Goal: Task Accomplishment & Management: Use online tool/utility

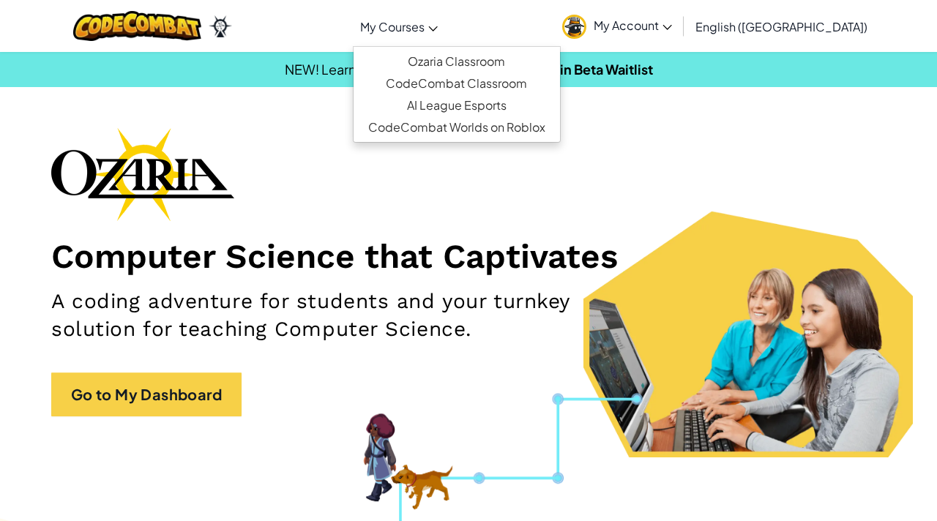
click at [424, 29] on span "My Courses" at bounding box center [392, 26] width 64 height 15
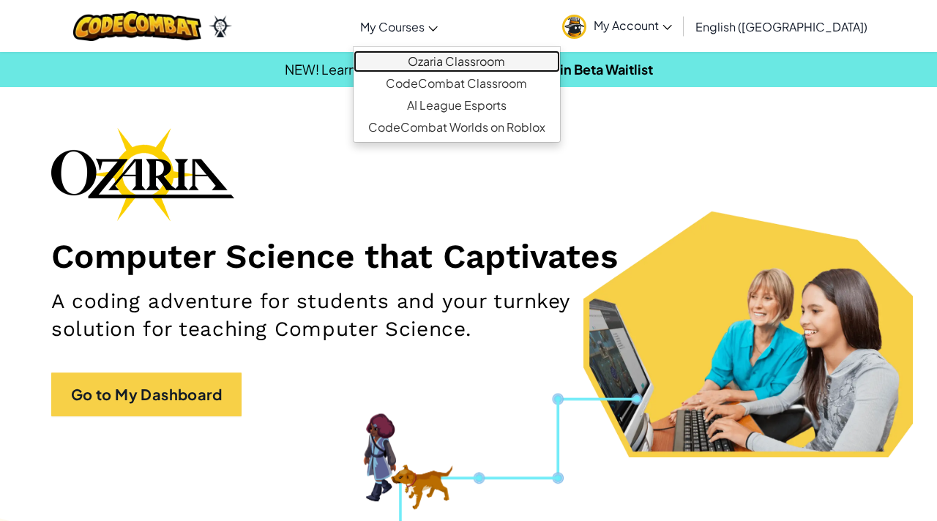
click at [479, 54] on link "Ozaria Classroom" at bounding box center [456, 61] width 206 height 22
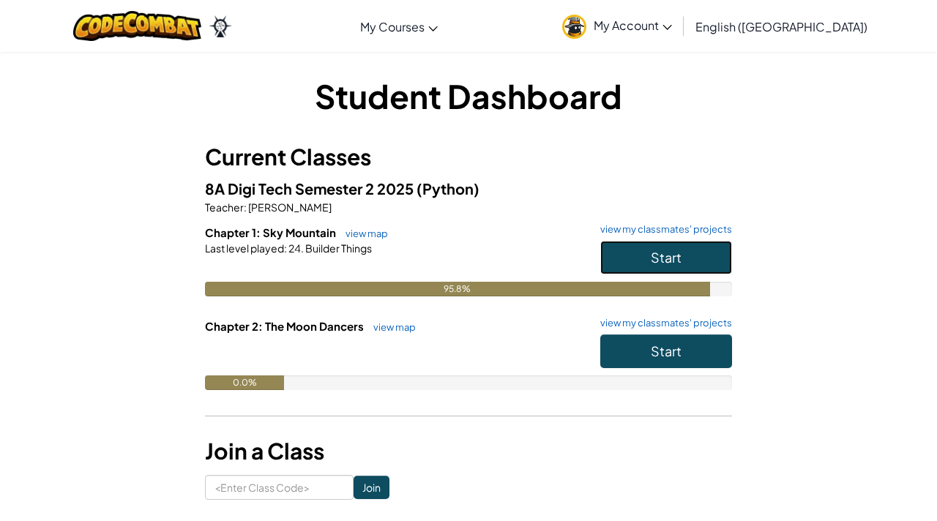
click at [665, 249] on span "Start" at bounding box center [666, 257] width 31 height 17
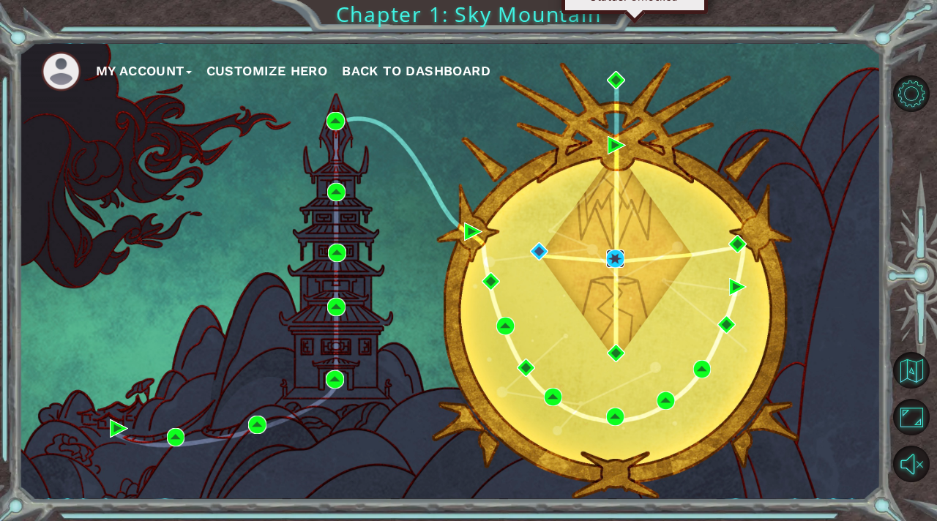
click at [615, 256] on img at bounding box center [615, 259] width 18 height 18
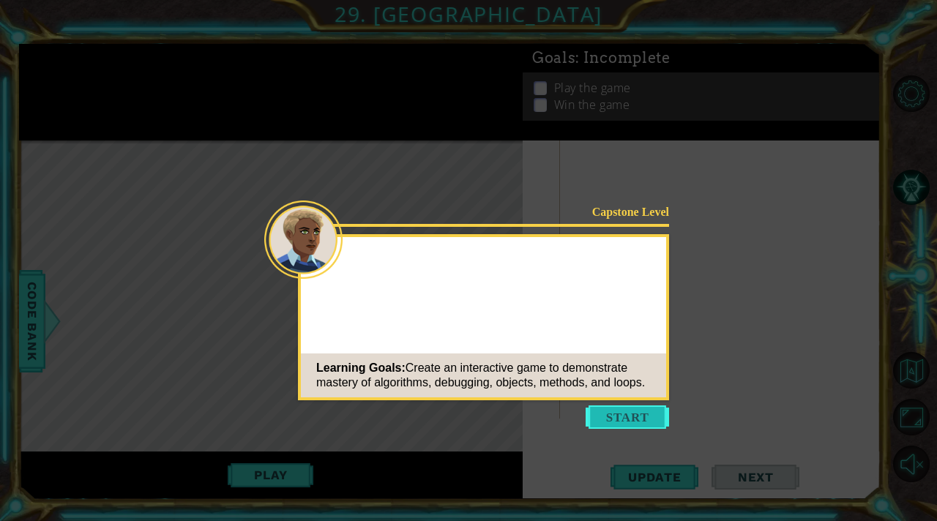
click at [627, 421] on button "Start" at bounding box center [626, 416] width 83 height 23
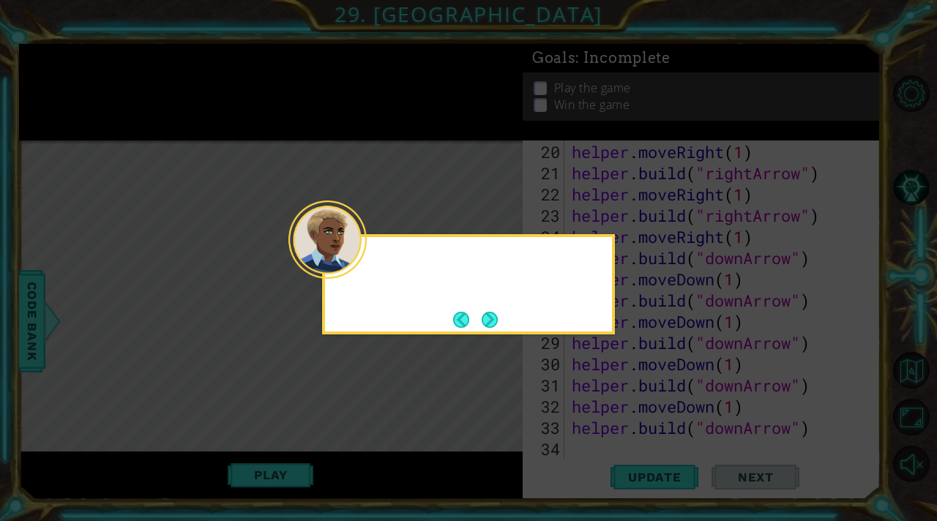
scroll to position [509, 0]
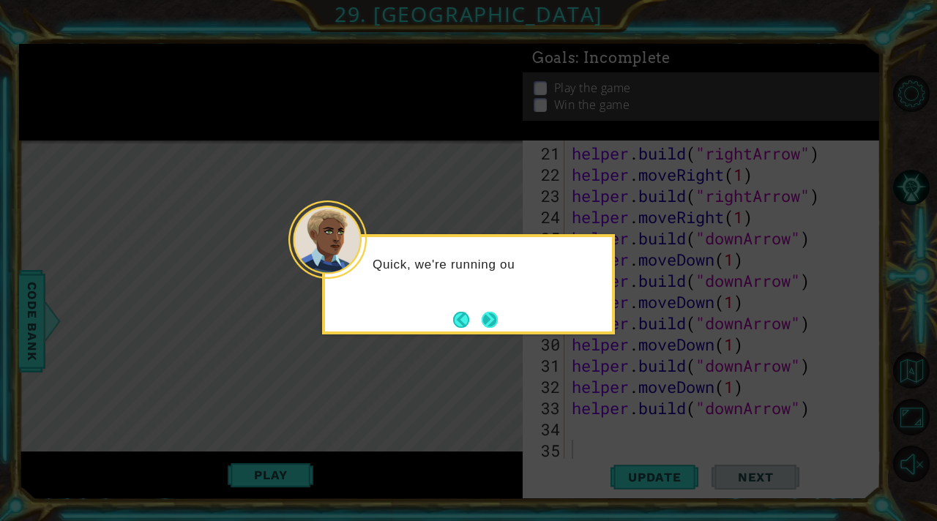
click at [488, 315] on button "Next" at bounding box center [489, 319] width 27 height 27
click at [488, 315] on button "Next" at bounding box center [490, 319] width 23 height 23
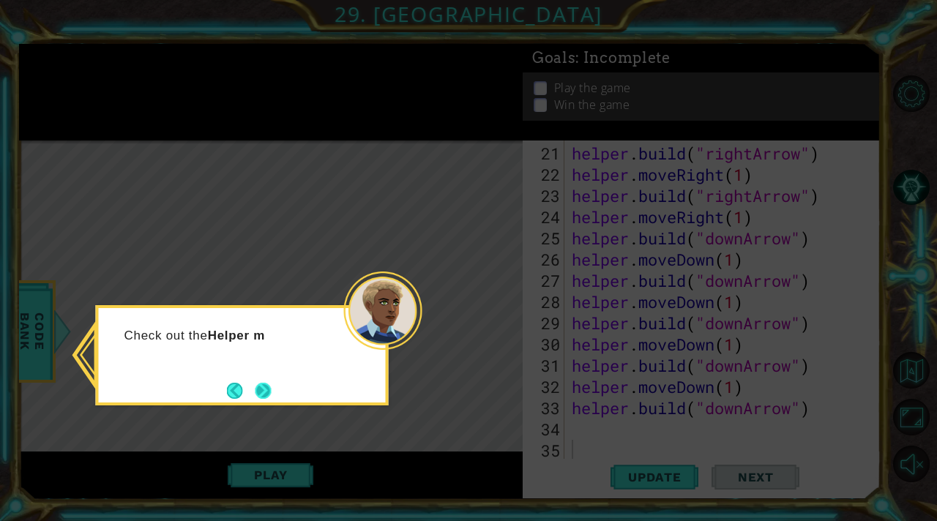
click at [266, 385] on button "Next" at bounding box center [264, 391] width 18 height 18
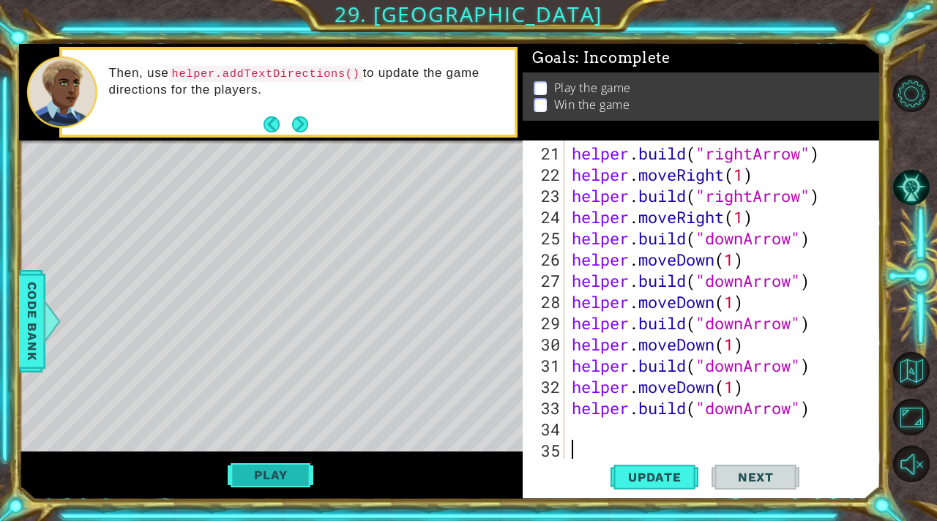
click at [284, 471] on button "Play" at bounding box center [271, 475] width 86 height 28
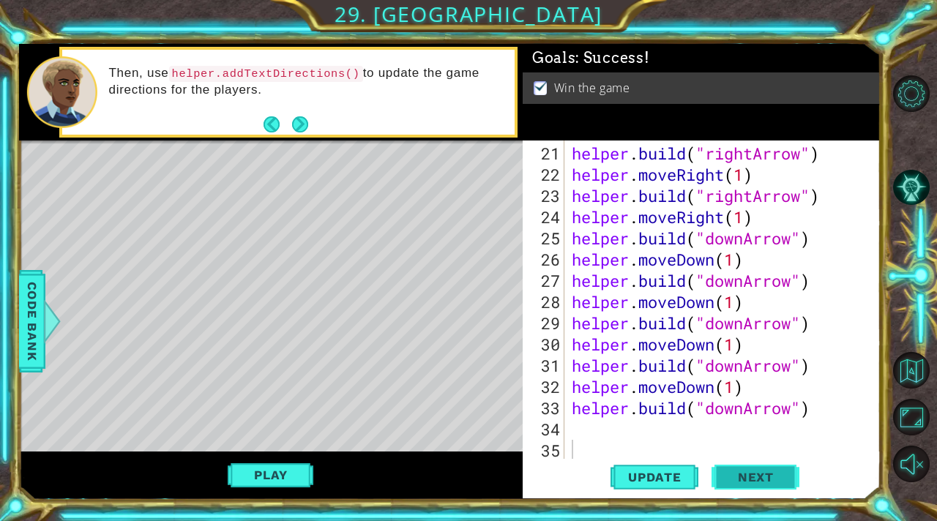
click at [738, 476] on span "Next" at bounding box center [755, 477] width 65 height 15
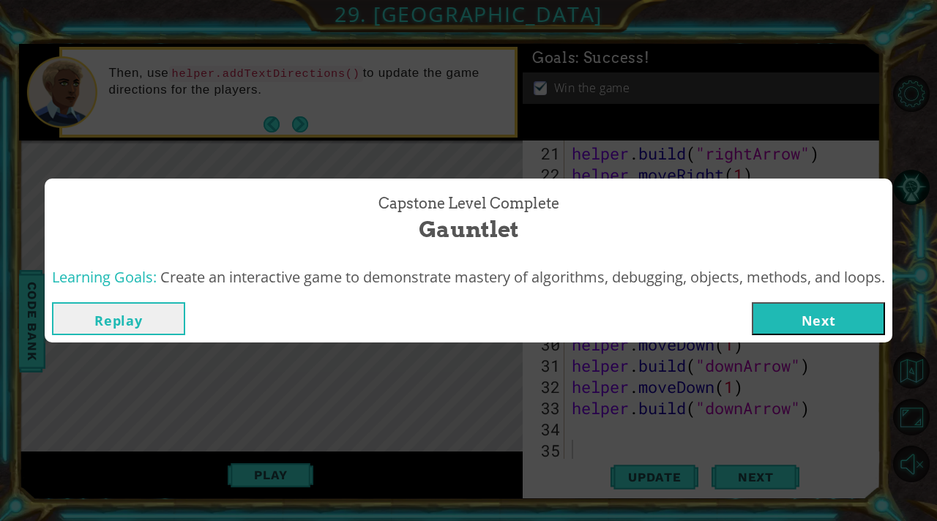
click at [858, 324] on button "Next" at bounding box center [818, 318] width 133 height 33
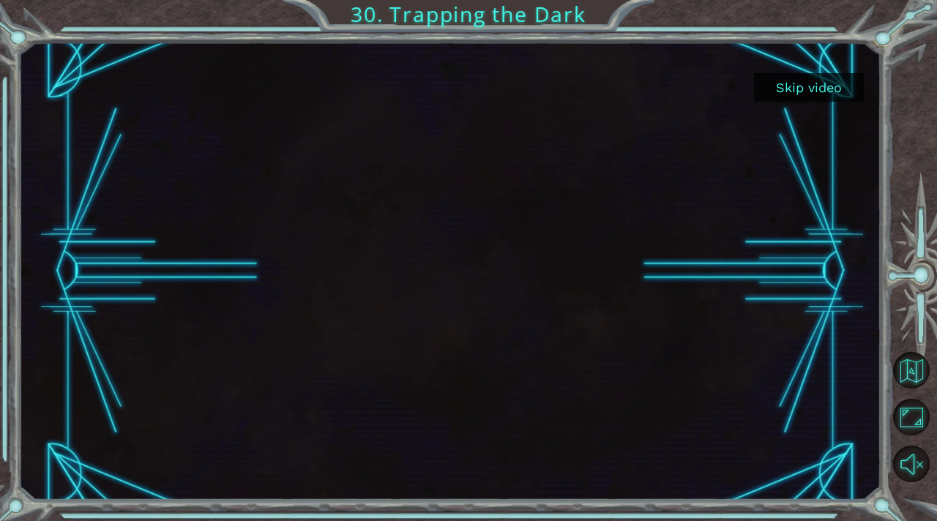
click at [823, 91] on button "Skip video" at bounding box center [809, 87] width 110 height 29
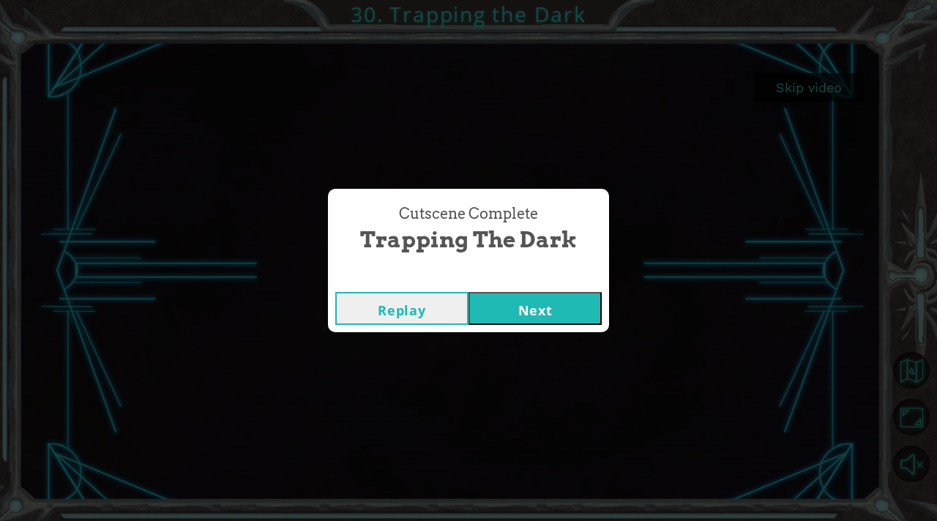
click at [574, 301] on button "Next" at bounding box center [534, 308] width 133 height 33
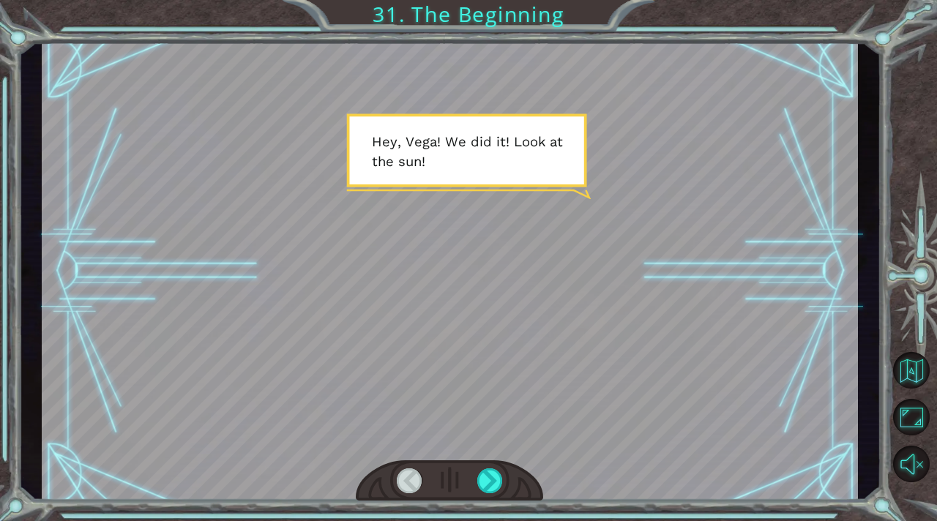
click at [549, 170] on div at bounding box center [449, 271] width 815 height 459
click at [487, 476] on div at bounding box center [490, 480] width 26 height 25
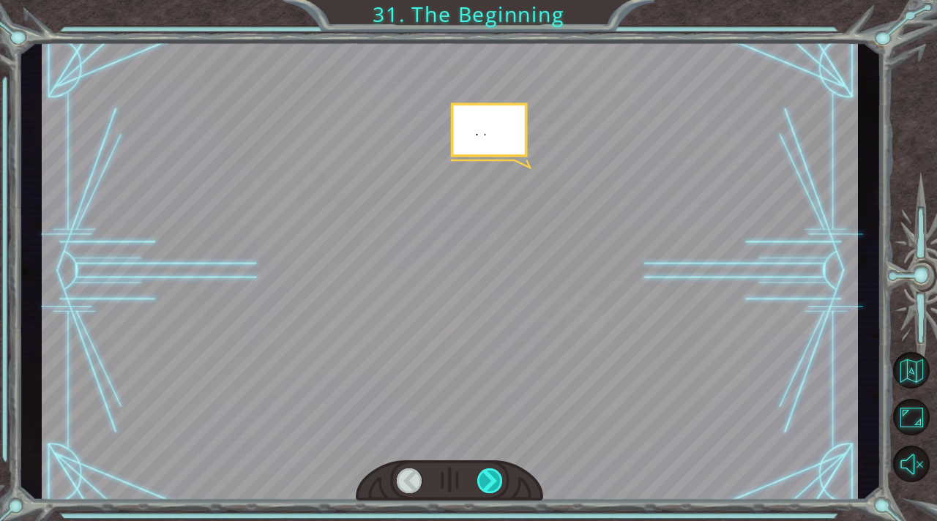
click at [487, 476] on div at bounding box center [490, 480] width 26 height 25
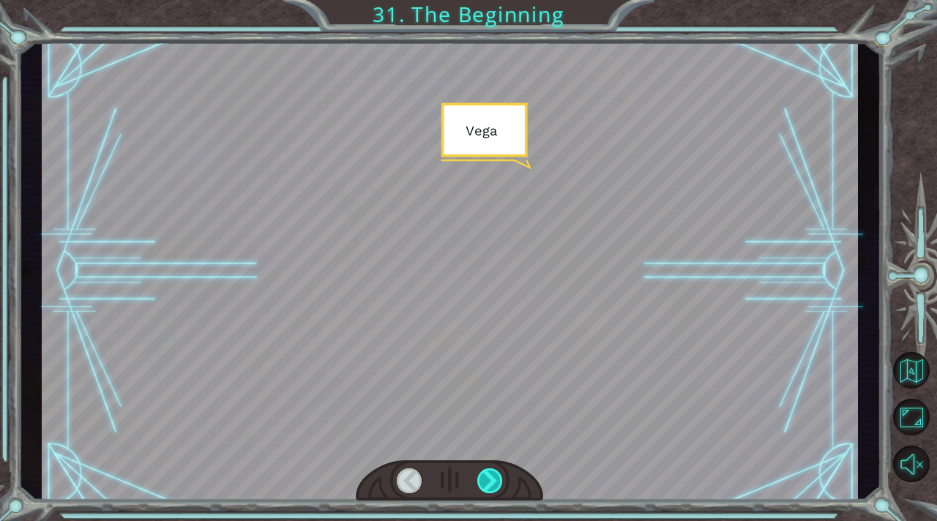
click at [487, 476] on div at bounding box center [490, 480] width 26 height 25
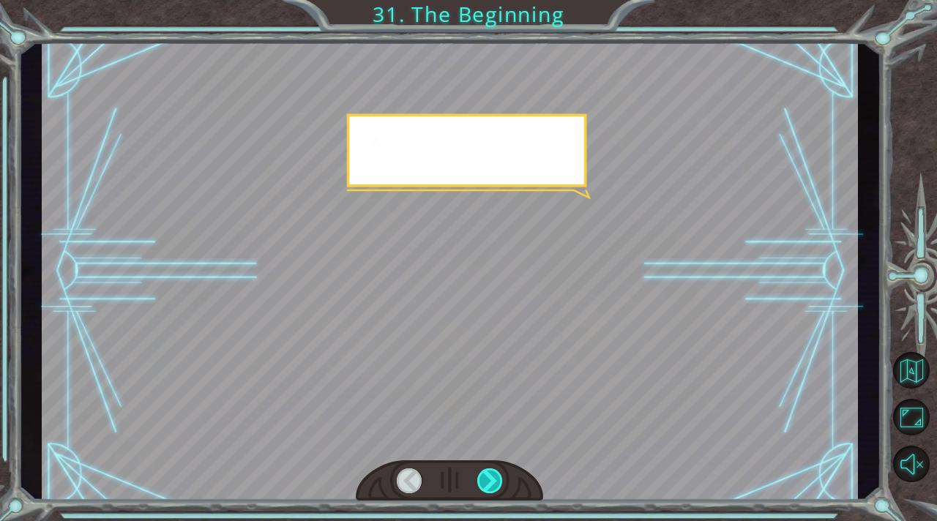
click at [487, 476] on div at bounding box center [490, 480] width 26 height 25
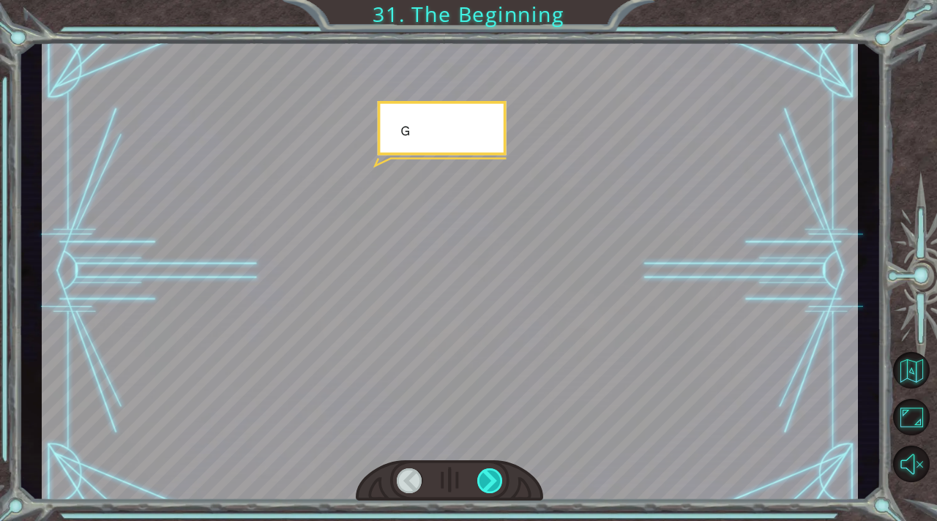
click at [487, 476] on div at bounding box center [490, 480] width 26 height 25
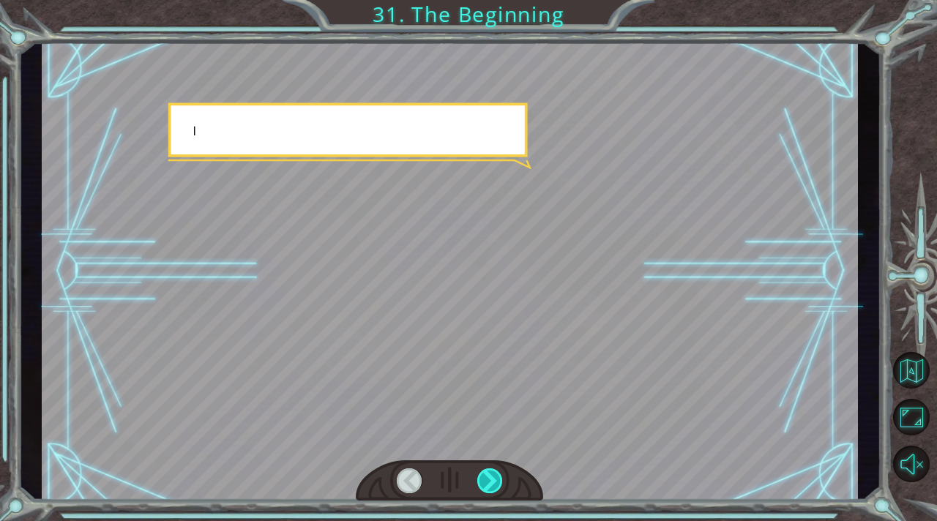
click at [487, 476] on div at bounding box center [490, 480] width 26 height 25
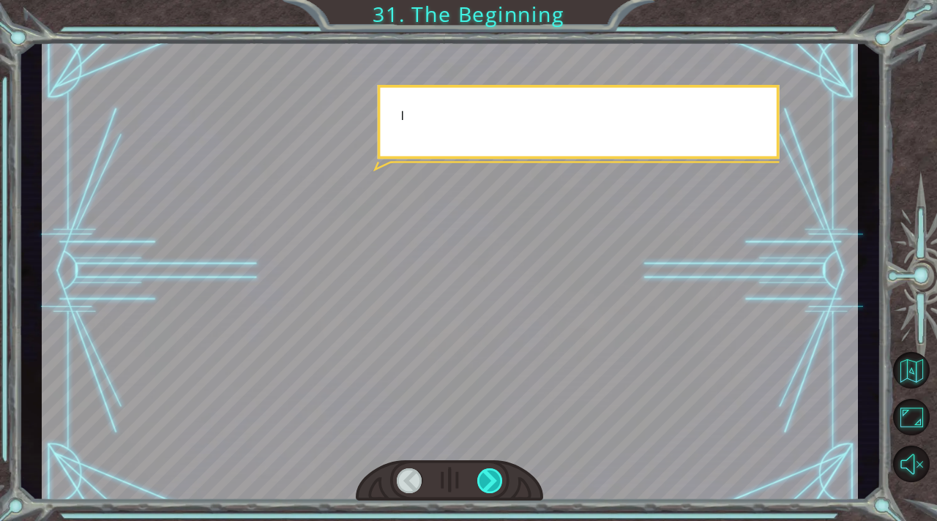
click at [487, 476] on div at bounding box center [490, 480] width 26 height 25
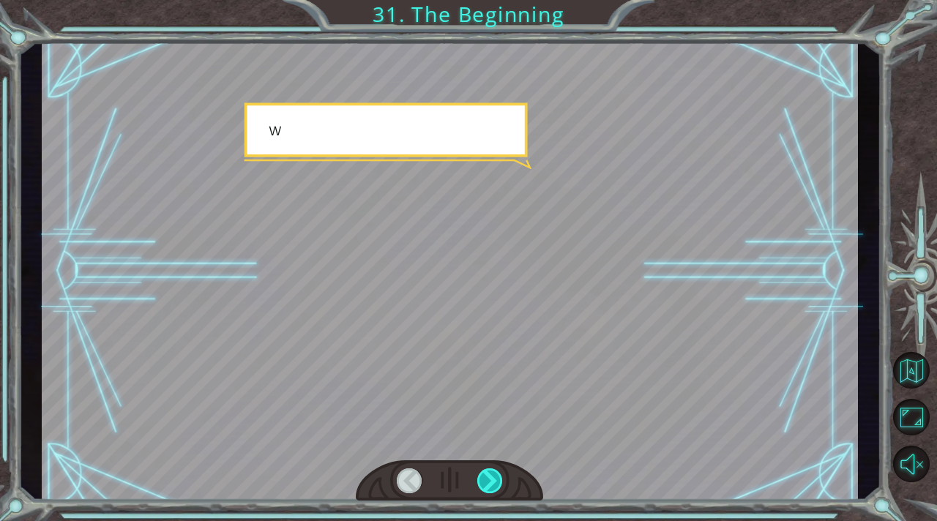
click at [487, 476] on div at bounding box center [490, 480] width 26 height 25
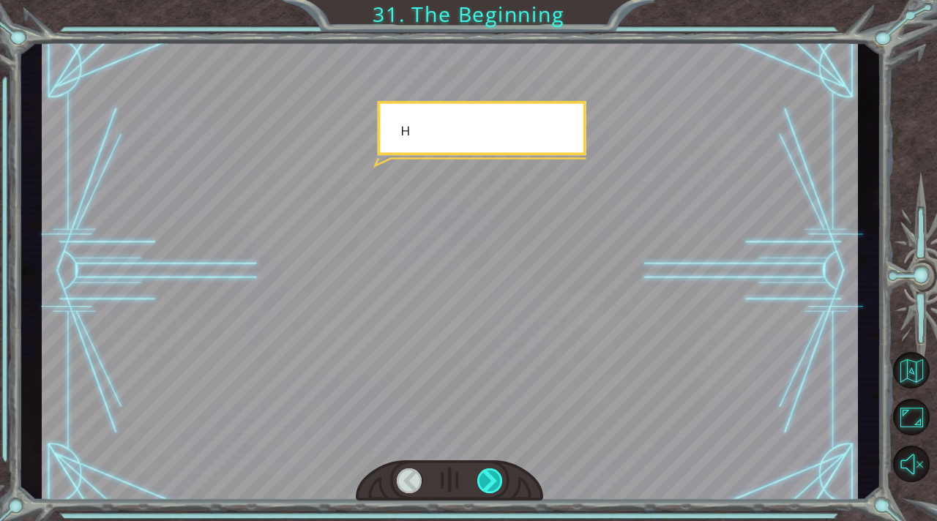
click at [487, 476] on div at bounding box center [490, 480] width 26 height 25
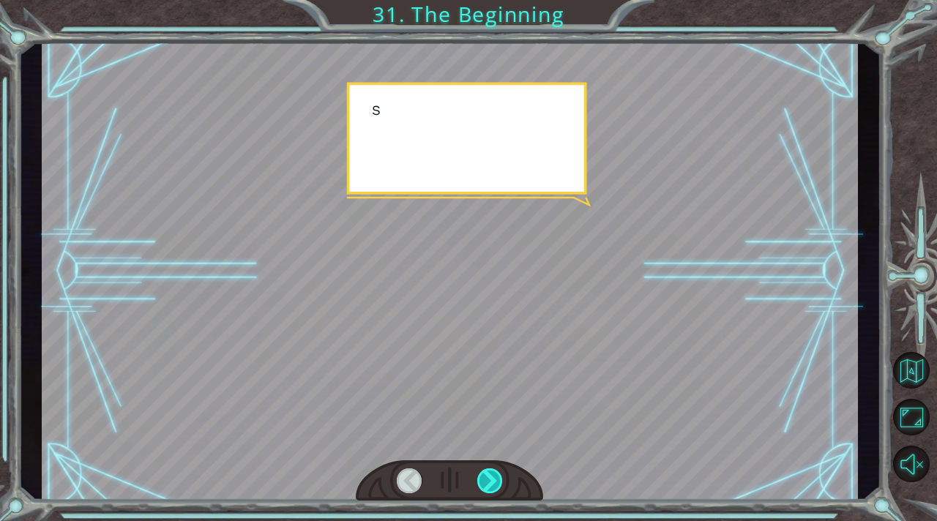
click at [487, 476] on div at bounding box center [490, 480] width 26 height 25
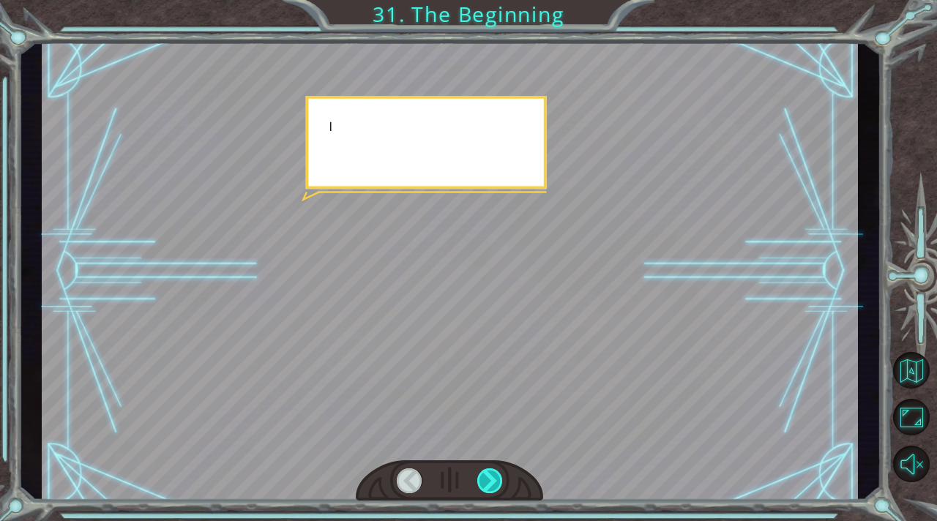
click at [487, 476] on div at bounding box center [490, 480] width 26 height 25
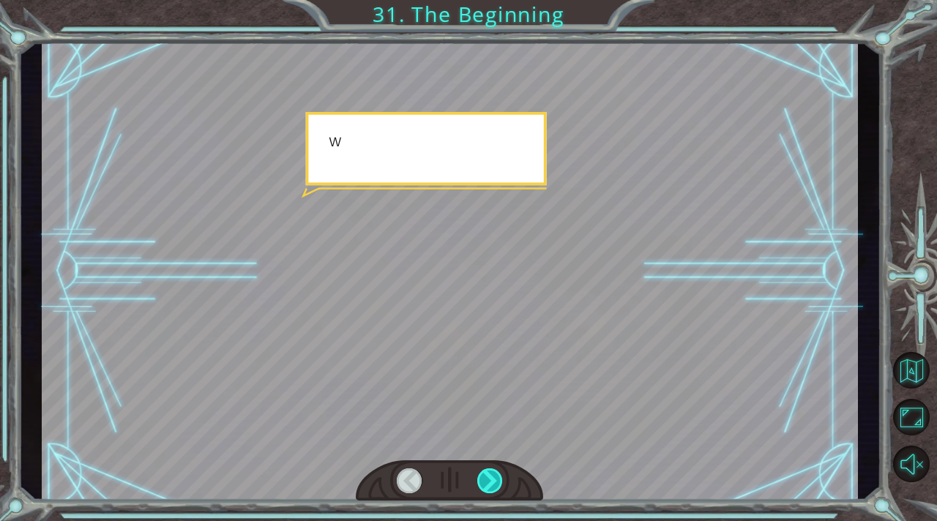
click at [487, 476] on div at bounding box center [490, 480] width 26 height 25
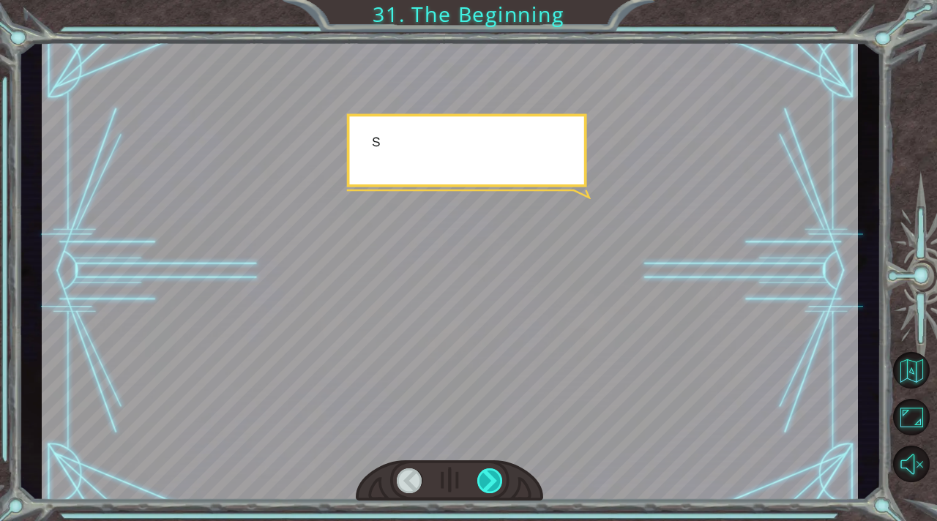
click at [487, 476] on div at bounding box center [490, 480] width 26 height 25
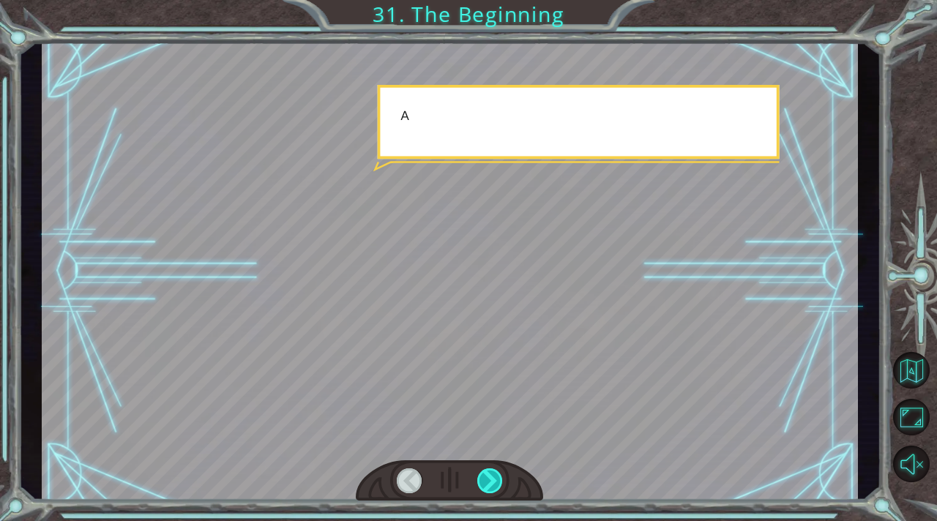
click at [487, 476] on div at bounding box center [490, 480] width 26 height 25
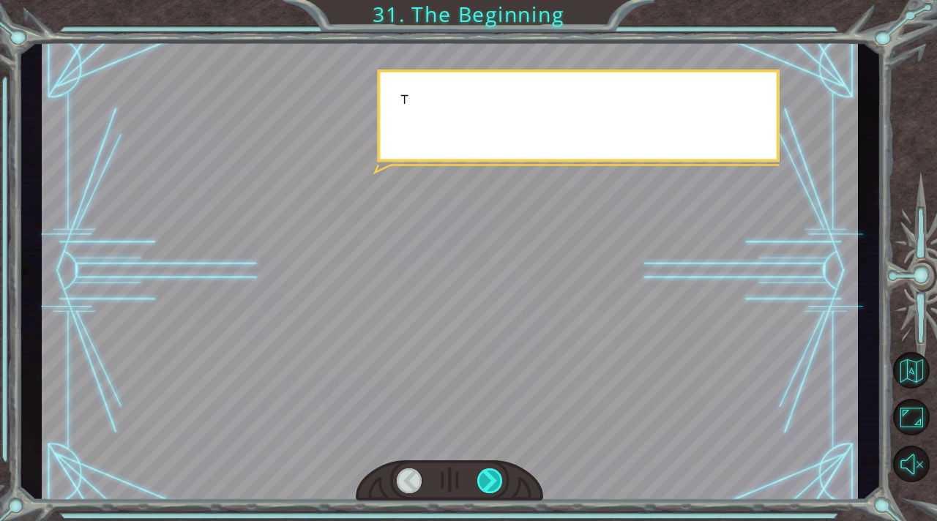
click at [487, 476] on div at bounding box center [490, 480] width 26 height 25
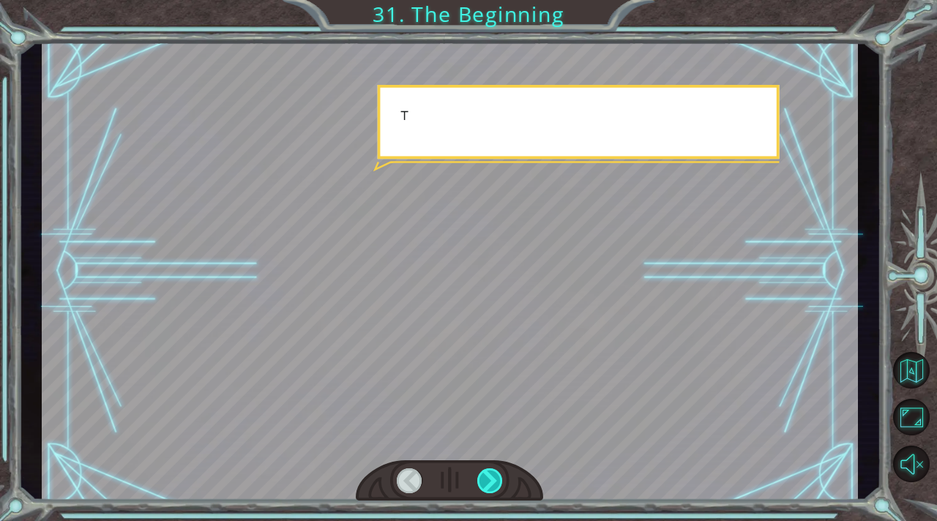
click at [487, 476] on div at bounding box center [490, 480] width 26 height 25
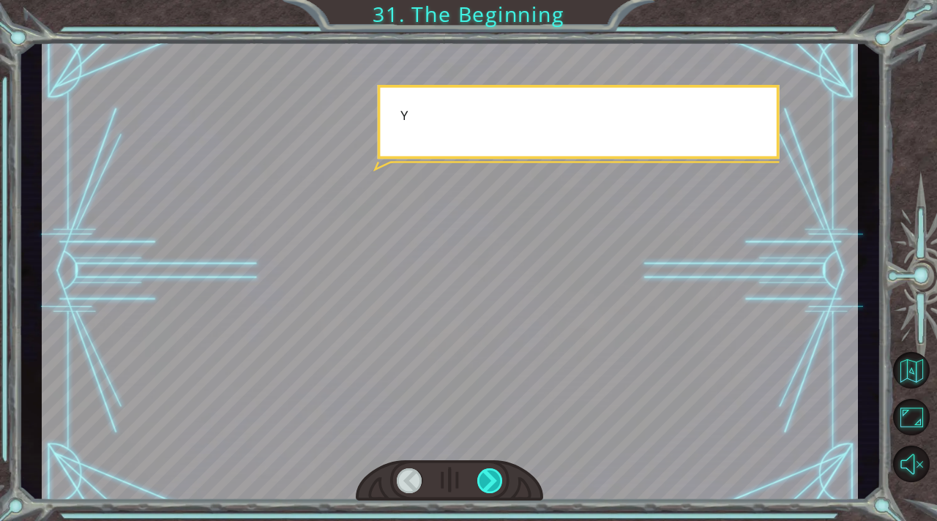
click at [487, 476] on div at bounding box center [490, 480] width 26 height 25
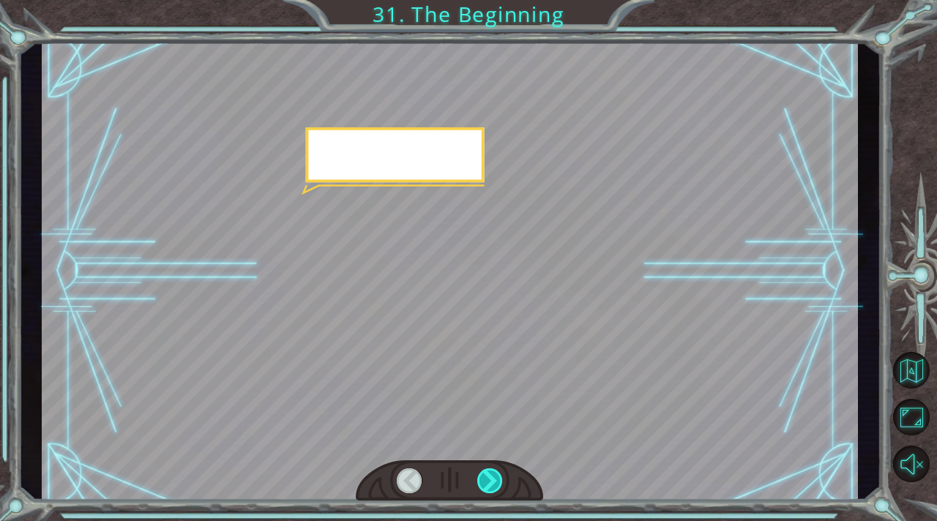
click at [487, 476] on div at bounding box center [490, 480] width 26 height 25
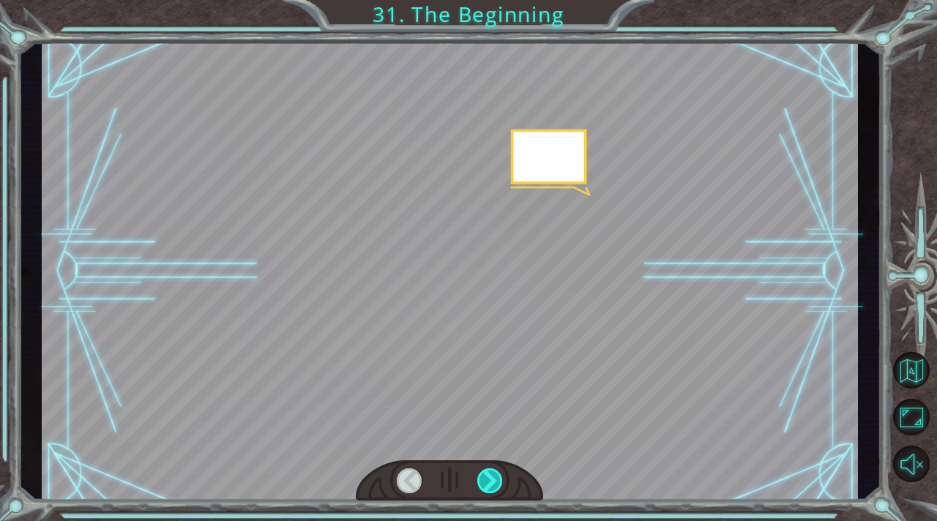
click at [487, 476] on div at bounding box center [490, 480] width 26 height 25
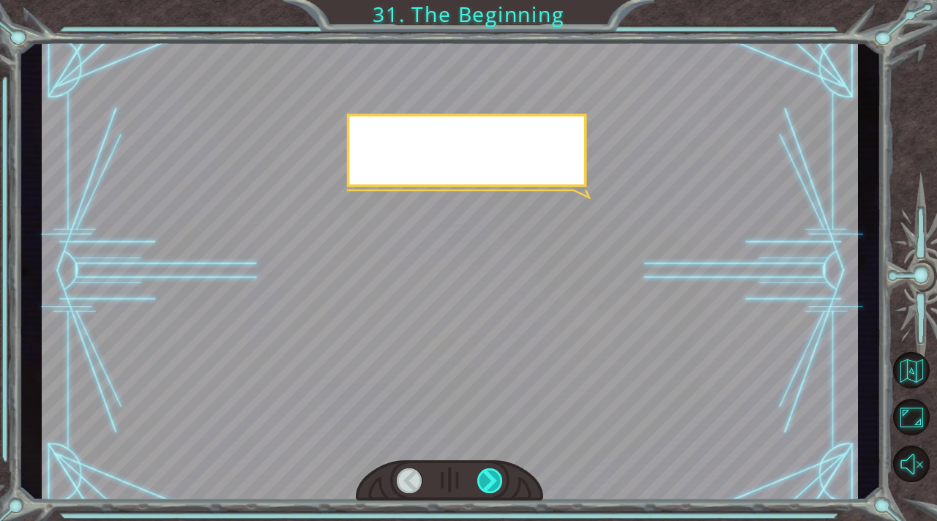
click at [487, 476] on div at bounding box center [490, 480] width 26 height 25
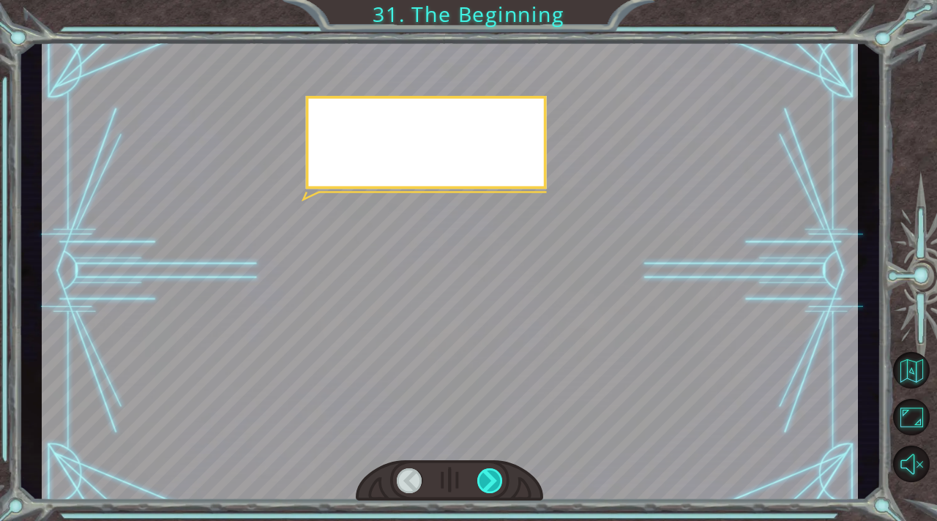
click at [487, 476] on div at bounding box center [490, 480] width 26 height 25
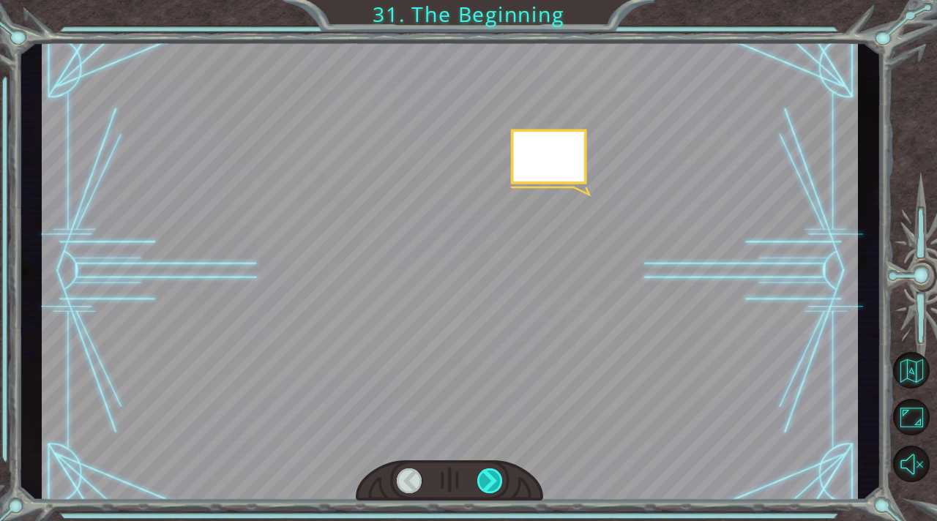
click at [487, 476] on div at bounding box center [490, 480] width 26 height 25
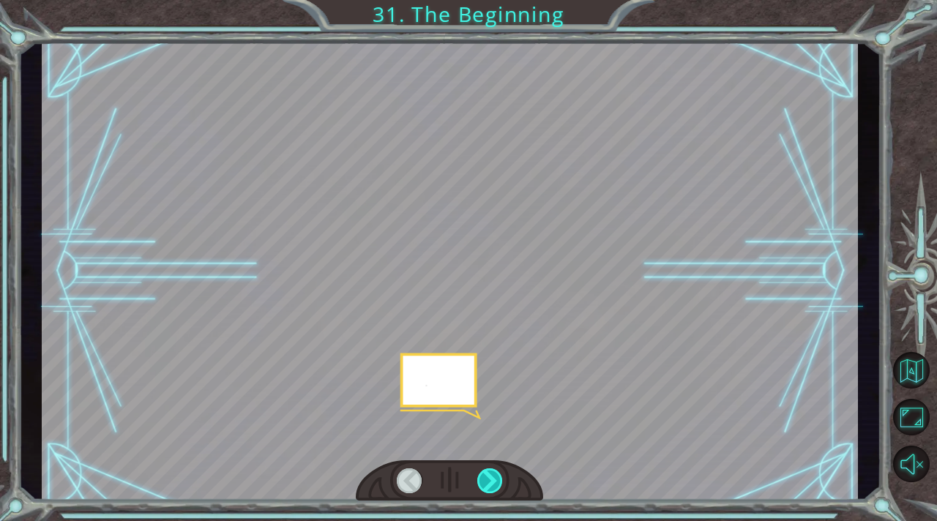
click at [487, 476] on div at bounding box center [490, 480] width 26 height 25
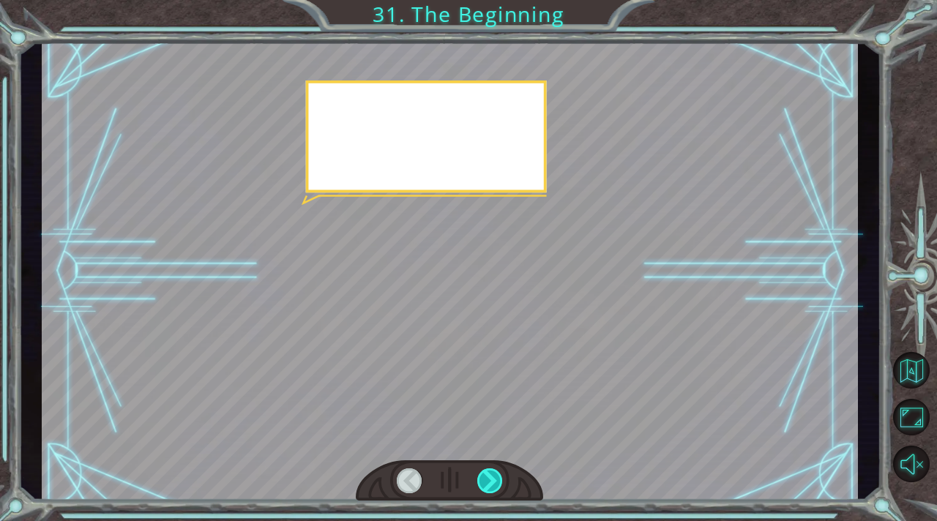
click at [487, 476] on div at bounding box center [490, 480] width 26 height 25
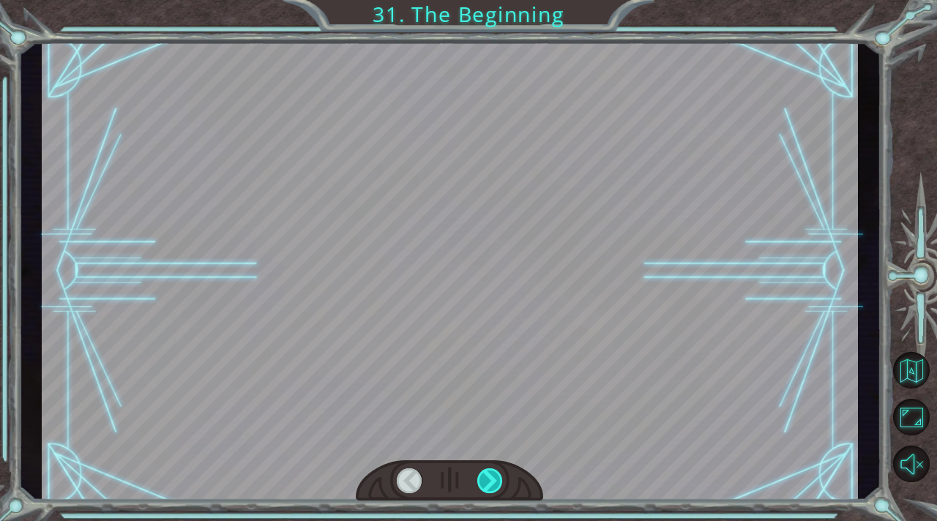
click at [487, 476] on div at bounding box center [490, 480] width 26 height 25
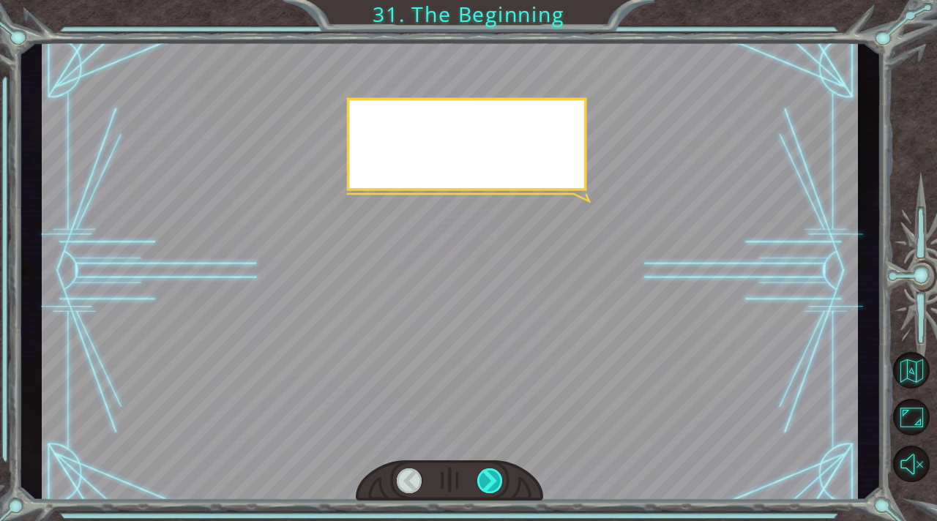
click at [487, 476] on div at bounding box center [490, 480] width 26 height 25
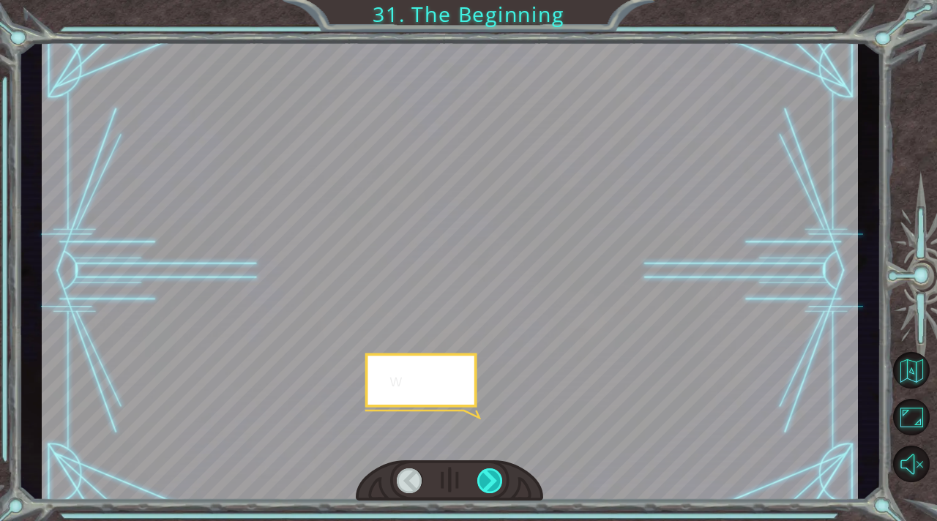
click at [487, 476] on div at bounding box center [490, 480] width 26 height 25
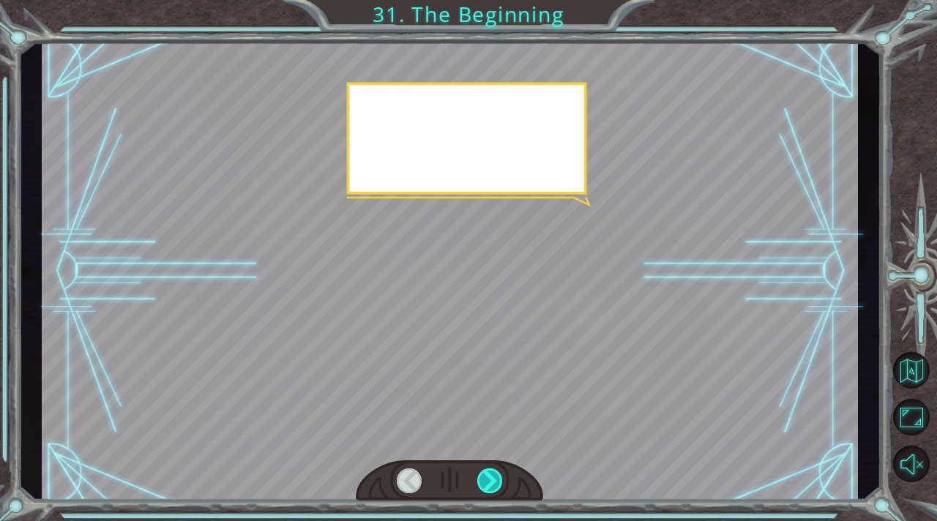
click at [487, 476] on div at bounding box center [490, 480] width 26 height 25
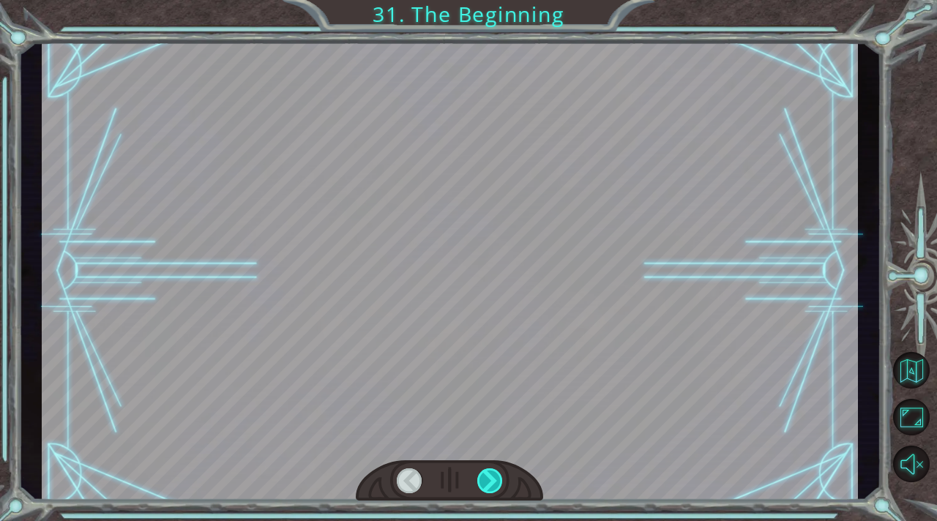
click at [487, 476] on div at bounding box center [490, 480] width 26 height 25
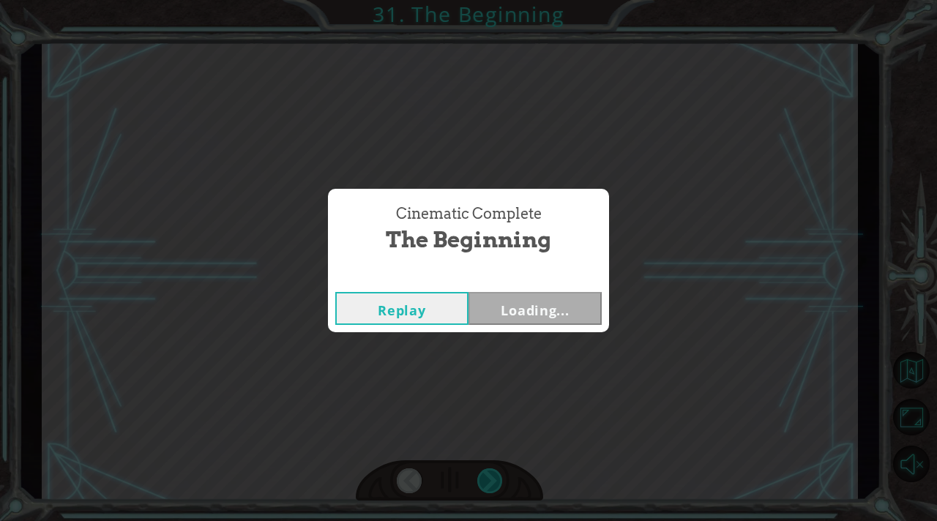
click at [487, 476] on div "Cinematic Complete The Beginning Replay Loading..." at bounding box center [468, 260] width 937 height 521
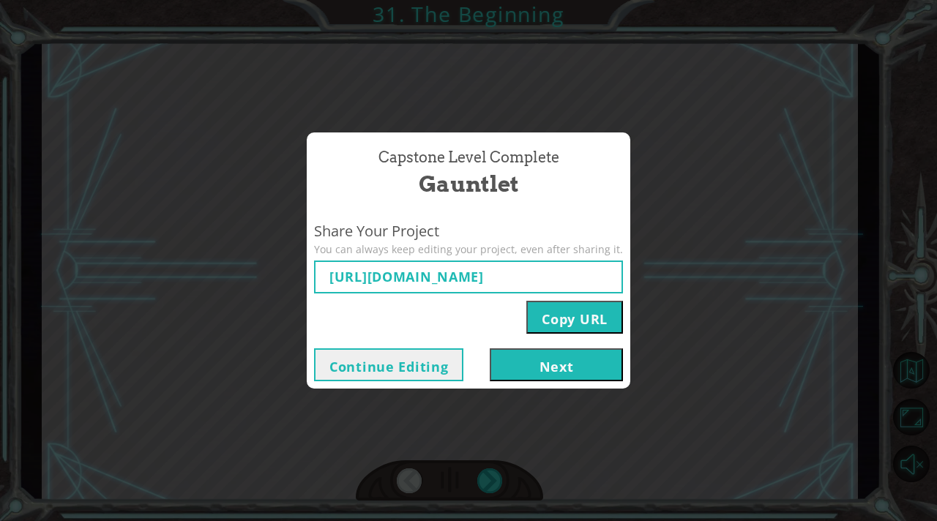
type input "[URL][DOMAIN_NAME]"
click at [539, 365] on button "Next" at bounding box center [556, 364] width 133 height 33
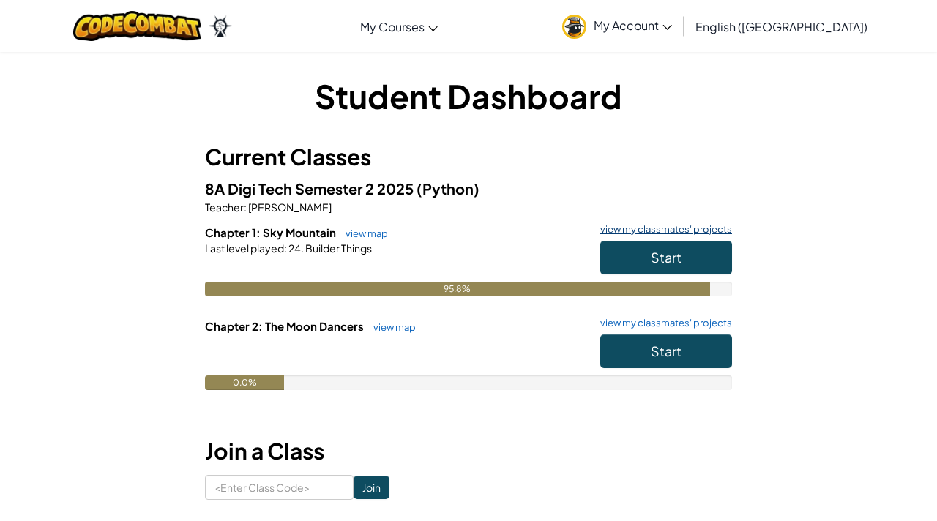
click at [667, 225] on link "view my classmates' projects" at bounding box center [662, 230] width 139 height 10
click at [670, 341] on button "Start" at bounding box center [666, 351] width 132 height 34
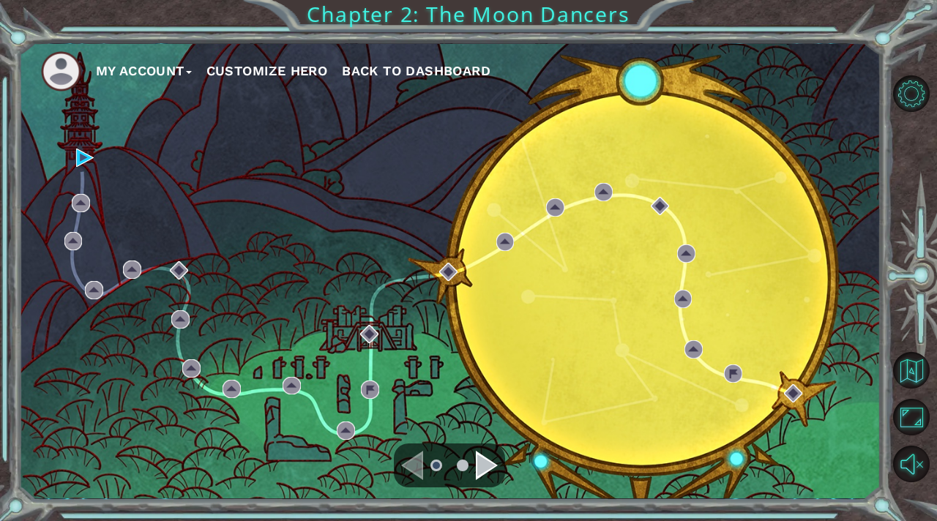
click at [70, 152] on div "My Account Customize Hero Back to Dashboard" at bounding box center [450, 271] width 862 height 454
click at [87, 159] on img at bounding box center [85, 158] width 18 height 18
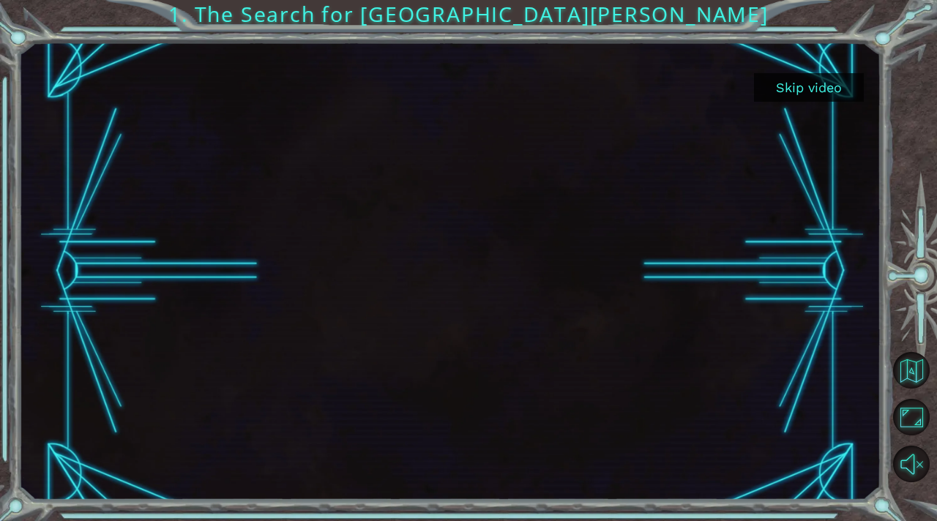
click at [786, 94] on button "Skip video" at bounding box center [809, 87] width 110 height 29
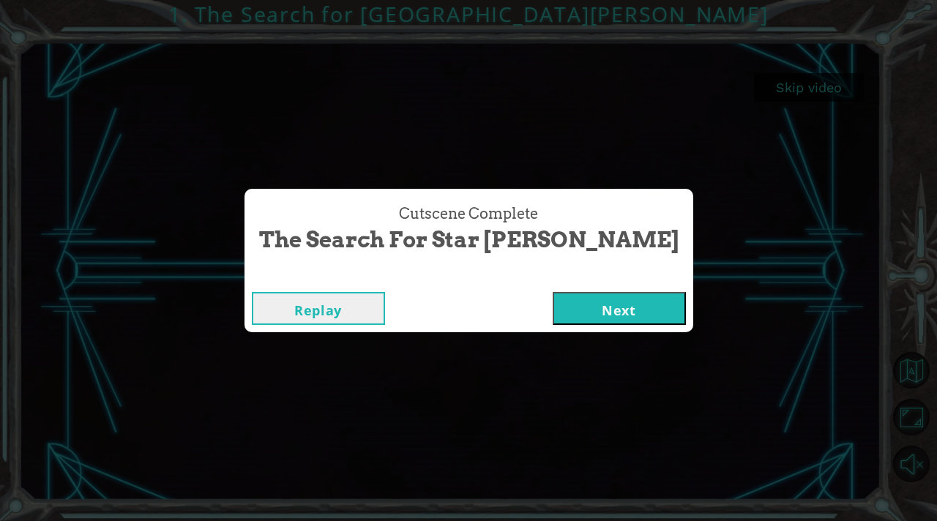
click at [552, 297] on button "Next" at bounding box center [618, 308] width 133 height 33
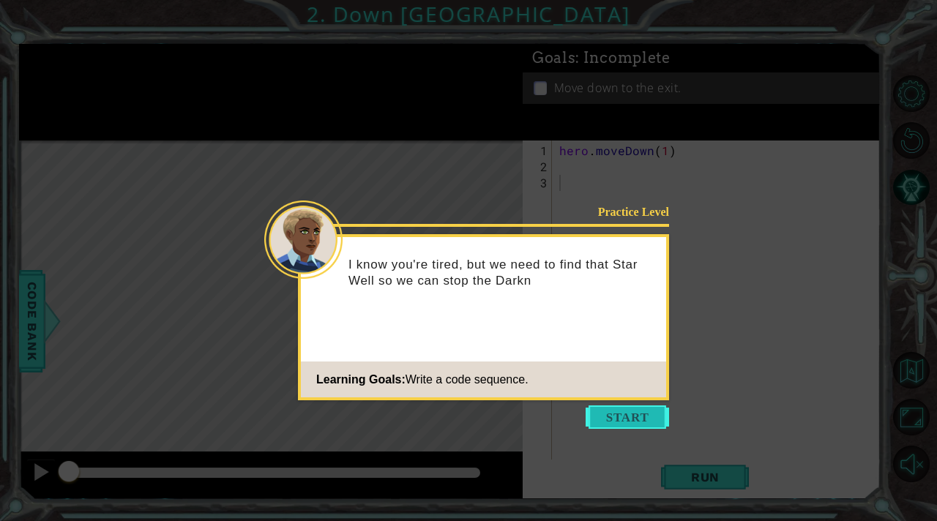
click at [641, 419] on button "Start" at bounding box center [626, 416] width 83 height 23
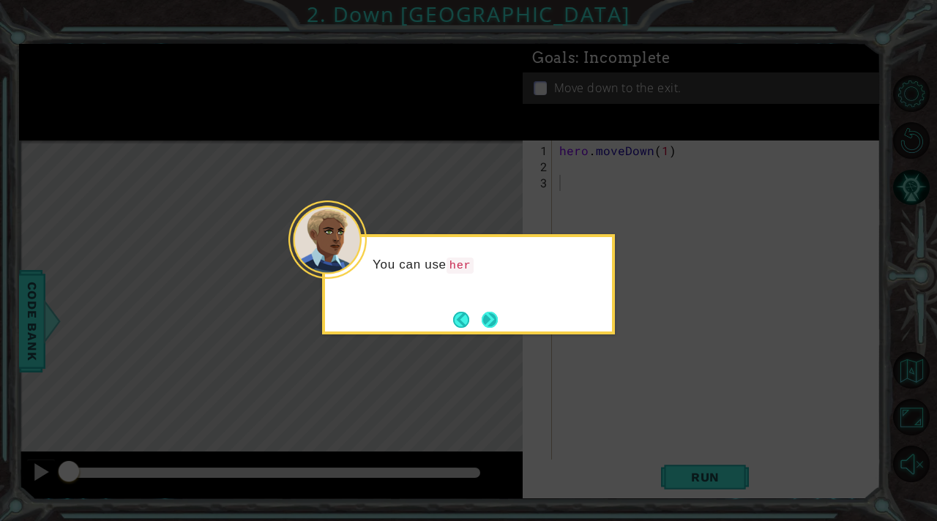
click at [495, 323] on button "Next" at bounding box center [490, 320] width 20 height 20
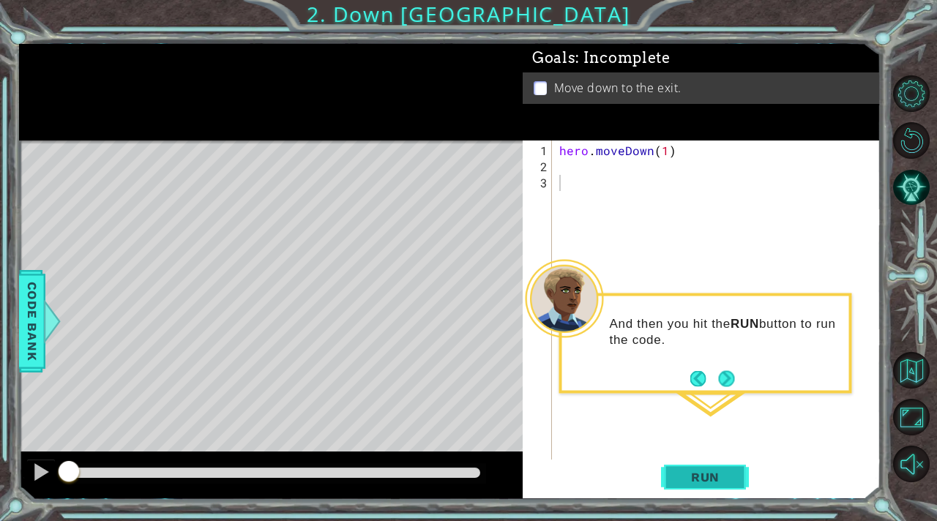
click at [729, 477] on span "Run" at bounding box center [705, 477] width 58 height 15
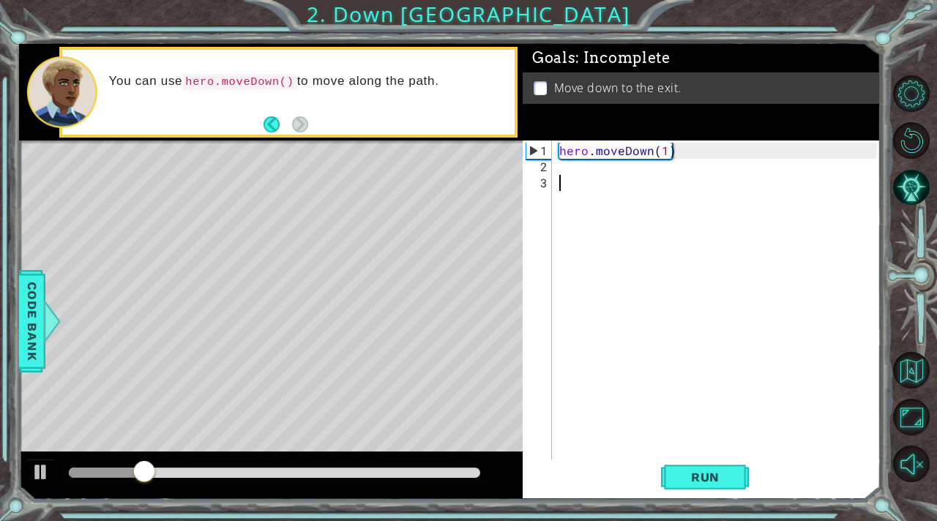
click at [557, 177] on div "hero . moveDown ( 1 )" at bounding box center [720, 320] width 328 height 354
click at [557, 173] on div "hero . moveDown ( 1 )" at bounding box center [720, 320] width 328 height 354
click at [557, 168] on div "hero . moveDown ( 1 )" at bounding box center [720, 320] width 328 height 354
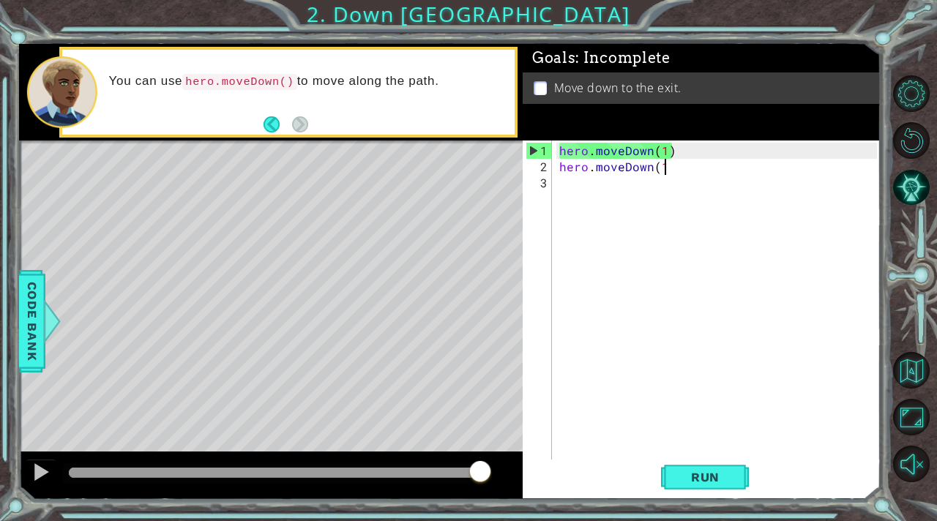
scroll to position [0, 6]
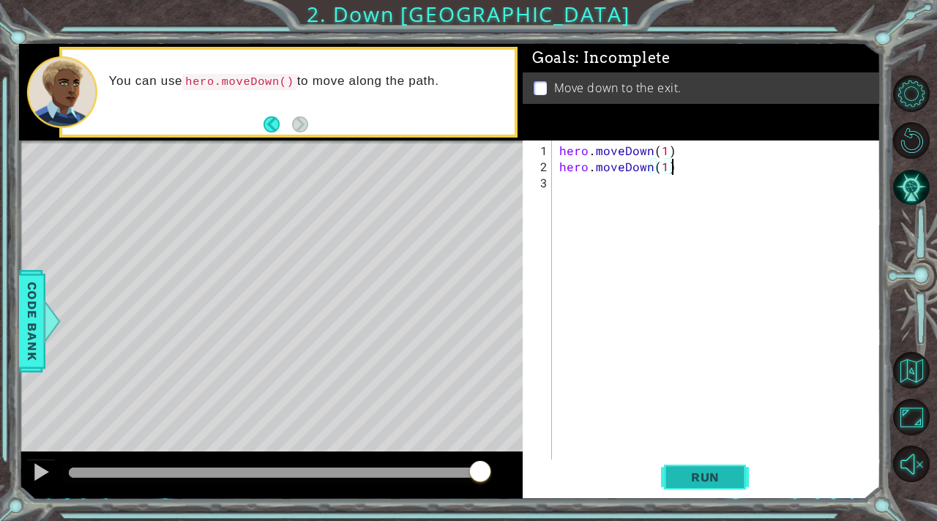
type textarea "hero.moveDown(1)"
click at [740, 468] on button "Run" at bounding box center [705, 478] width 88 height 36
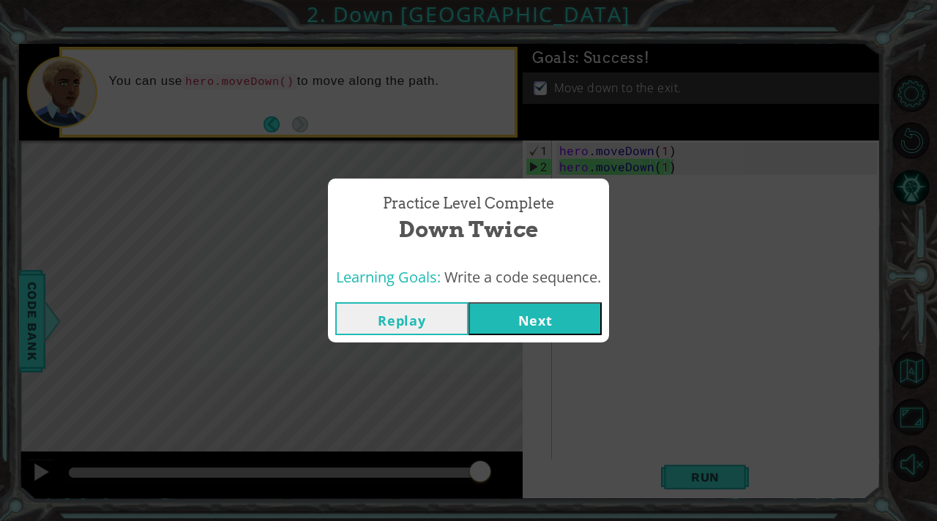
click at [560, 321] on button "Next" at bounding box center [534, 318] width 133 height 33
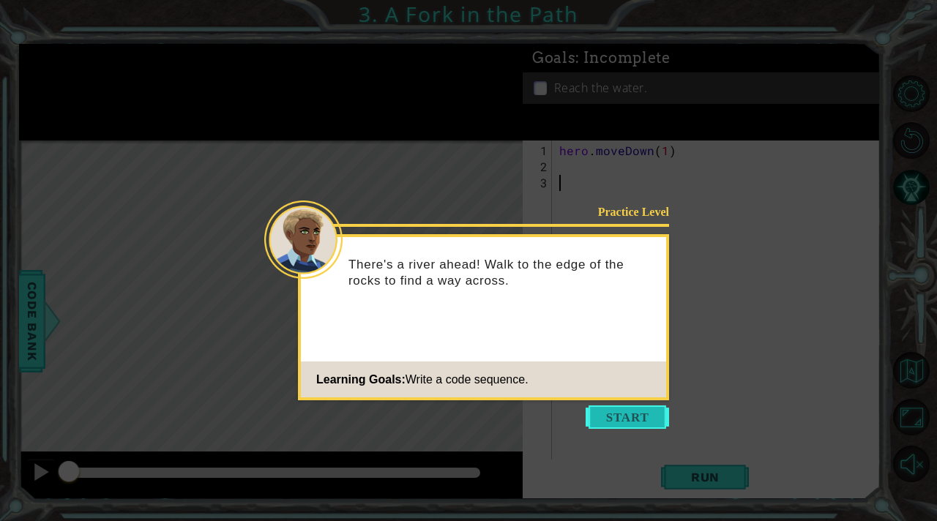
click at [640, 422] on button "Start" at bounding box center [626, 416] width 83 height 23
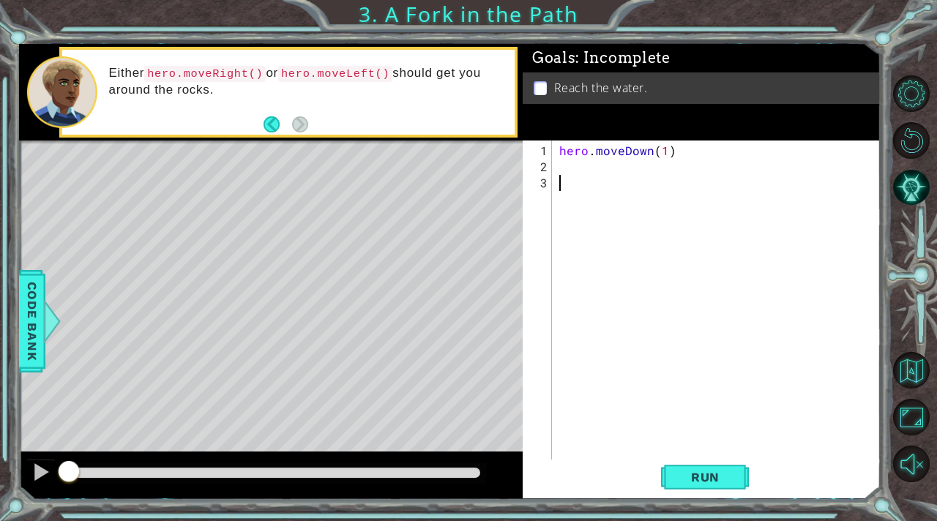
click at [557, 165] on div "hero . moveDown ( 1 )" at bounding box center [720, 320] width 328 height 354
type textarea "hero.moveRight(1)"
click at [698, 469] on button "Run" at bounding box center [705, 478] width 88 height 36
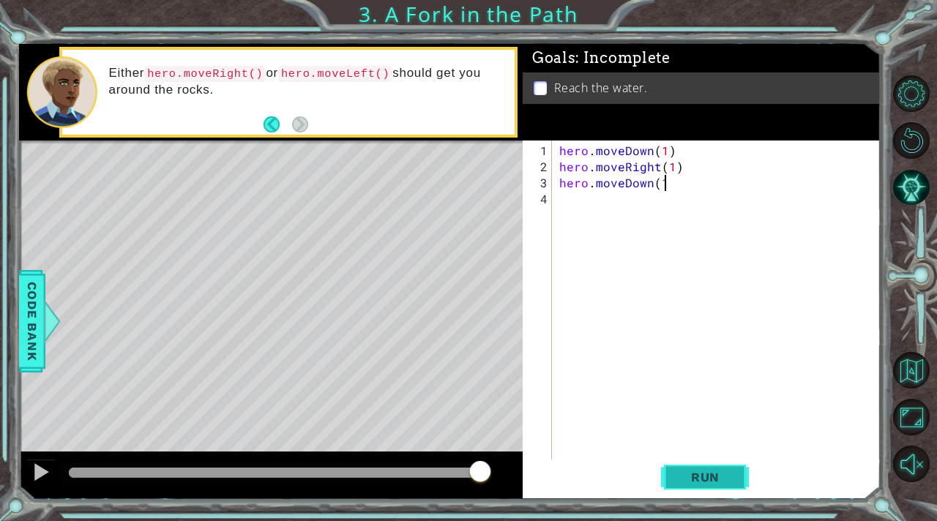
scroll to position [0, 6]
type textarea "hero.moveDown(1)"
click at [716, 473] on span "Run" at bounding box center [705, 477] width 58 height 15
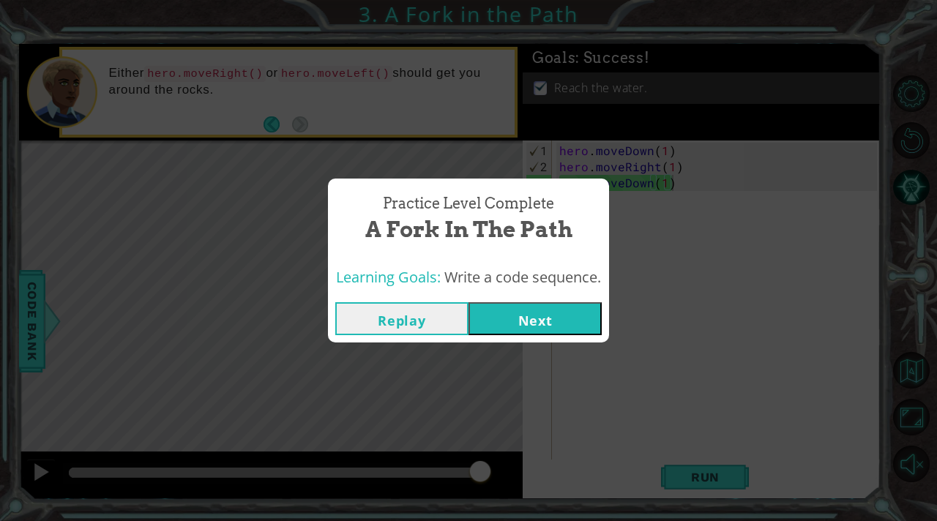
click at [545, 321] on button "Next" at bounding box center [534, 318] width 133 height 33
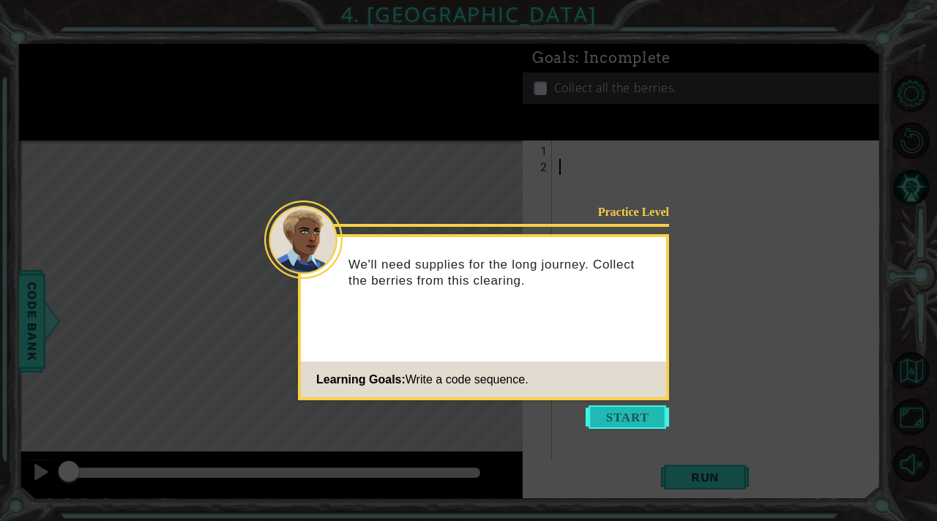
click at [614, 411] on button "Start" at bounding box center [626, 416] width 83 height 23
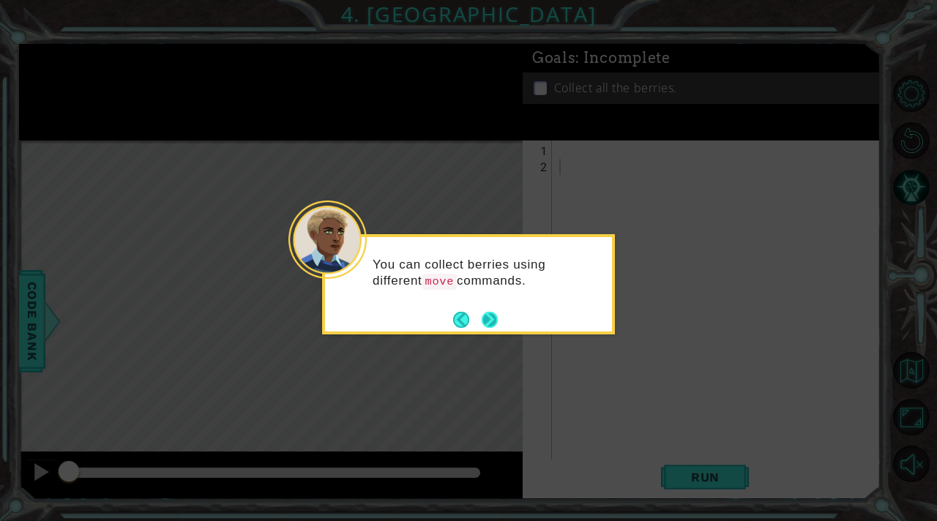
click at [493, 326] on button "Next" at bounding box center [489, 319] width 19 height 19
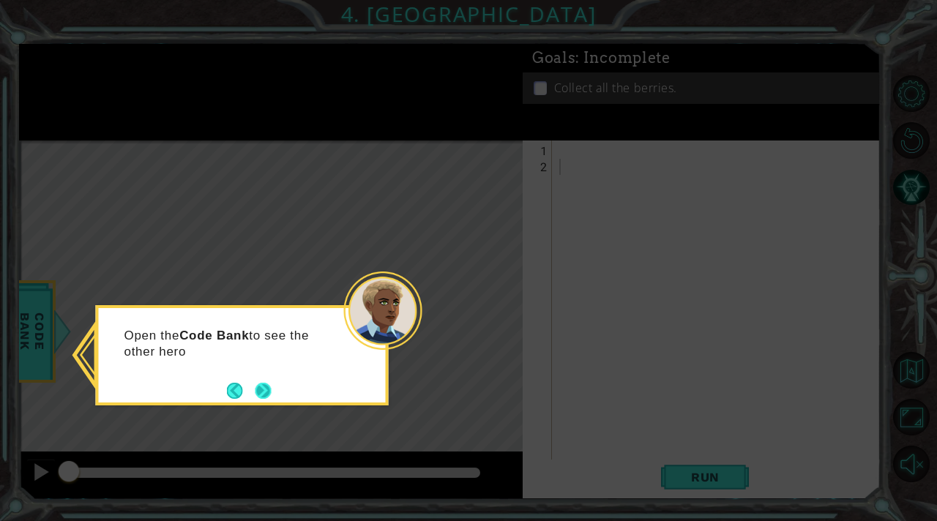
click at [263, 399] on button "Next" at bounding box center [263, 391] width 18 height 18
click at [267, 394] on button "Next" at bounding box center [263, 391] width 16 height 16
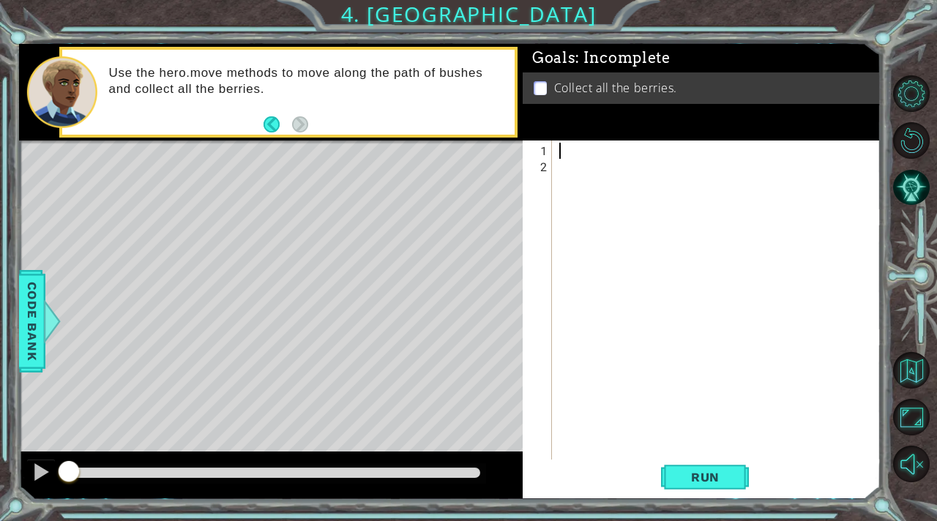
click at [563, 154] on div at bounding box center [720, 320] width 328 height 354
type textarea "hero.moveLeft(1)"
click at [691, 476] on span "Run" at bounding box center [705, 477] width 58 height 15
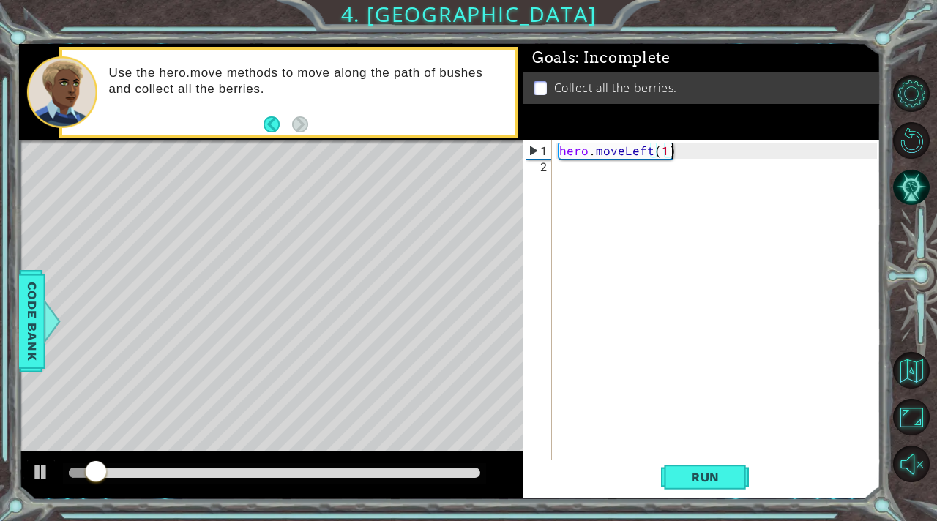
click at [583, 181] on div "hero . moveLeft ( 1 )" at bounding box center [720, 320] width 328 height 354
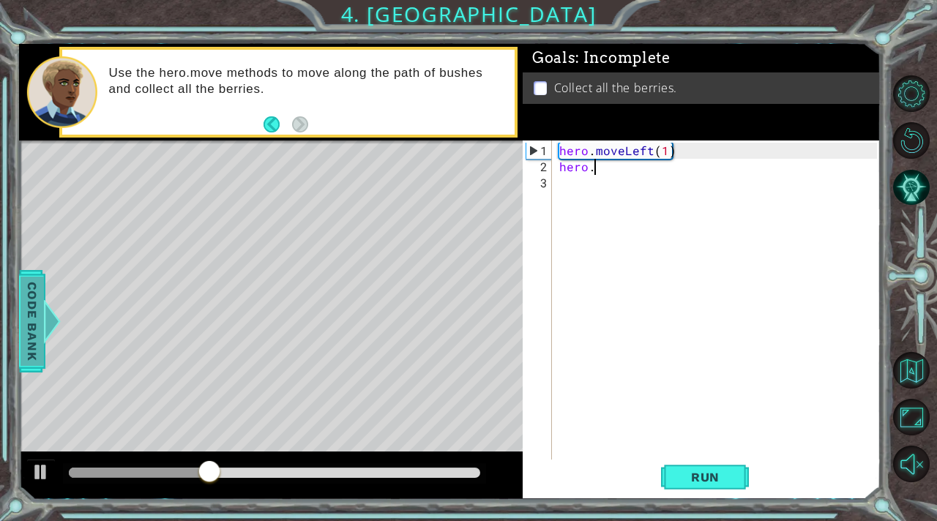
click at [29, 293] on span "Code Bank" at bounding box center [31, 321] width 23 height 89
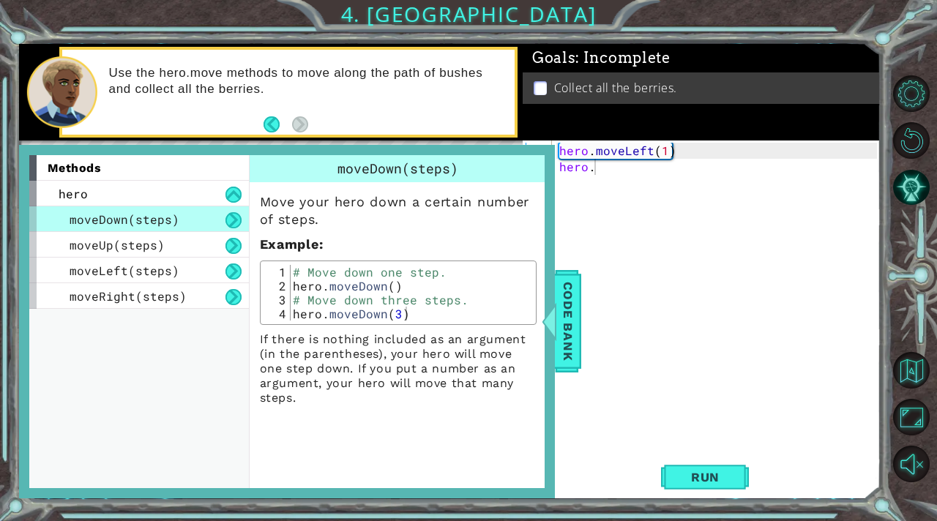
click at [282, 113] on footer at bounding box center [285, 124] width 45 height 22
click at [275, 117] on button "Back" at bounding box center [277, 124] width 29 height 16
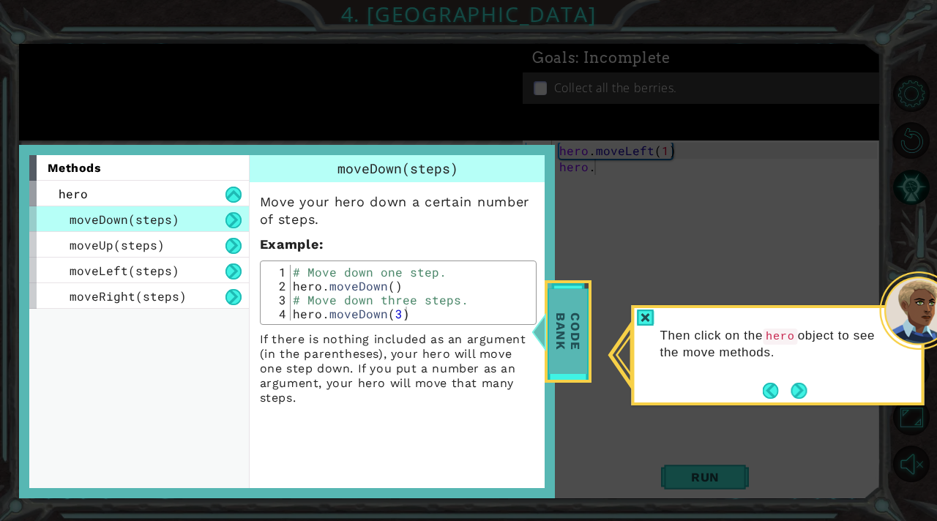
click at [558, 321] on span "Code Bank" at bounding box center [568, 332] width 38 height 84
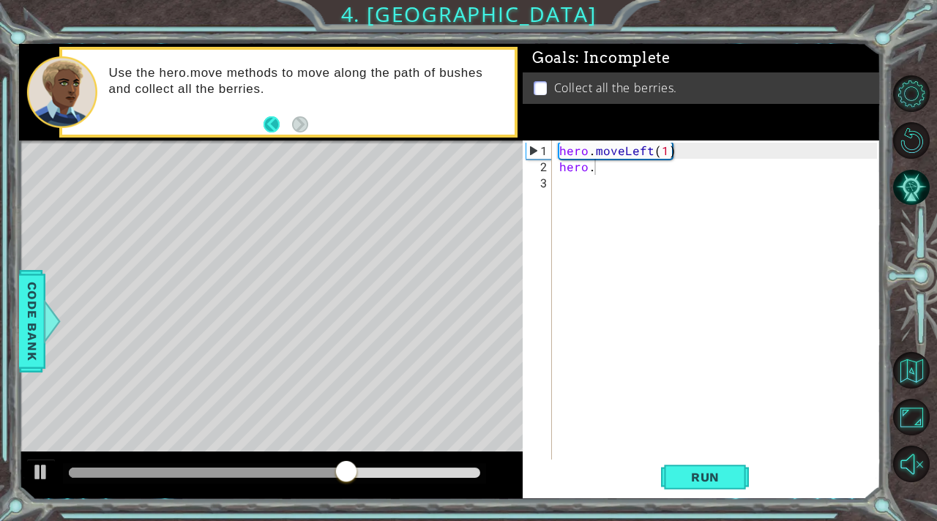
click at [271, 122] on button "Back" at bounding box center [277, 124] width 29 height 16
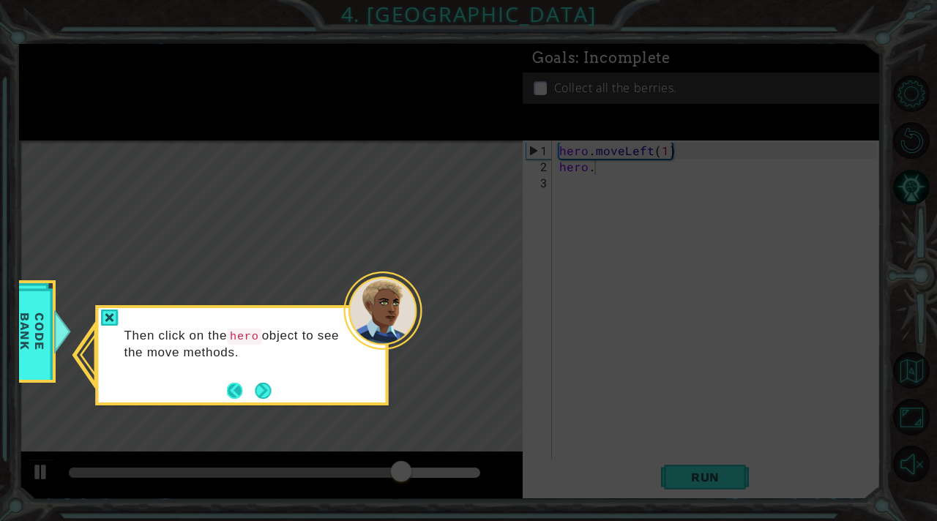
click at [231, 385] on button "Back" at bounding box center [241, 391] width 29 height 16
click at [269, 384] on button "Next" at bounding box center [263, 391] width 16 height 16
click at [269, 384] on button "Next" at bounding box center [263, 390] width 18 height 18
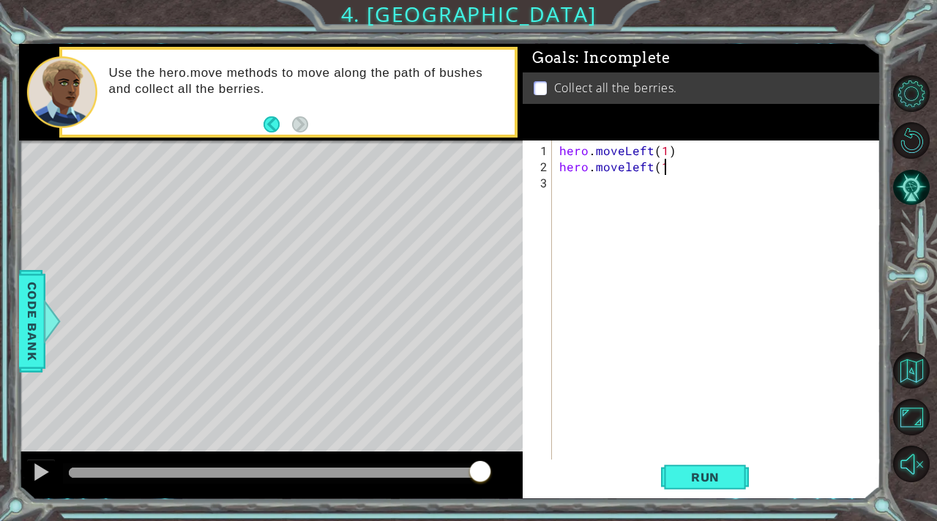
scroll to position [0, 6]
click at [689, 483] on span "Run" at bounding box center [705, 477] width 58 height 15
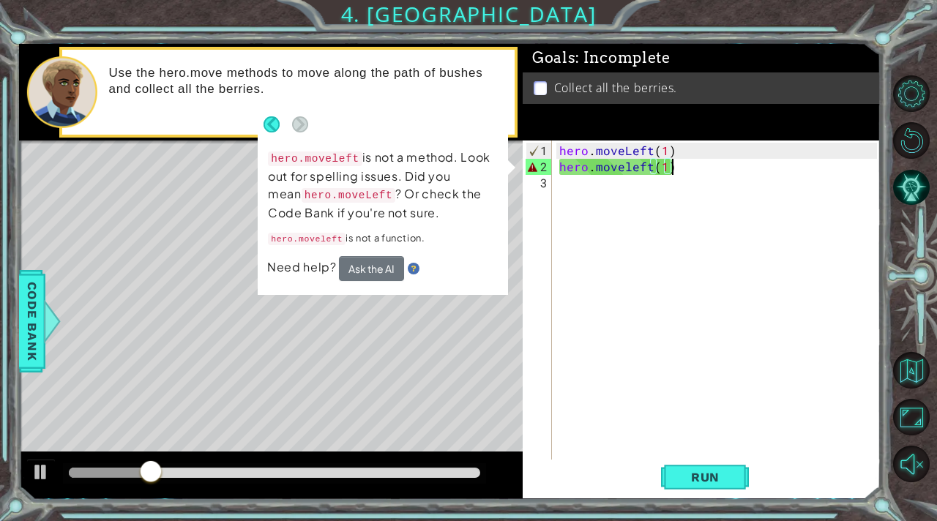
click at [630, 165] on div "hero . moveLeft ( 1 ) hero . moveleft ( 1 )" at bounding box center [720, 320] width 328 height 354
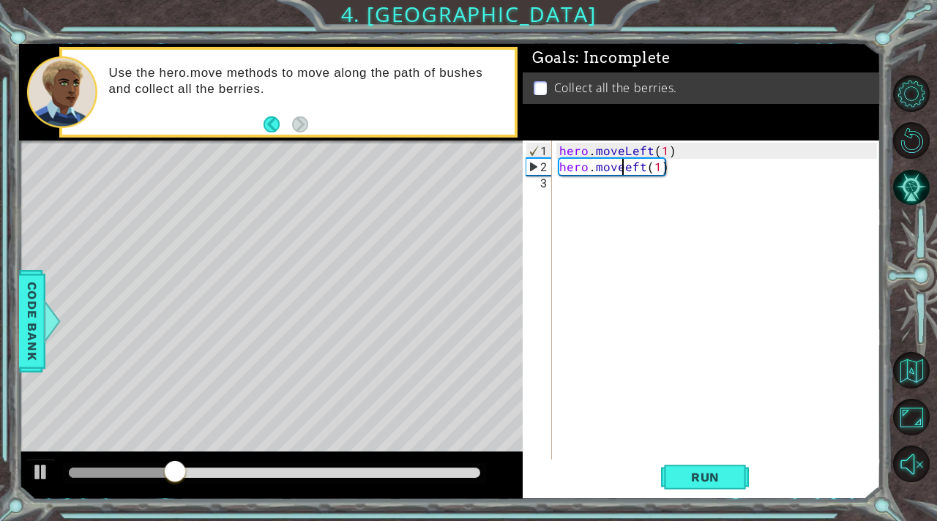
scroll to position [0, 4]
type textarea "hero.moveLeft(1)"
click at [716, 482] on span "Run" at bounding box center [705, 477] width 58 height 15
click at [570, 187] on div "hero . moveLeft ( 1 ) hero . moveLeft ( 1 )" at bounding box center [720, 320] width 328 height 354
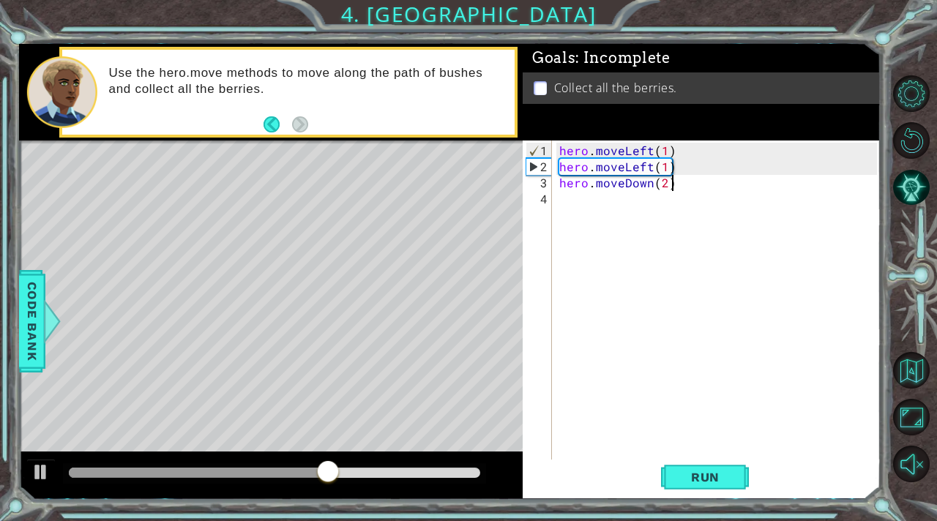
scroll to position [0, 6]
type textarea "hero.moveDown(2)"
click at [715, 474] on span "Run" at bounding box center [705, 477] width 58 height 15
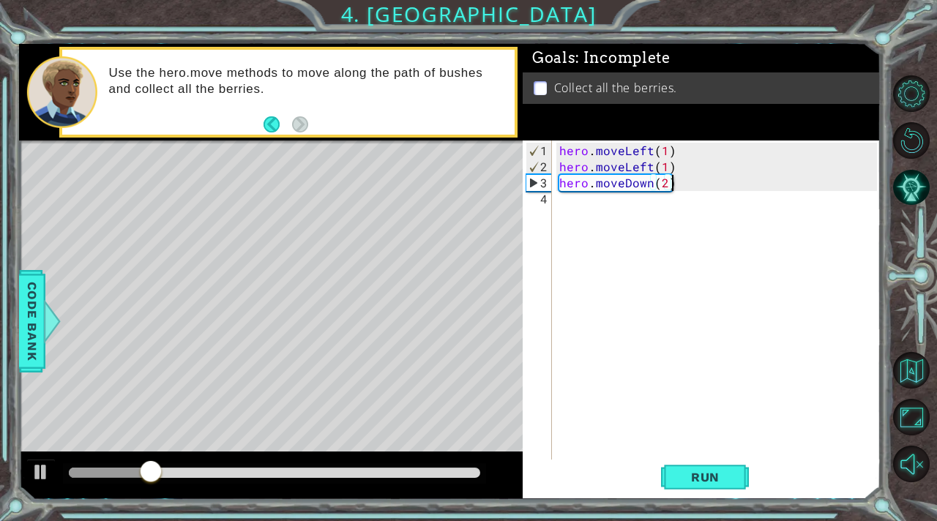
click at [567, 209] on div "hero . moveLeft ( 1 ) hero . moveLeft ( 1 ) hero . moveDown ( 2 )" at bounding box center [720, 320] width 328 height 354
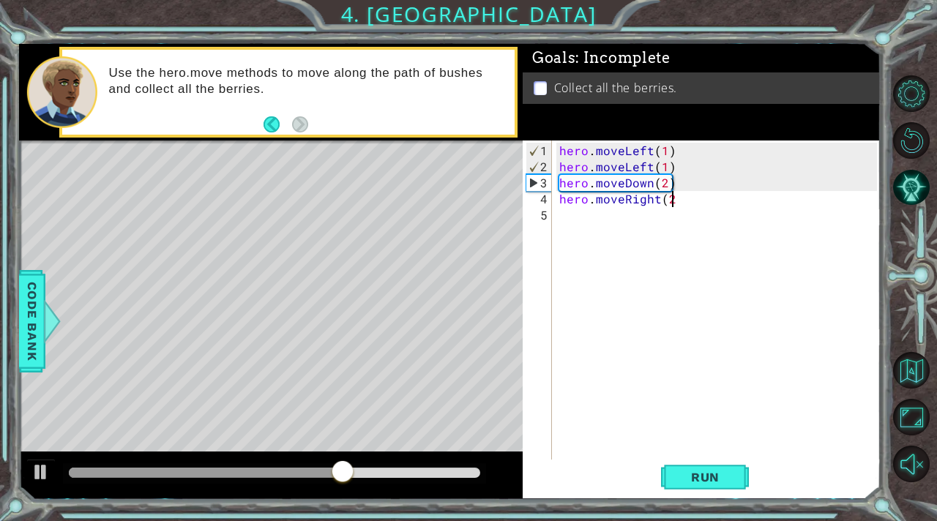
type textarea "hero.moveRight(2)"
click at [563, 223] on div "hero . moveLeft ( 1 ) hero . moveLeft ( 1 ) hero . moveDown ( 2 ) hero . moveRi…" at bounding box center [720, 320] width 328 height 354
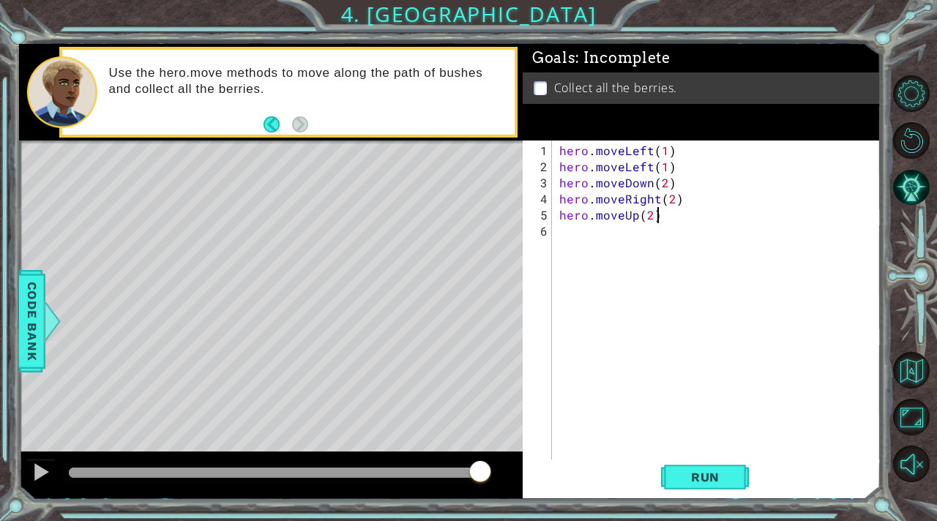
scroll to position [0, 5]
type textarea "hero.moveUp(2)"
click at [700, 479] on span "Run" at bounding box center [705, 477] width 58 height 15
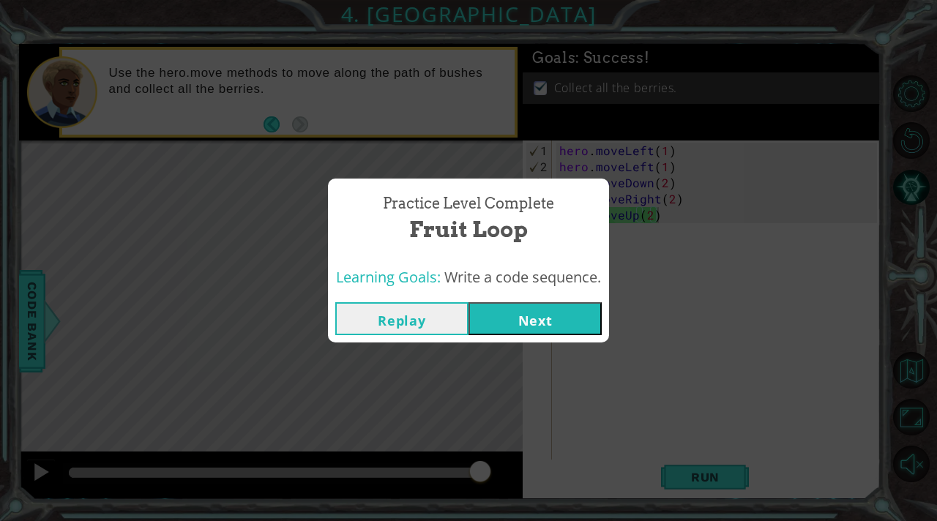
click at [574, 317] on button "Next" at bounding box center [534, 318] width 133 height 33
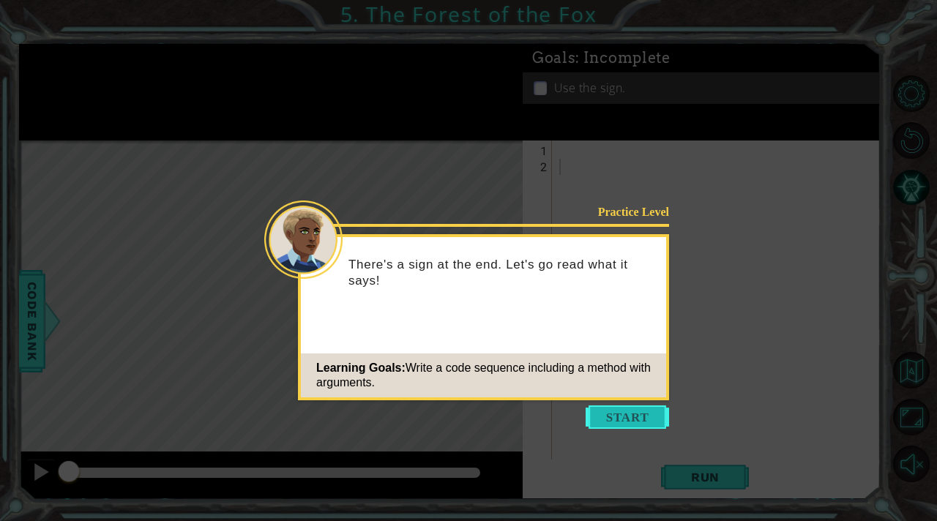
click at [627, 426] on button "Start" at bounding box center [626, 416] width 83 height 23
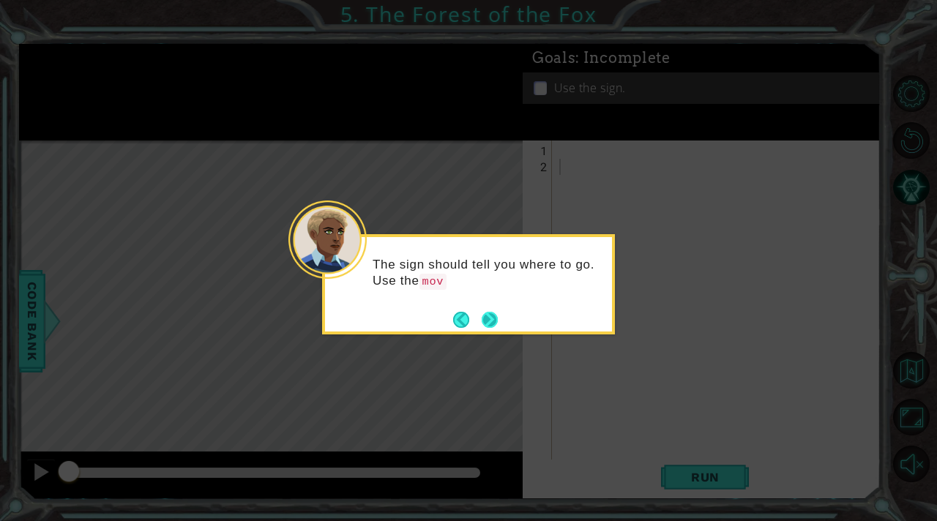
click at [495, 319] on button "Next" at bounding box center [490, 320] width 16 height 16
click at [495, 319] on button "Next" at bounding box center [490, 319] width 17 height 17
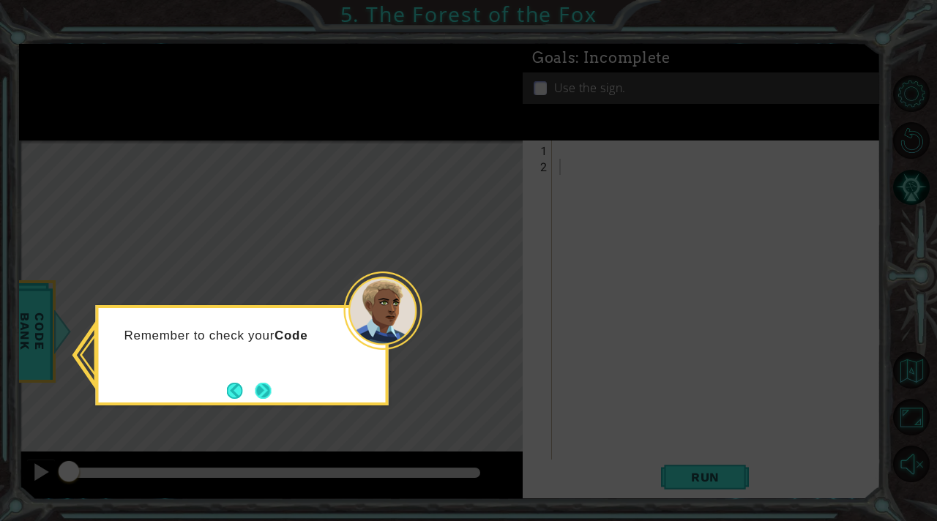
click at [271, 386] on button "Next" at bounding box center [263, 391] width 16 height 16
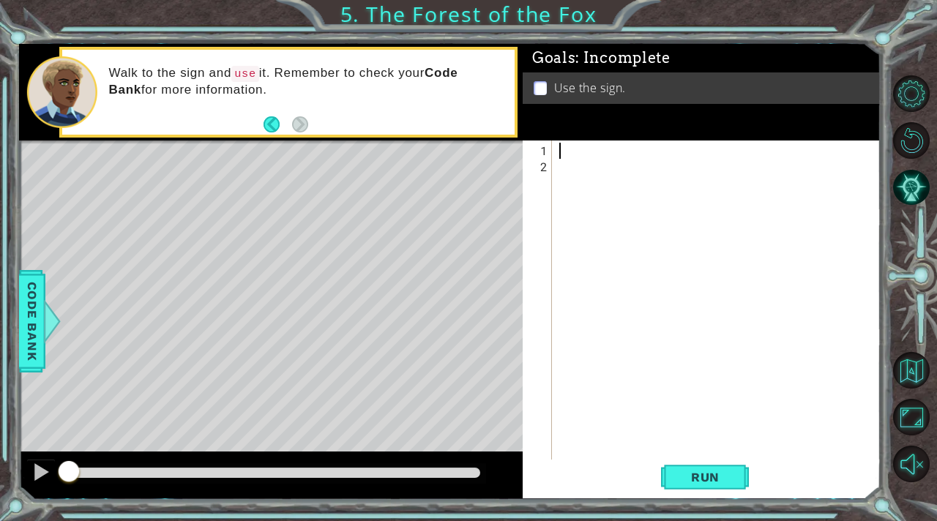
click at [561, 146] on div at bounding box center [720, 320] width 328 height 354
type textarea "hero.moveRight(1)"
click at [571, 171] on div "hero . moveRight ( 1 )" at bounding box center [720, 320] width 328 height 354
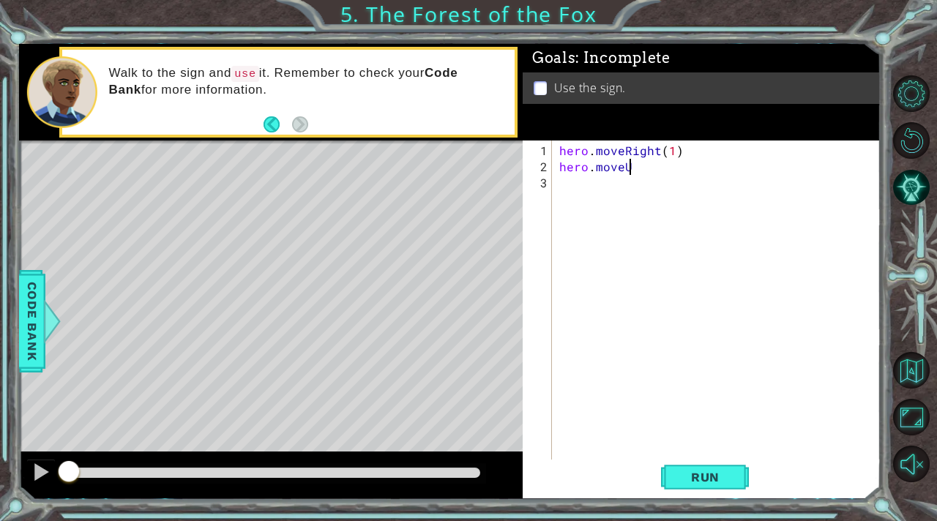
scroll to position [0, 4]
type textarea "hero.moveUp(1)"
click at [565, 184] on div "hero . moveRight ( 1 ) hero . moveUp ( 1 )" at bounding box center [720, 320] width 328 height 354
type textarea "hero.moveLeft(1)"
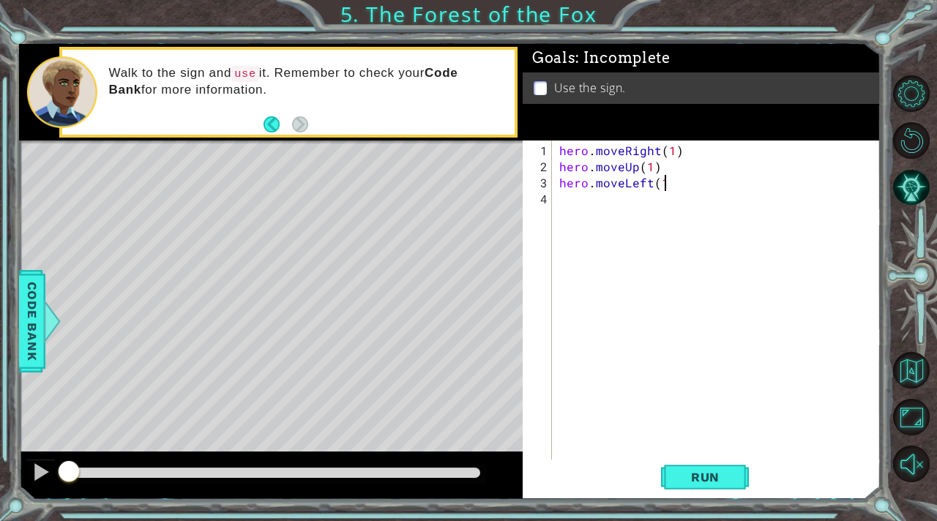
scroll to position [0, 6]
click at [563, 201] on div "hero . moveRight ( 1 ) hero . moveUp ( 1 ) hero . moveLeft ( 1 )" at bounding box center [720, 320] width 328 height 354
type textarea "hero.moveUp(1)"
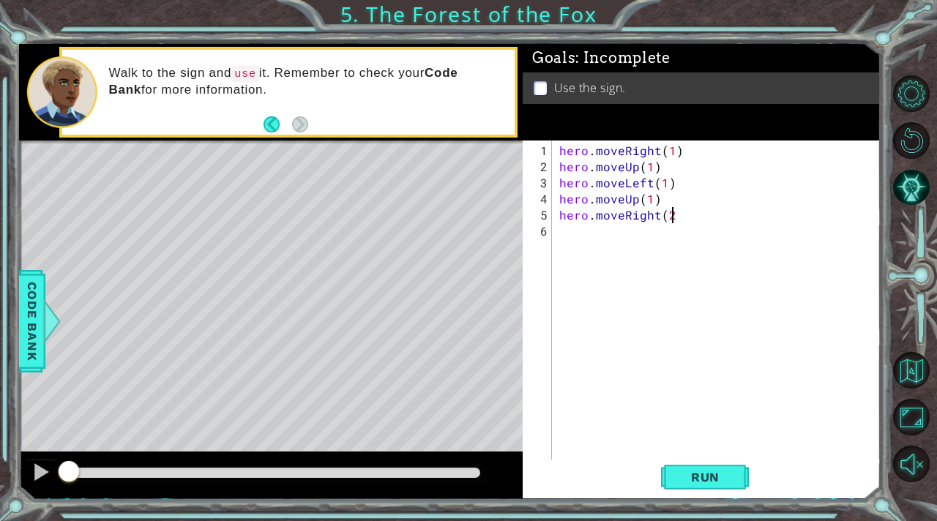
type textarea "hero.moveRight(2)"
type textarea "hero.moveDown(1)"
type textarea "hero.moveRight(1)"
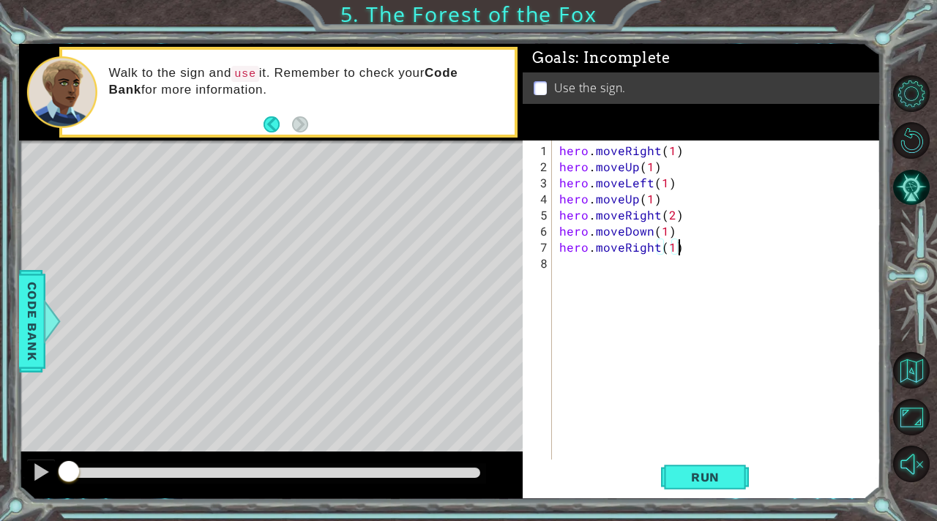
click at [577, 271] on div "hero . moveRight ( 1 ) hero . moveUp ( 1 ) hero . moveLeft ( 1 ) hero . moveUp …" at bounding box center [720, 320] width 328 height 354
click at [702, 480] on span "Run" at bounding box center [705, 477] width 58 height 15
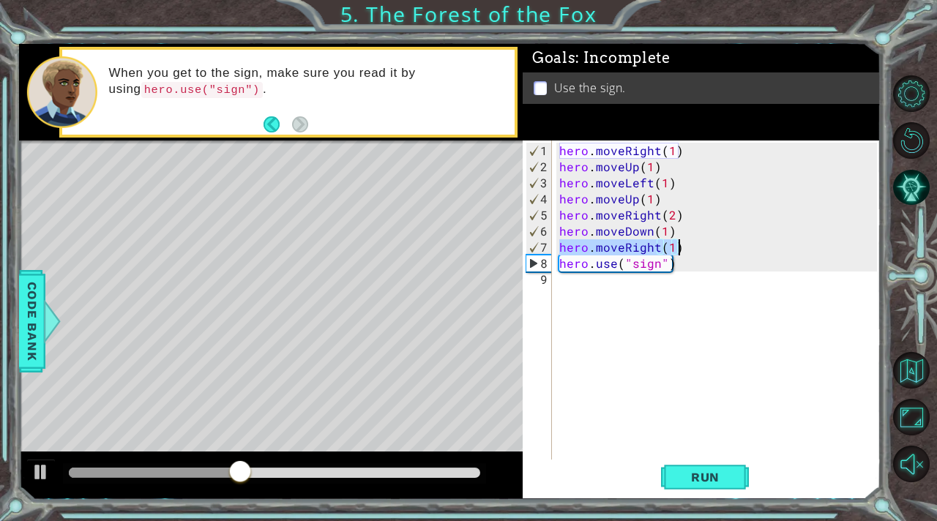
drag, startPoint x: 557, startPoint y: 250, endPoint x: 696, endPoint y: 250, distance: 139.0
click at [696, 250] on div "hero . moveRight ( 1 ) hero . moveUp ( 1 ) hero . moveLeft ( 1 ) hero . moveUp …" at bounding box center [720, 320] width 328 height 354
type textarea "hero.moveRight(1)"
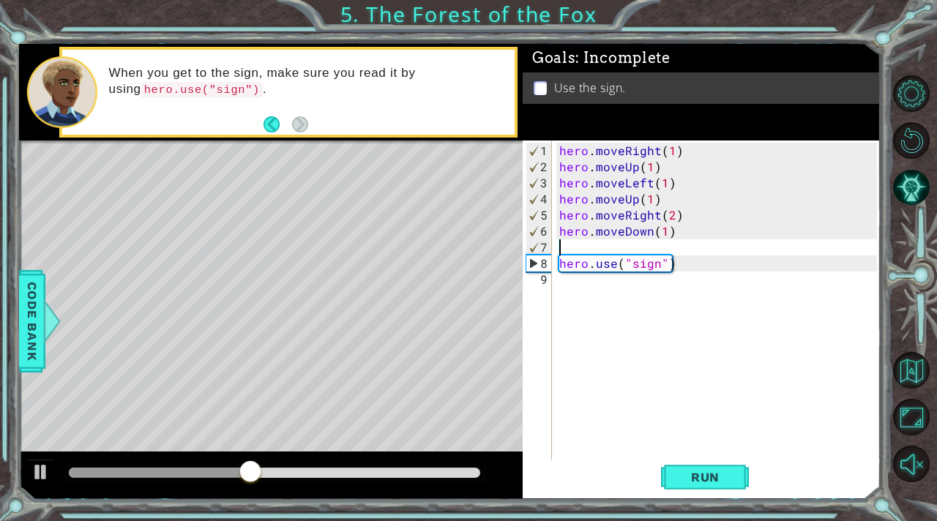
scroll to position [0, 0]
type textarea "hero.moveDown(1)"
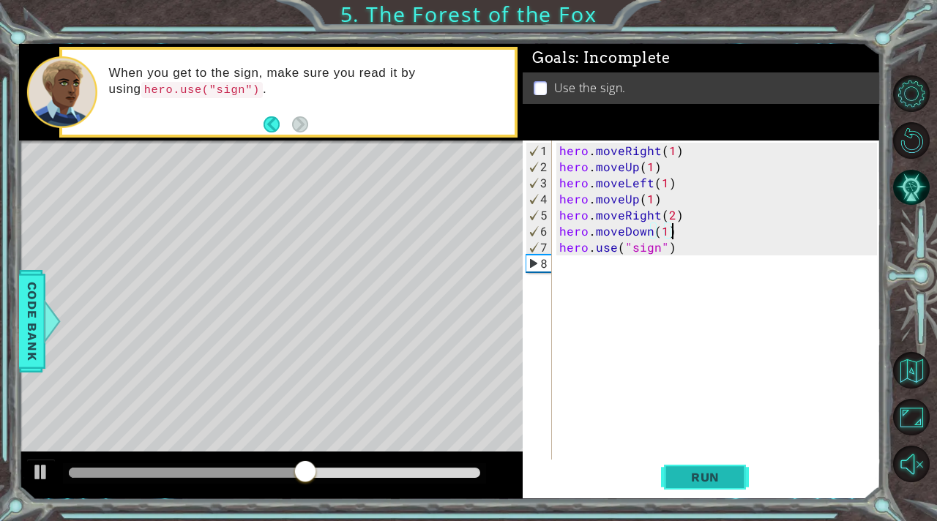
click at [730, 476] on span "Run" at bounding box center [705, 477] width 58 height 15
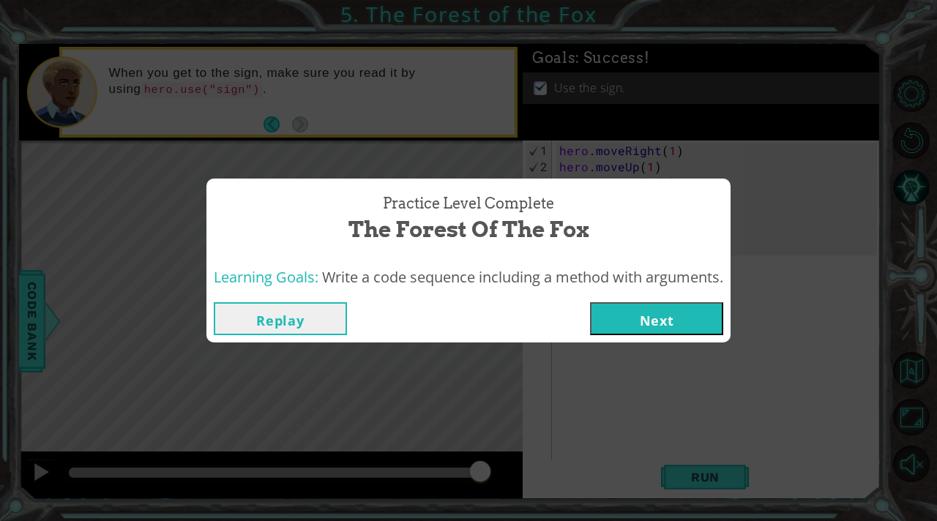
click at [667, 326] on button "Next" at bounding box center [656, 318] width 133 height 33
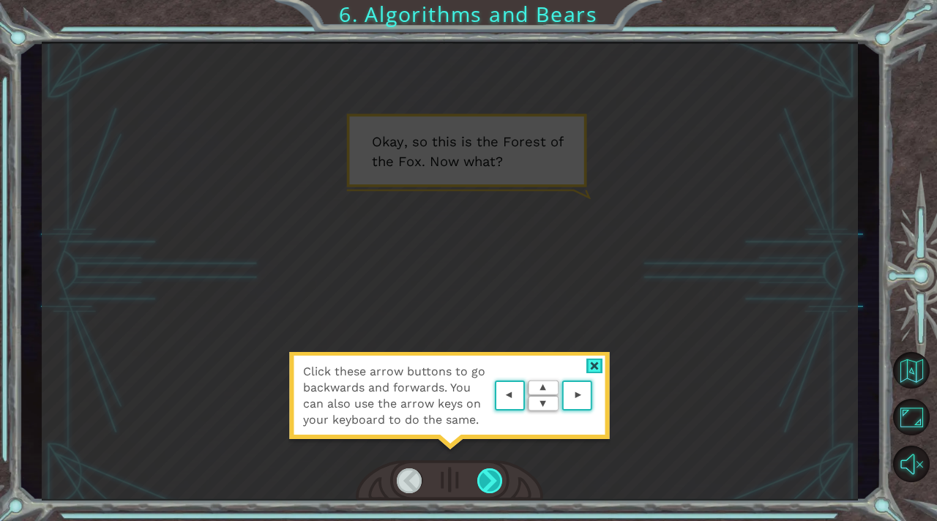
click at [492, 479] on div at bounding box center [490, 480] width 26 height 25
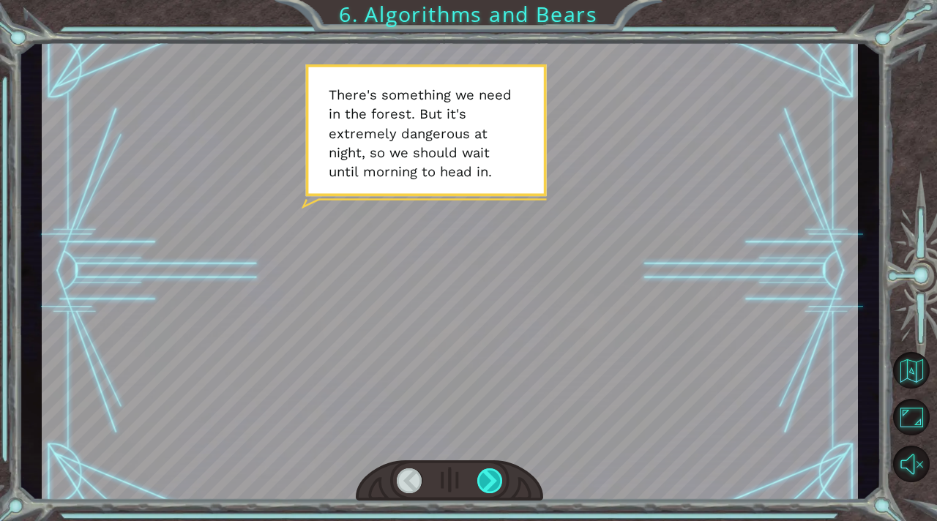
click at [492, 479] on div at bounding box center [490, 480] width 26 height 25
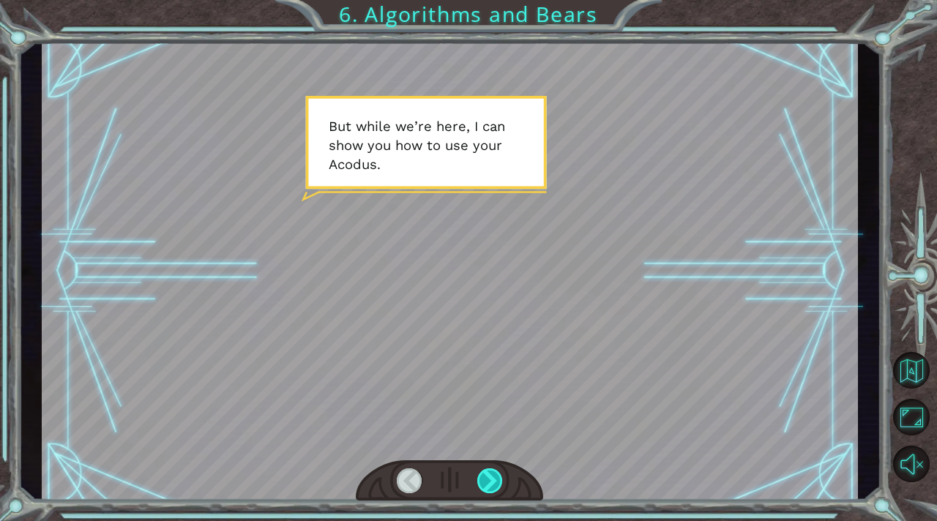
click at [494, 479] on div at bounding box center [490, 480] width 26 height 25
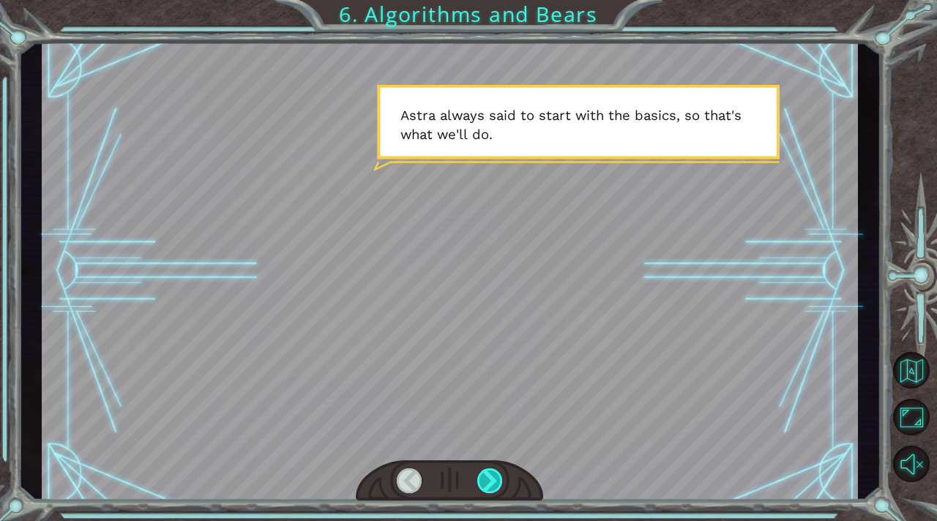
click at [497, 480] on div at bounding box center [490, 480] width 26 height 25
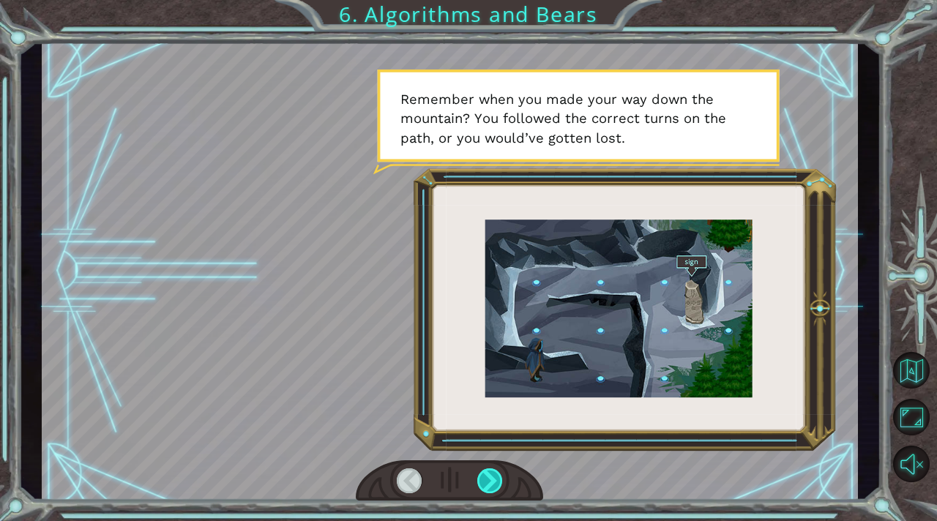
click at [498, 480] on div at bounding box center [490, 480] width 26 height 25
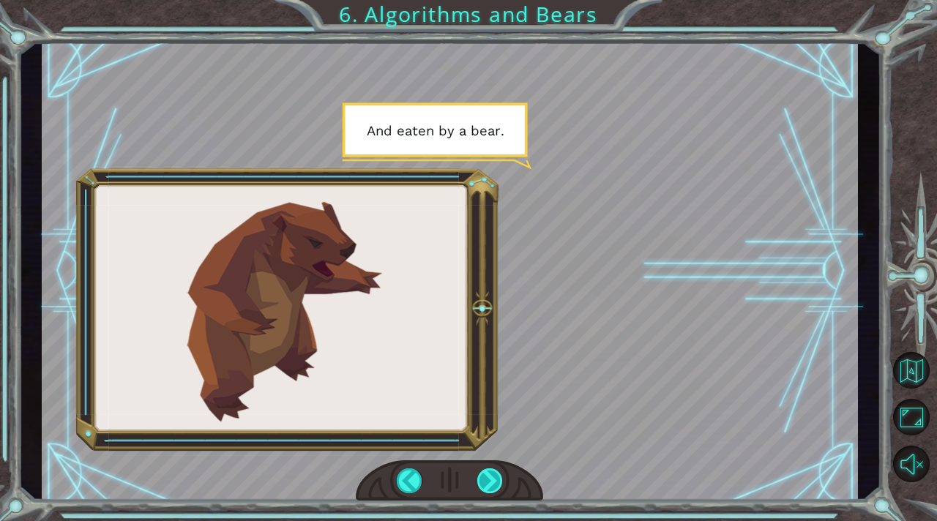
click at [499, 481] on div at bounding box center [490, 480] width 26 height 25
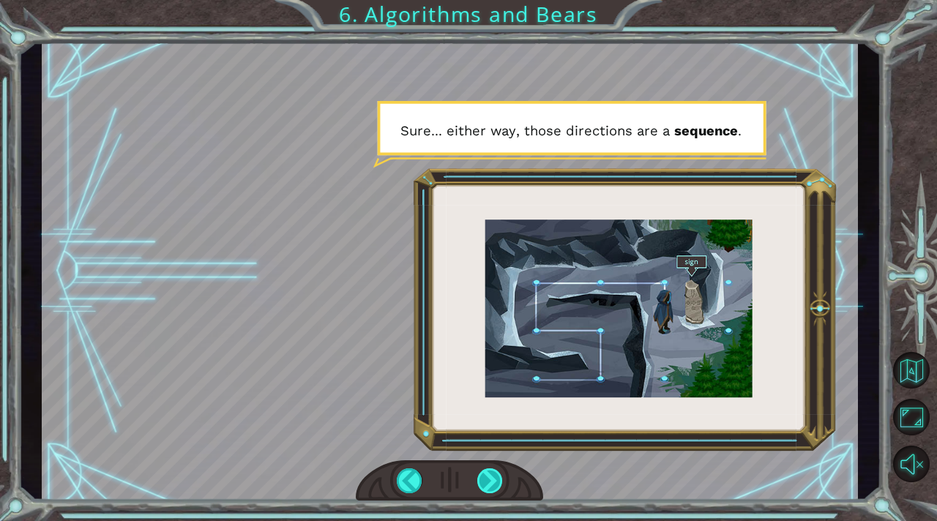
click at [500, 481] on div at bounding box center [490, 480] width 26 height 25
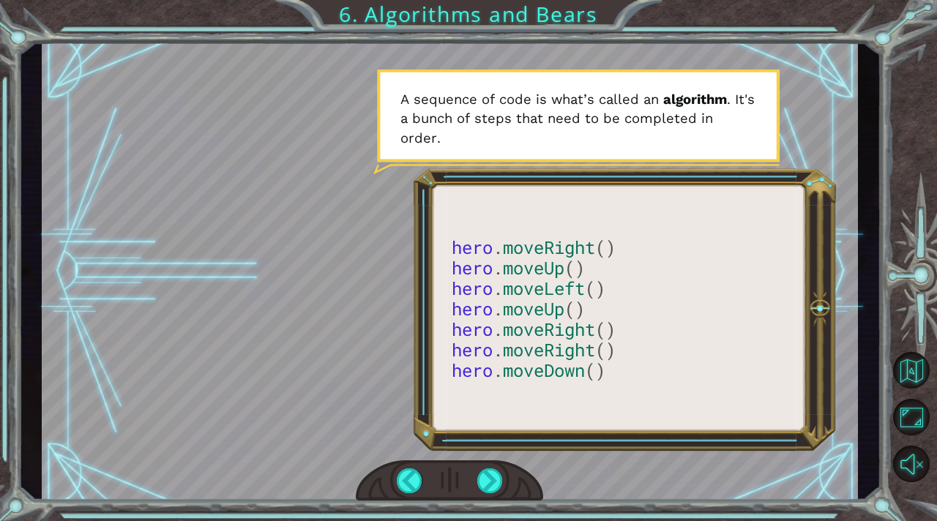
click at [503, 482] on div at bounding box center [449, 480] width 187 height 41
click at [492, 476] on div at bounding box center [490, 480] width 26 height 25
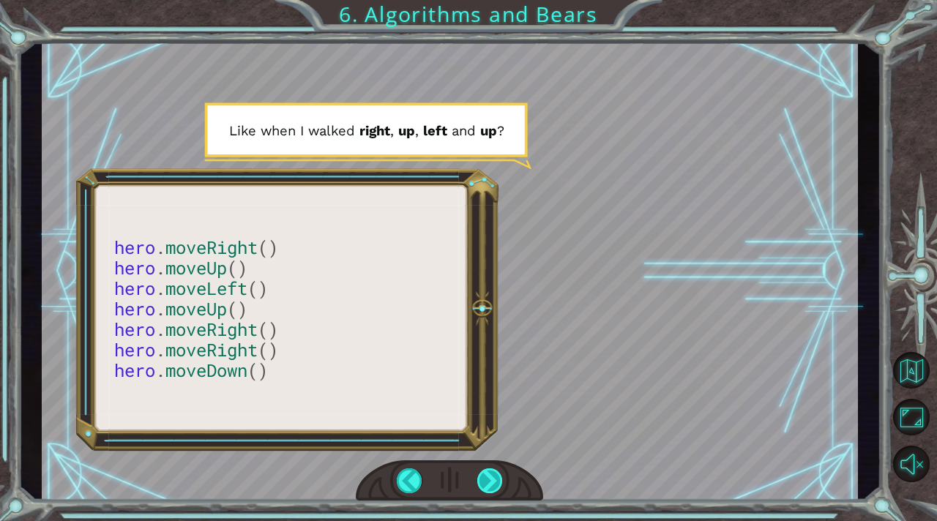
click at [492, 476] on div at bounding box center [490, 480] width 26 height 25
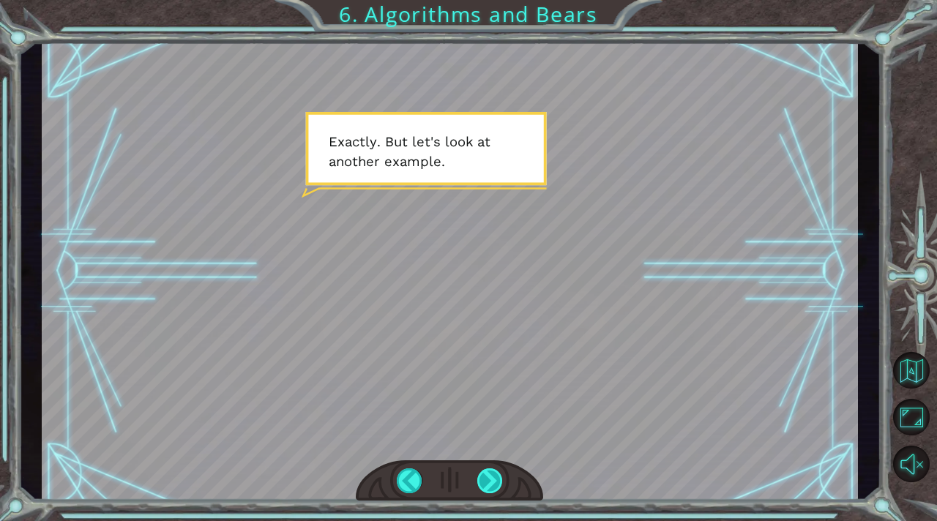
click at [492, 473] on div at bounding box center [490, 480] width 26 height 25
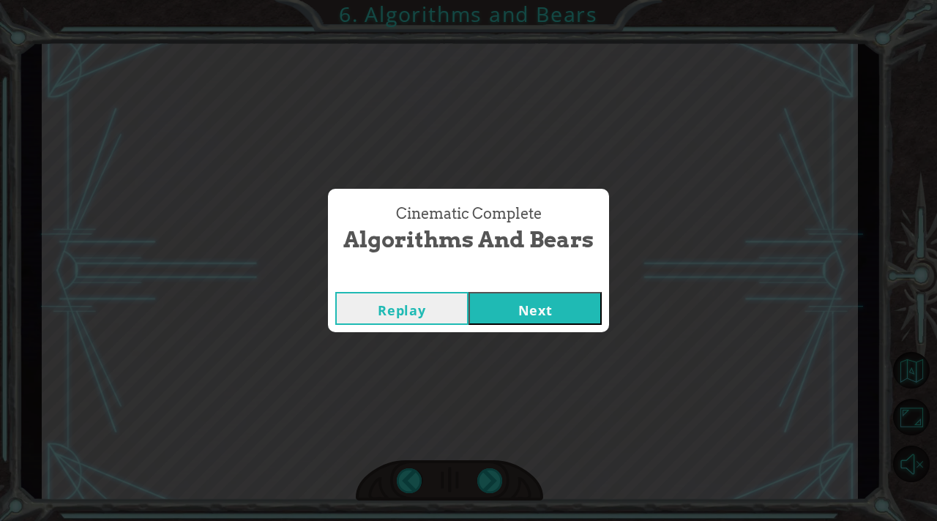
click at [548, 300] on button "Next" at bounding box center [534, 308] width 133 height 33
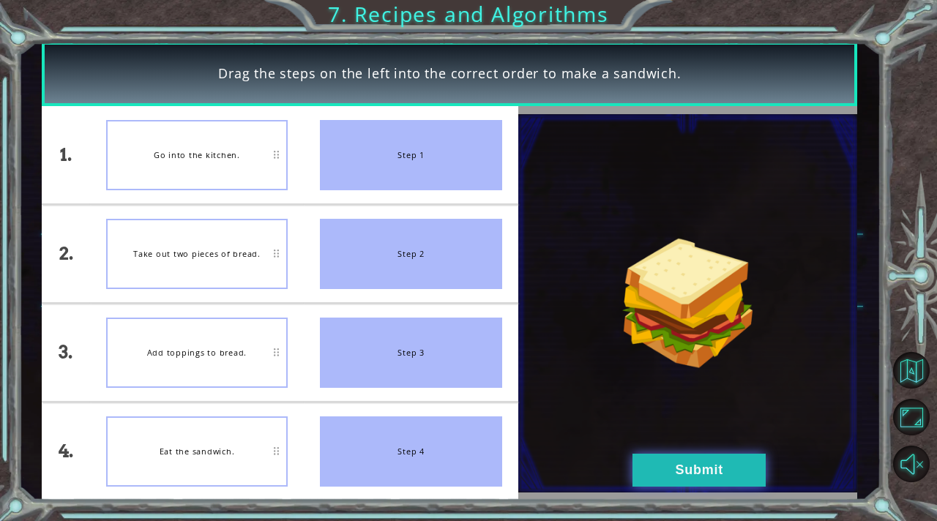
click at [672, 462] on button "Submit" at bounding box center [698, 470] width 133 height 33
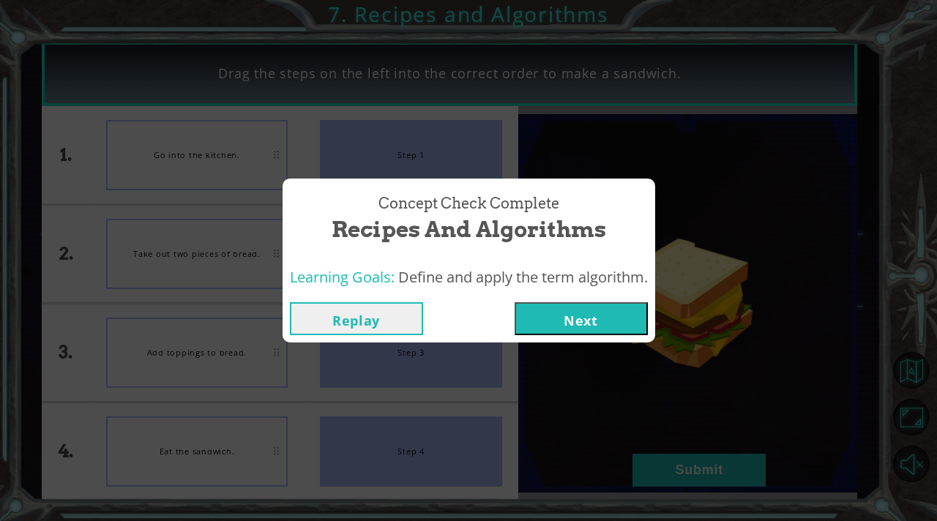
click at [593, 312] on button "Next" at bounding box center [580, 318] width 133 height 33
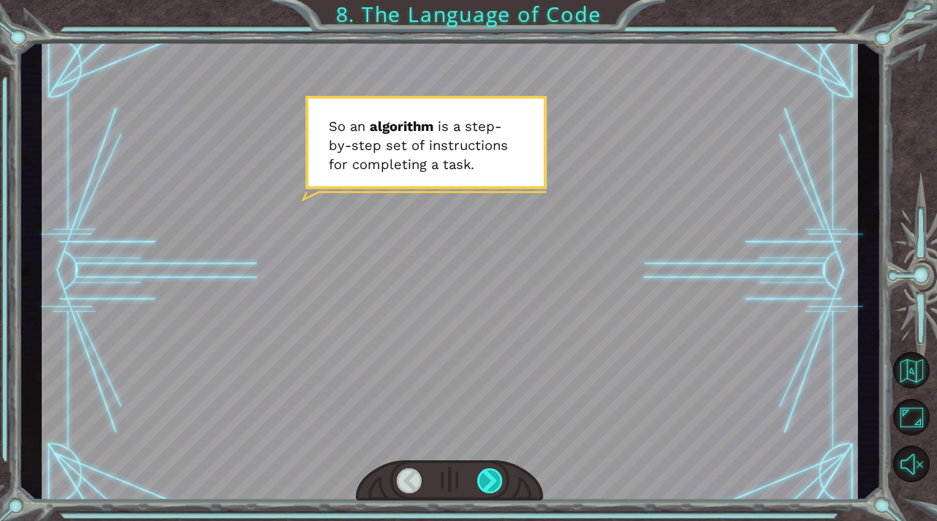
click at [491, 475] on div at bounding box center [490, 480] width 26 height 25
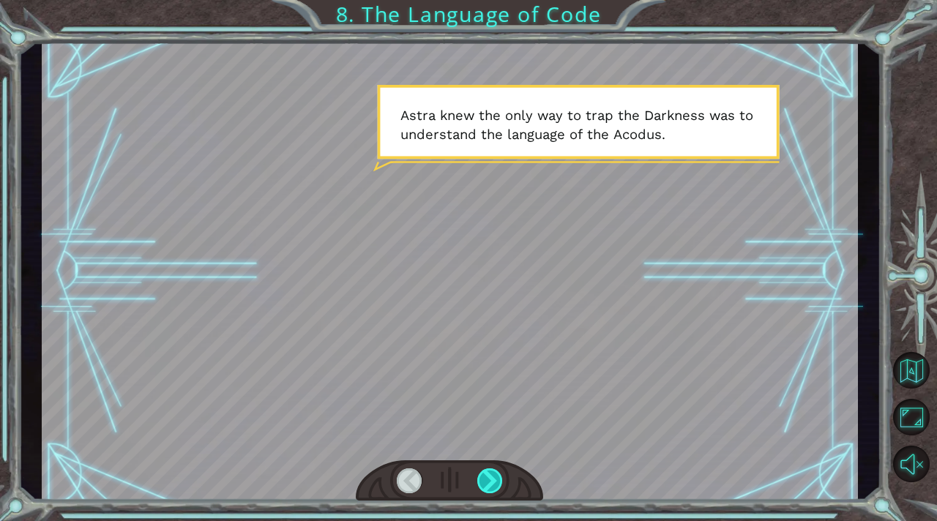
click at [491, 475] on div at bounding box center [490, 480] width 26 height 25
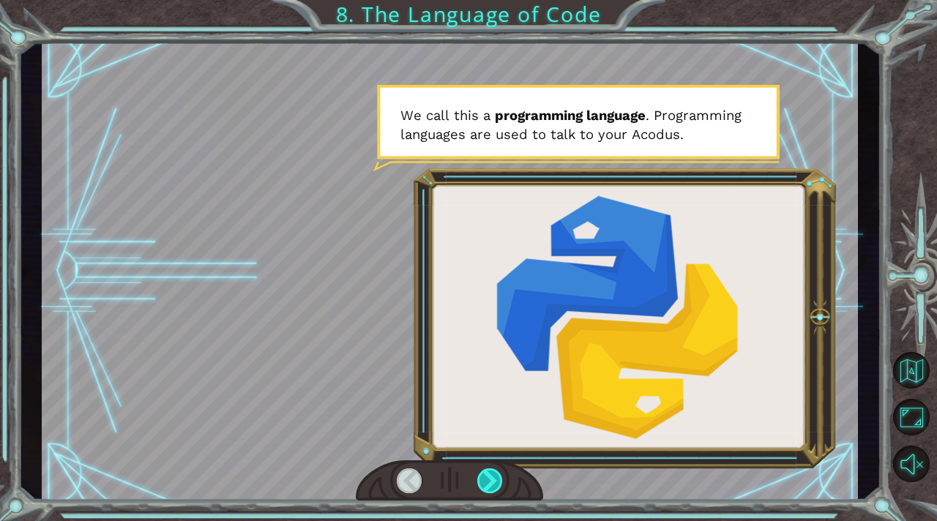
click at [491, 475] on div at bounding box center [490, 480] width 26 height 25
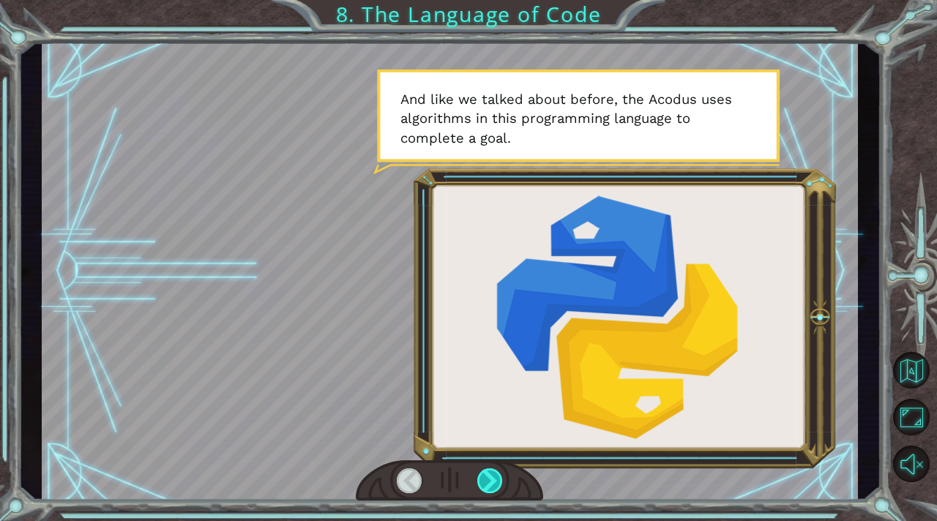
click at [490, 477] on div at bounding box center [490, 480] width 26 height 25
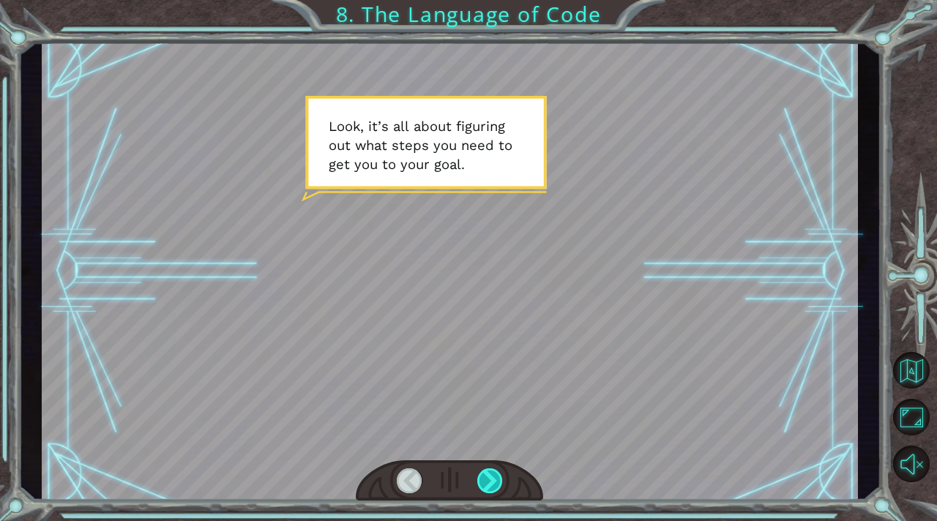
click at [490, 473] on div at bounding box center [490, 480] width 26 height 25
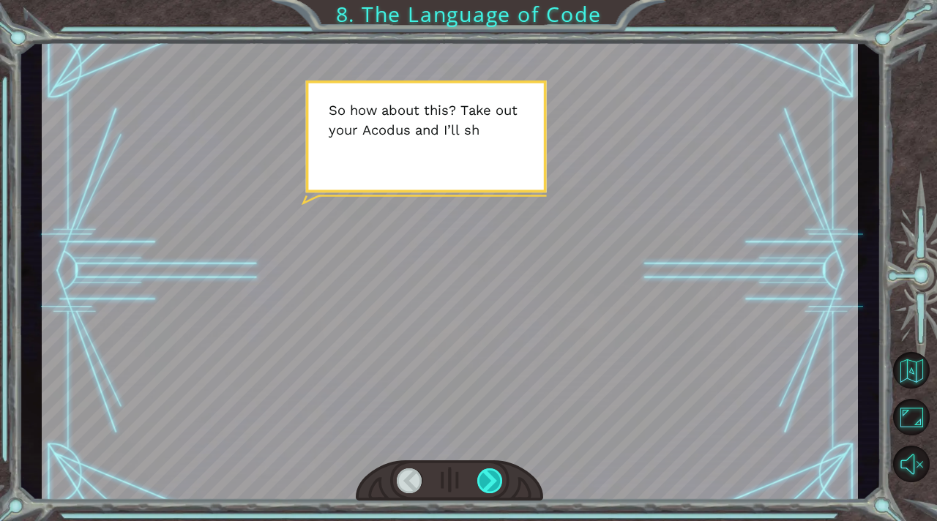
click at [490, 473] on div at bounding box center [490, 480] width 26 height 25
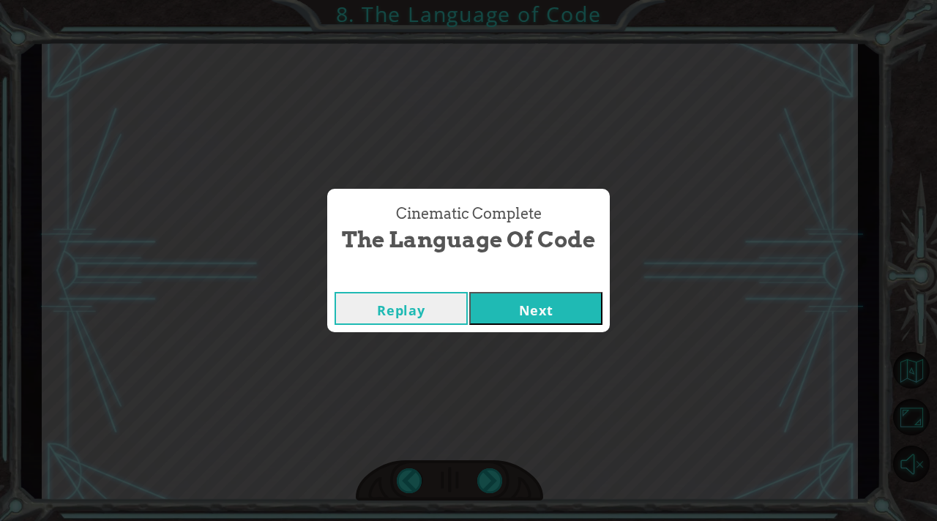
click at [504, 300] on button "Next" at bounding box center [535, 308] width 133 height 33
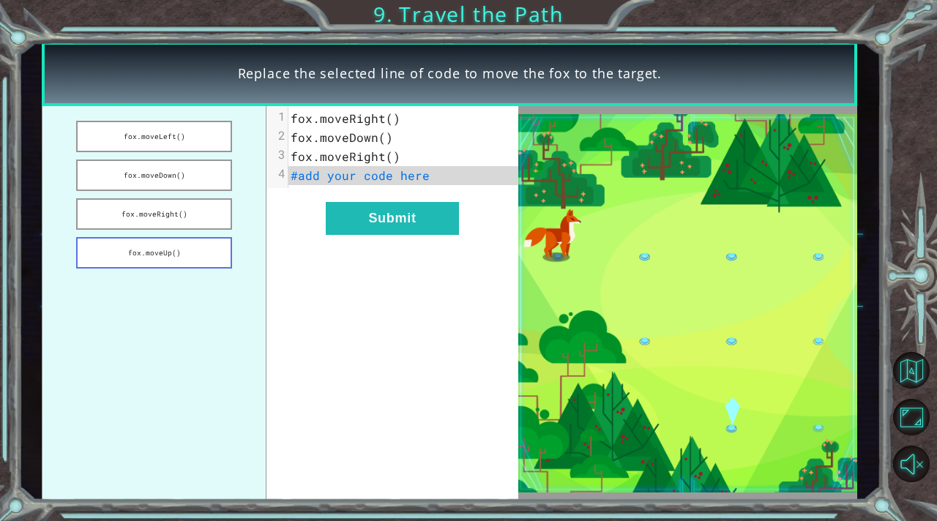
click at [151, 261] on button "fox.moveUp()" at bounding box center [154, 252] width 156 height 31
drag, startPoint x: 381, startPoint y: 179, endPoint x: 343, endPoint y: 173, distance: 37.8
click at [343, 173] on pre "fox.moveUp()" at bounding box center [403, 175] width 230 height 19
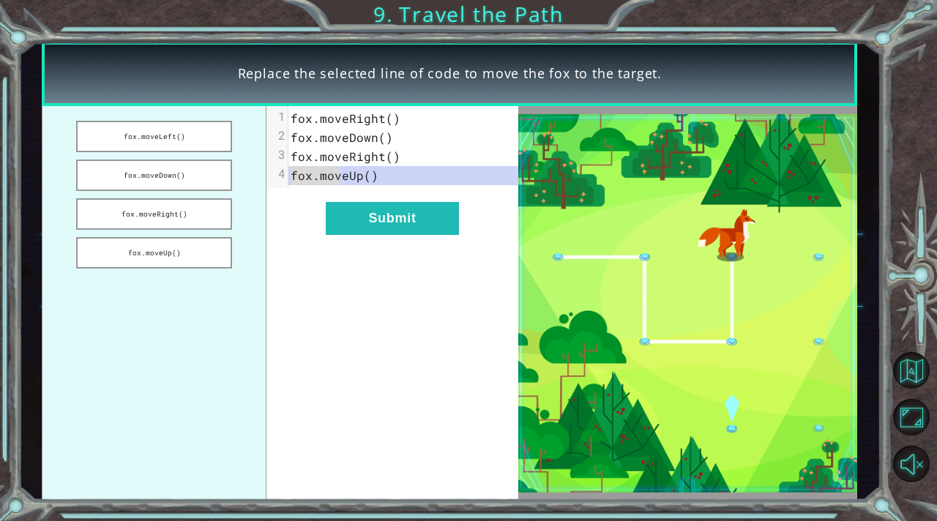
drag, startPoint x: 338, startPoint y: 176, endPoint x: 290, endPoint y: 176, distance: 48.3
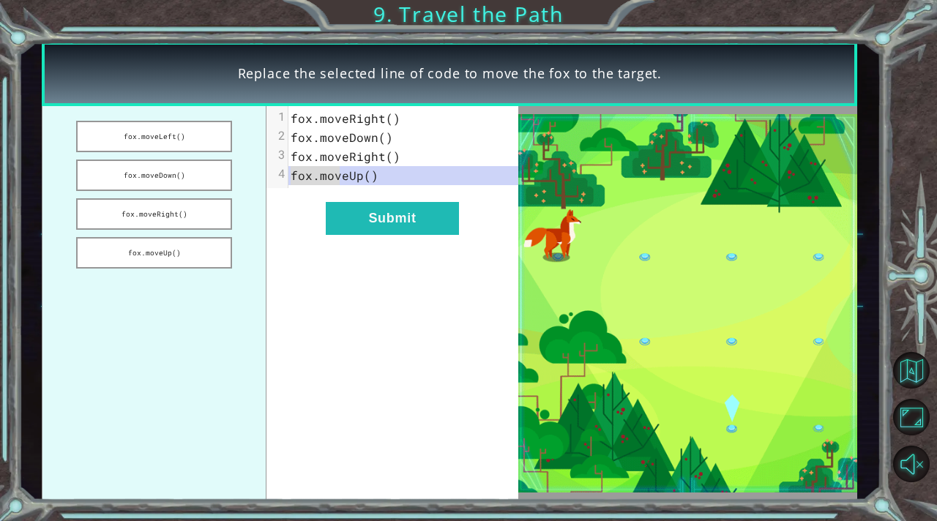
click at [291, 176] on span "fox.moveUp()" at bounding box center [335, 175] width 88 height 15
click at [258, 244] on ul "fox.moveLeft() fox.moveDown() fox.moveRight() fox.moveUp()" at bounding box center [154, 303] width 225 height 394
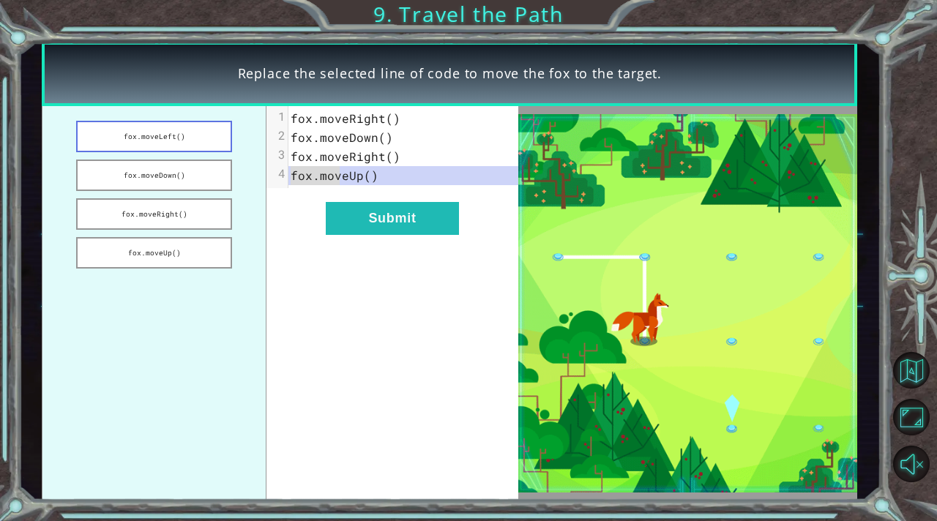
click at [190, 134] on button "fox.moveLeft()" at bounding box center [154, 136] width 156 height 31
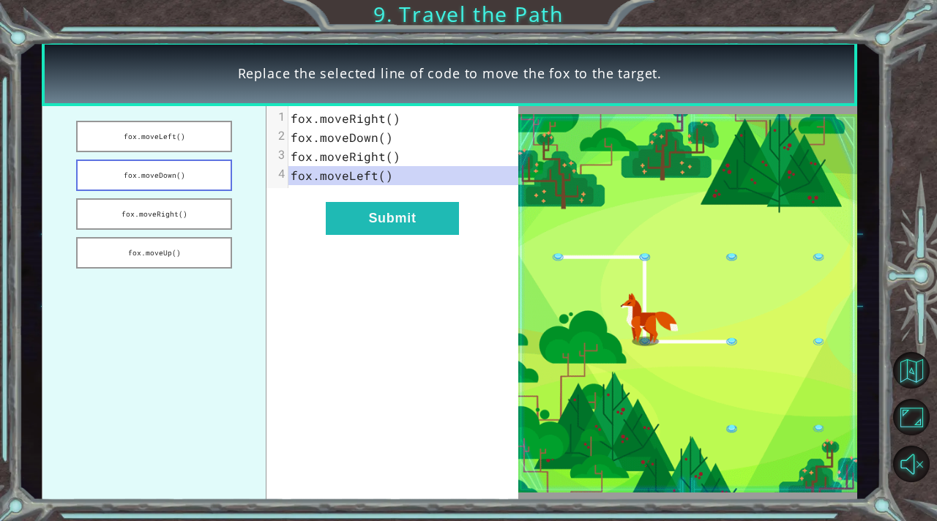
click at [209, 165] on button "fox.moveDown()" at bounding box center [154, 175] width 156 height 31
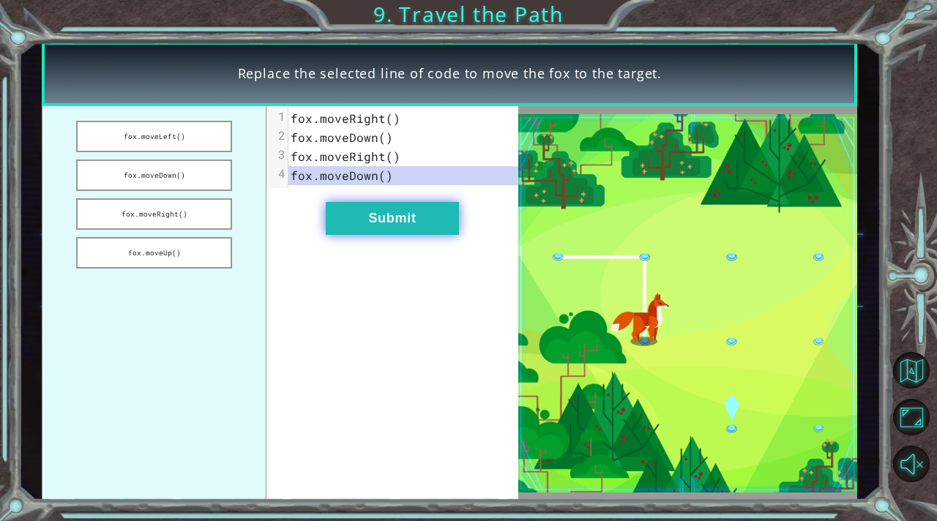
click at [356, 208] on button "Submit" at bounding box center [392, 218] width 133 height 33
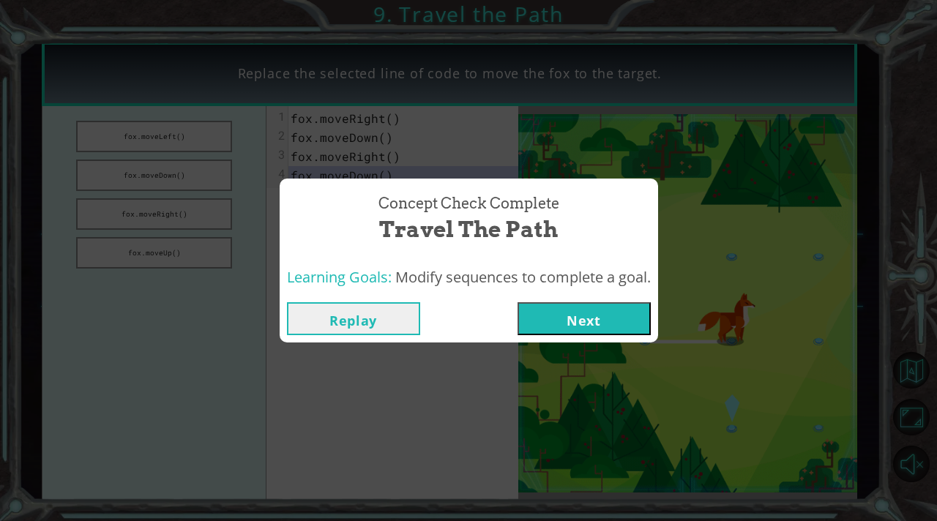
click at [571, 312] on button "Next" at bounding box center [583, 318] width 133 height 33
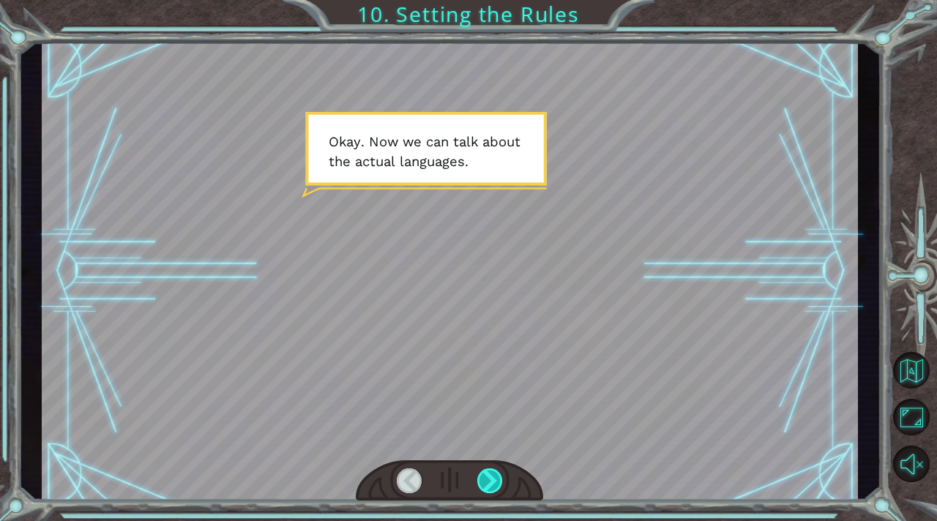
click at [492, 484] on div at bounding box center [490, 480] width 26 height 25
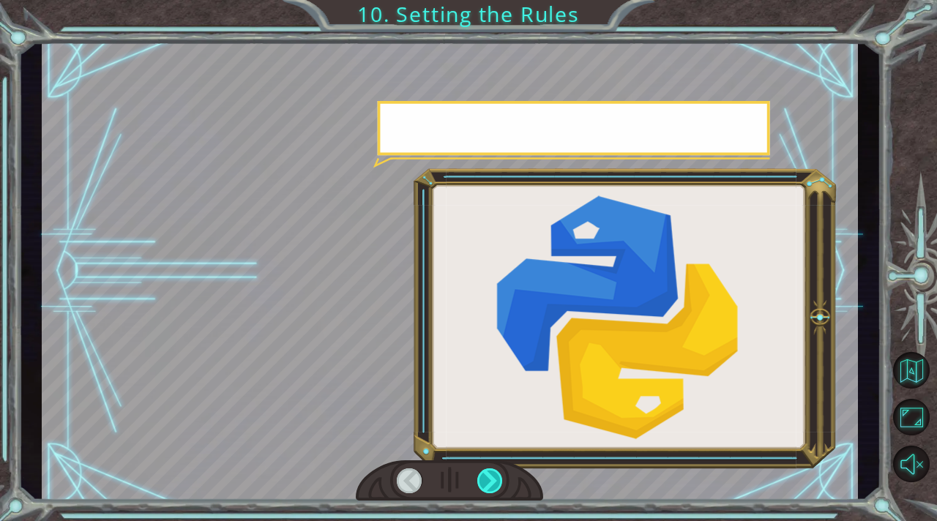
click at [492, 484] on div at bounding box center [490, 480] width 26 height 25
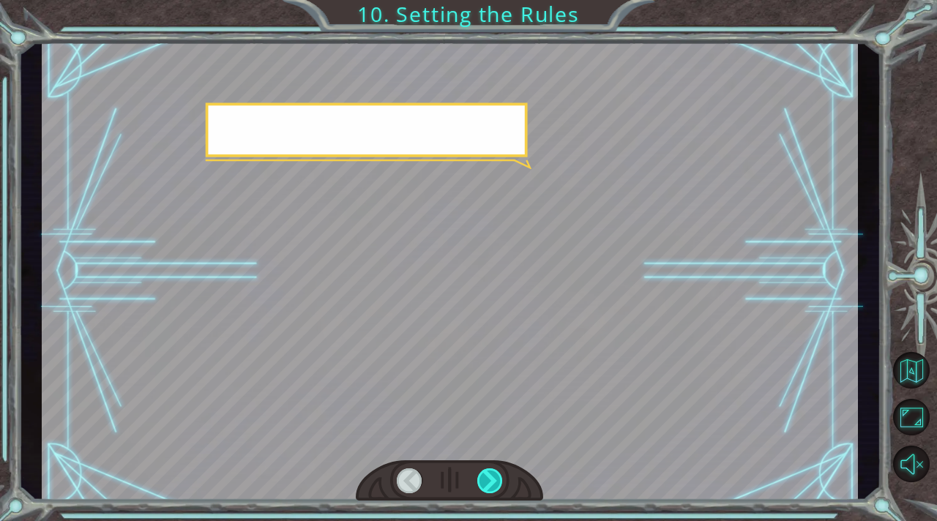
click at [492, 484] on div at bounding box center [490, 480] width 26 height 25
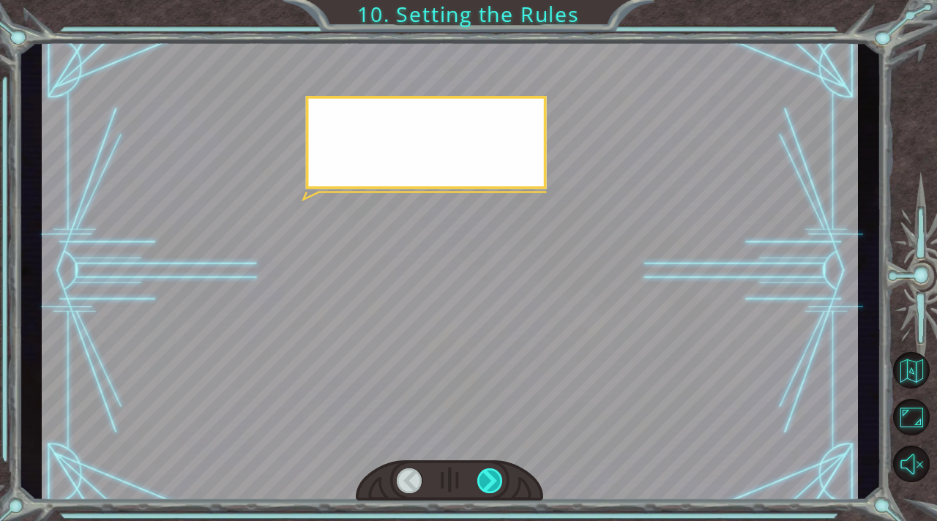
click at [492, 484] on div at bounding box center [490, 480] width 26 height 25
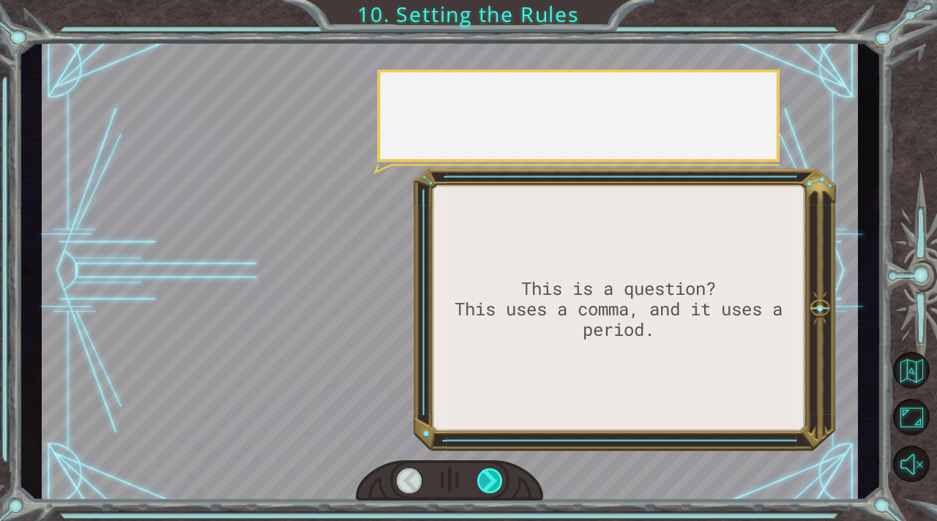
click at [492, 484] on div at bounding box center [490, 480] width 26 height 25
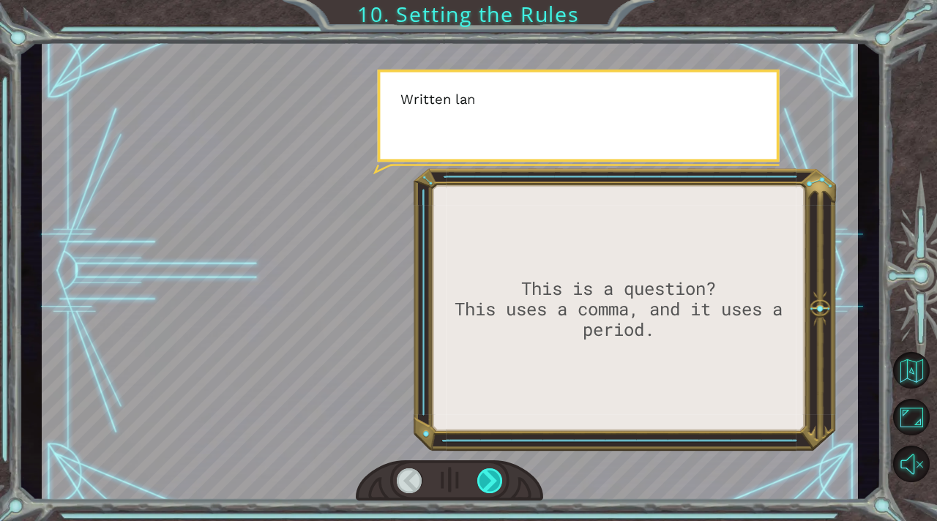
click at [492, 484] on div at bounding box center [490, 480] width 26 height 25
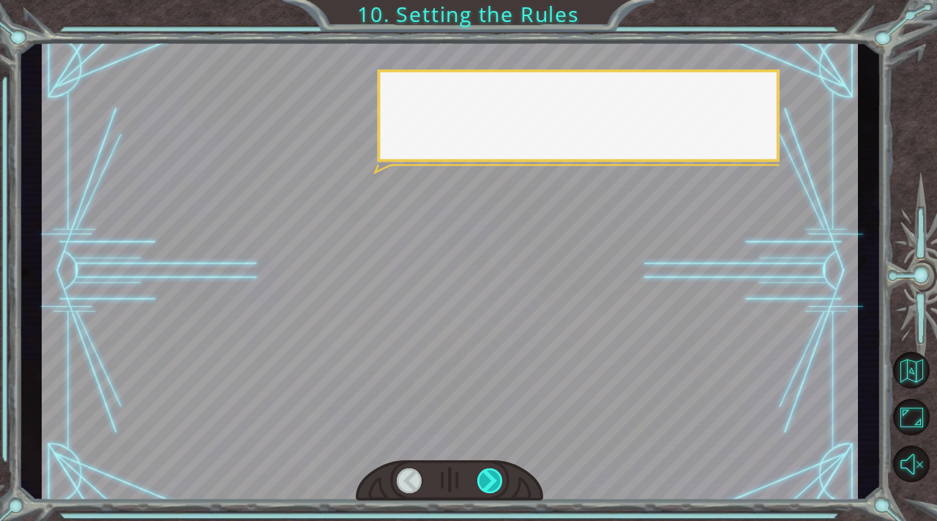
click at [492, 484] on div at bounding box center [490, 480] width 26 height 25
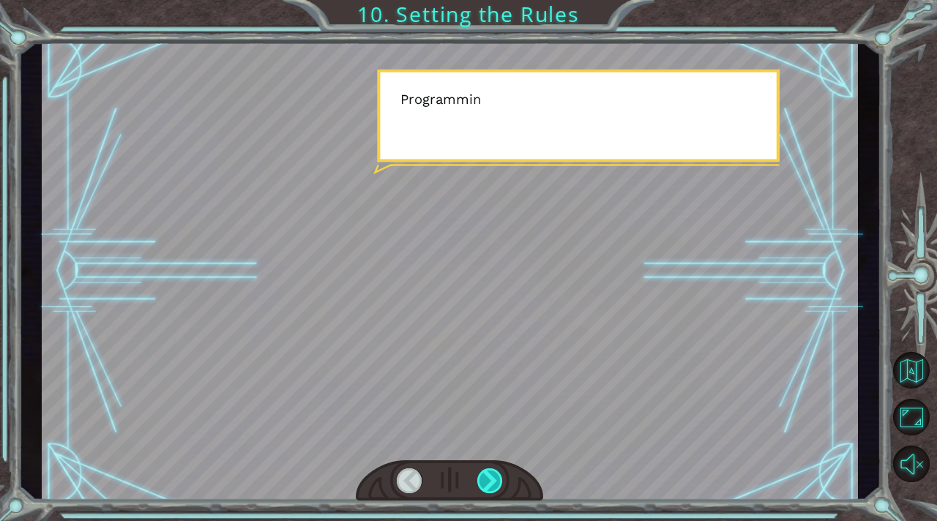
click at [492, 484] on div at bounding box center [490, 480] width 26 height 25
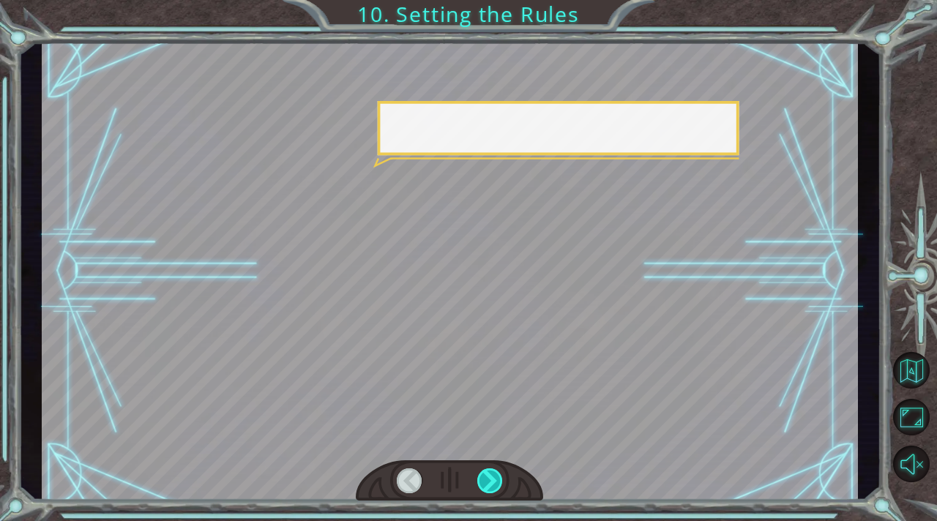
click at [492, 484] on div at bounding box center [490, 480] width 26 height 25
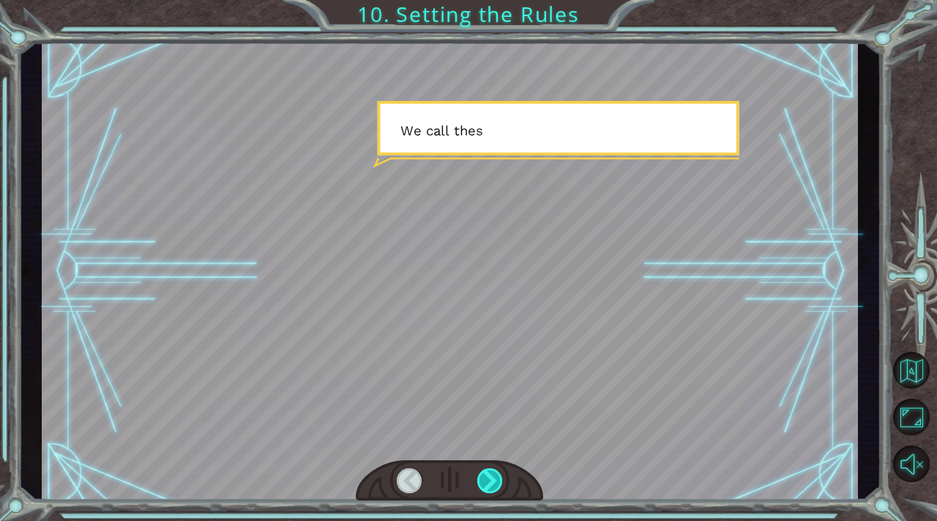
click at [492, 484] on div at bounding box center [490, 480] width 26 height 25
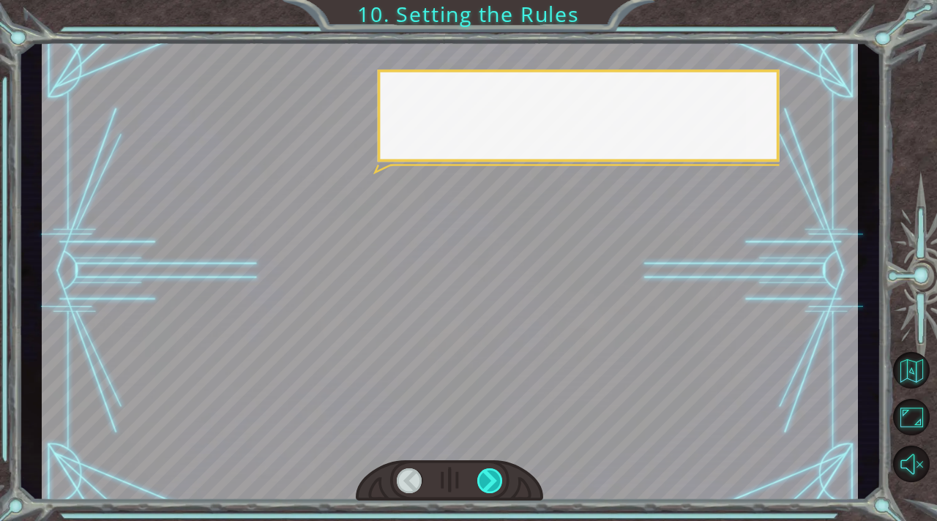
click at [492, 484] on div at bounding box center [490, 480] width 26 height 25
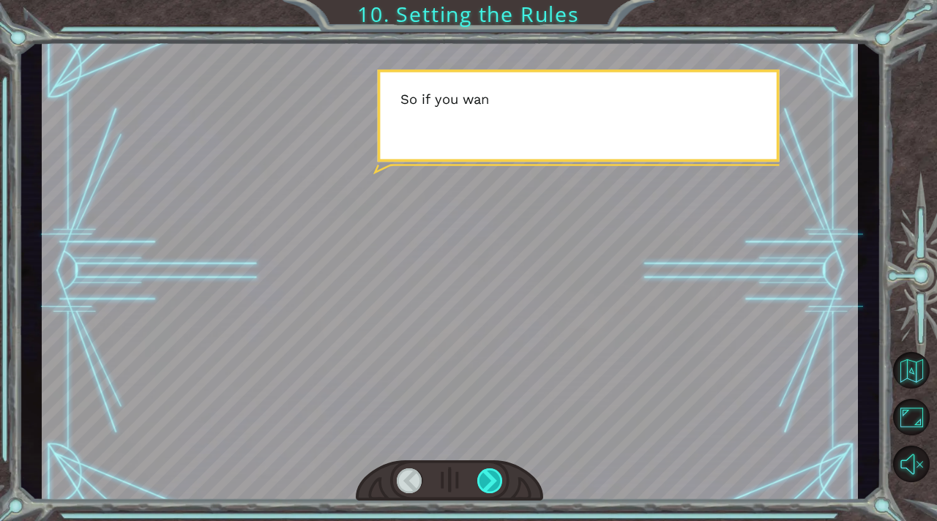
click at [492, 484] on div at bounding box center [490, 480] width 26 height 25
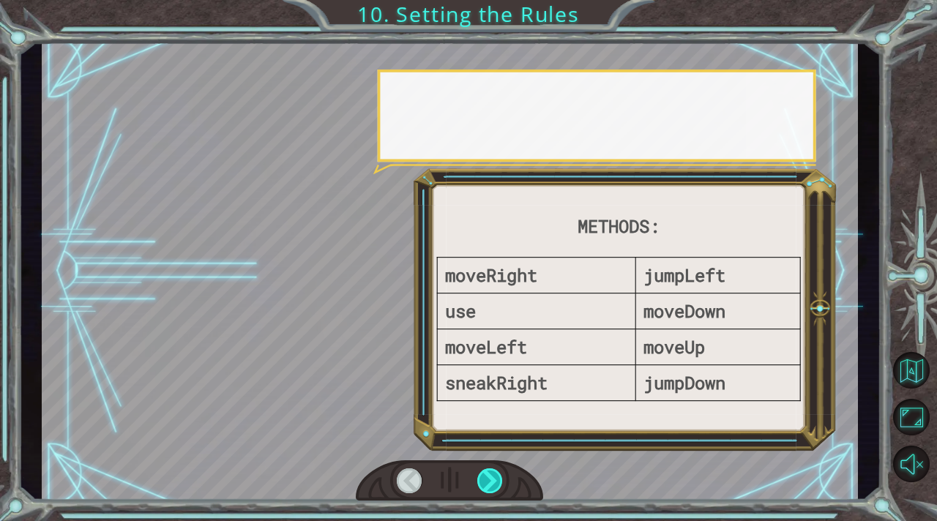
click at [492, 484] on div at bounding box center [490, 480] width 26 height 25
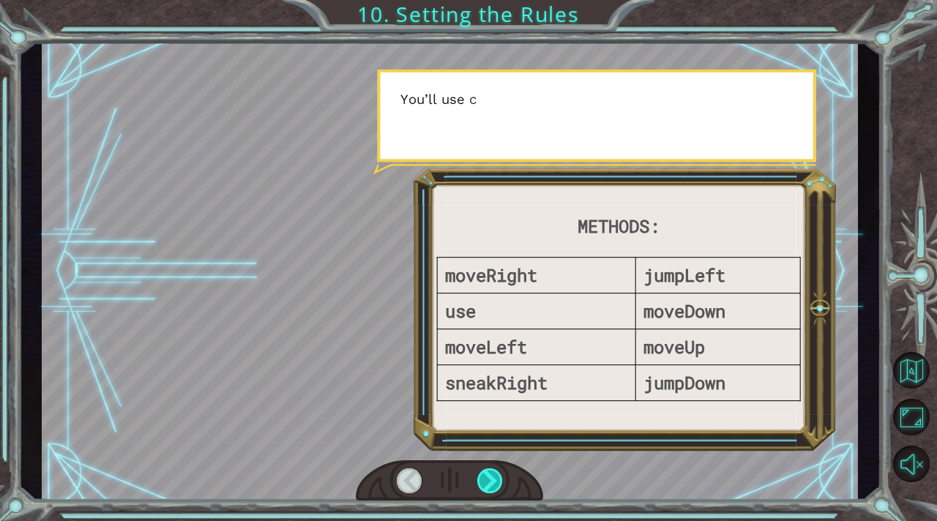
click at [492, 484] on div at bounding box center [490, 480] width 26 height 25
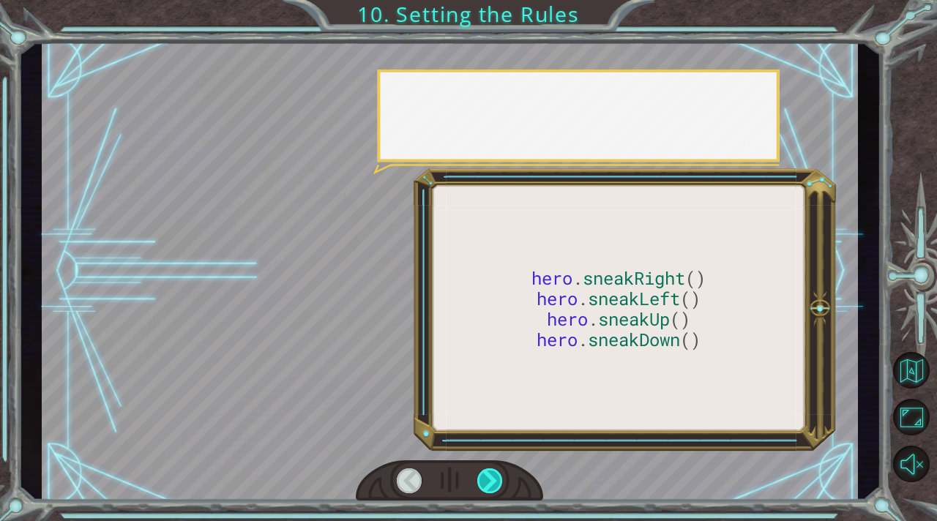
click at [492, 484] on div at bounding box center [490, 480] width 26 height 25
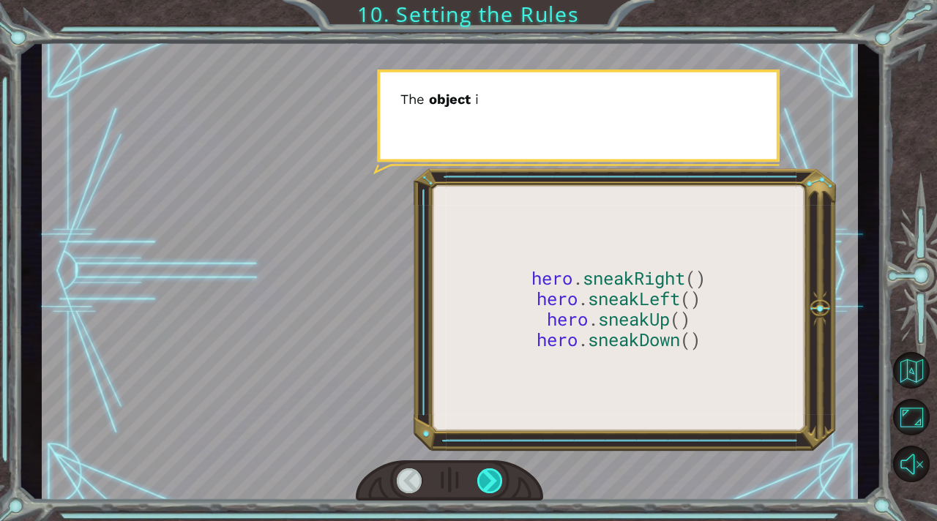
click at [492, 484] on div at bounding box center [490, 480] width 26 height 25
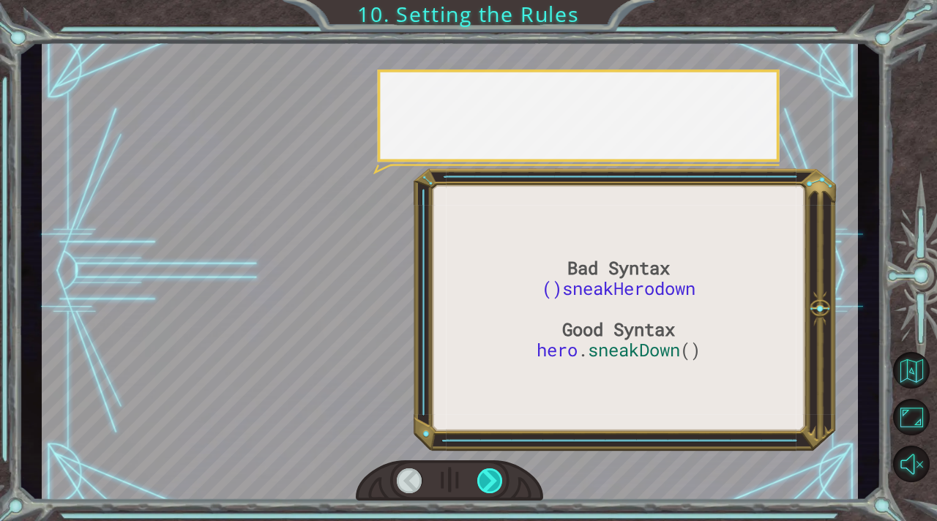
click at [492, 484] on div at bounding box center [490, 480] width 26 height 25
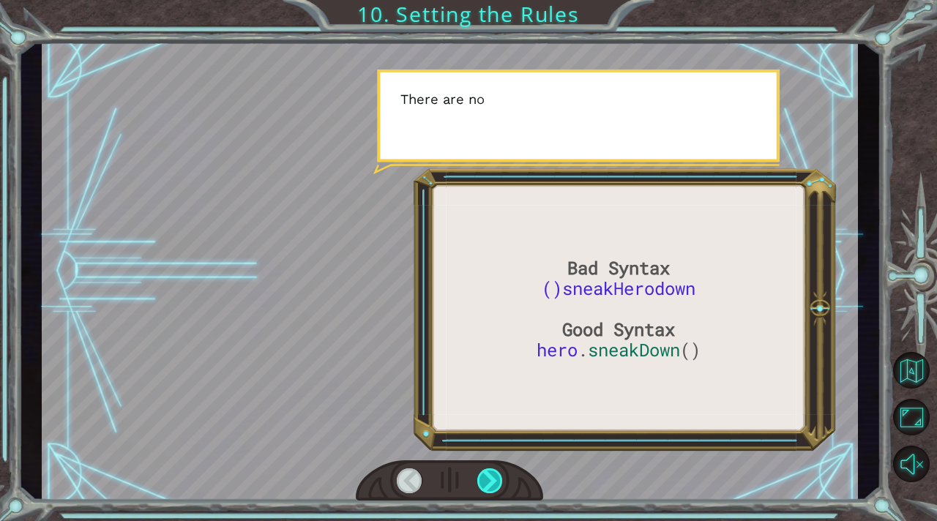
click at [492, 484] on div at bounding box center [490, 480] width 26 height 25
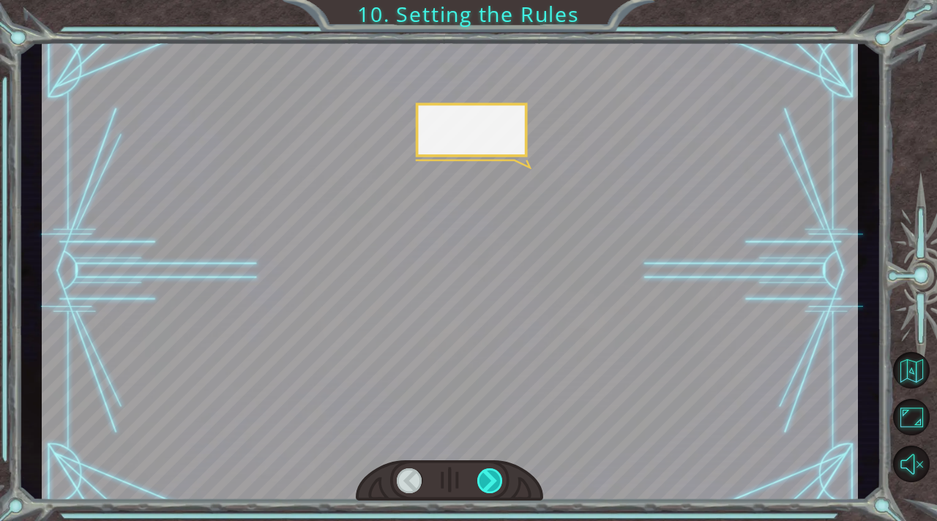
click at [492, 484] on div at bounding box center [490, 480] width 26 height 25
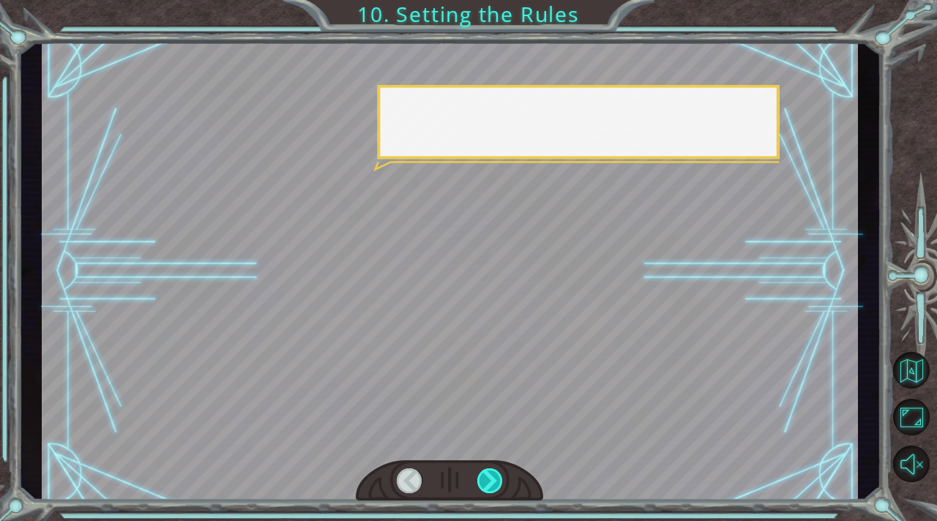
click at [492, 484] on div at bounding box center [490, 480] width 26 height 25
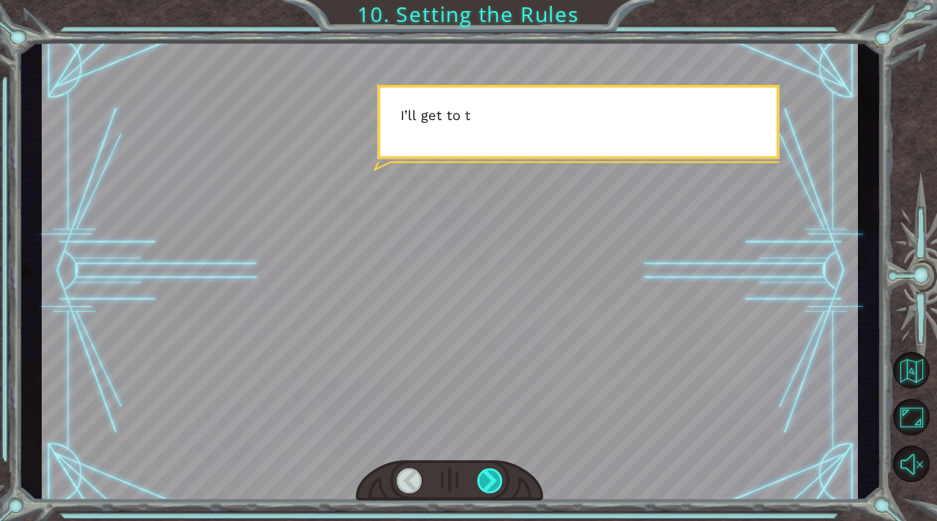
click at [492, 484] on div at bounding box center [490, 480] width 26 height 25
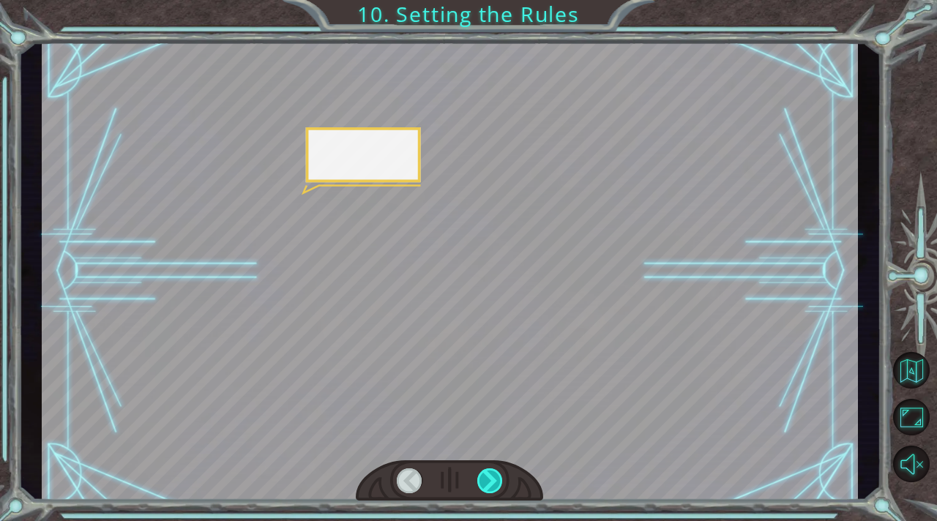
click at [492, 484] on div at bounding box center [490, 480] width 26 height 25
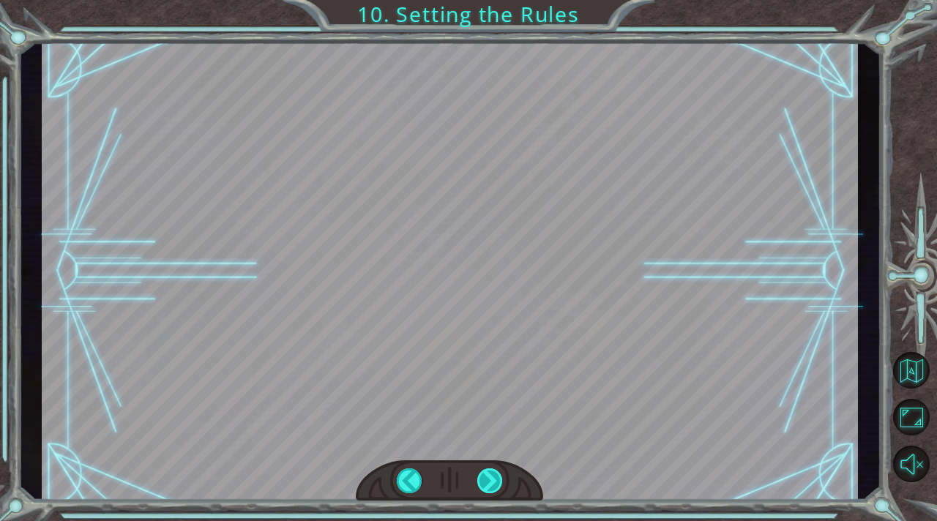
click at [492, 484] on div at bounding box center [490, 480] width 26 height 25
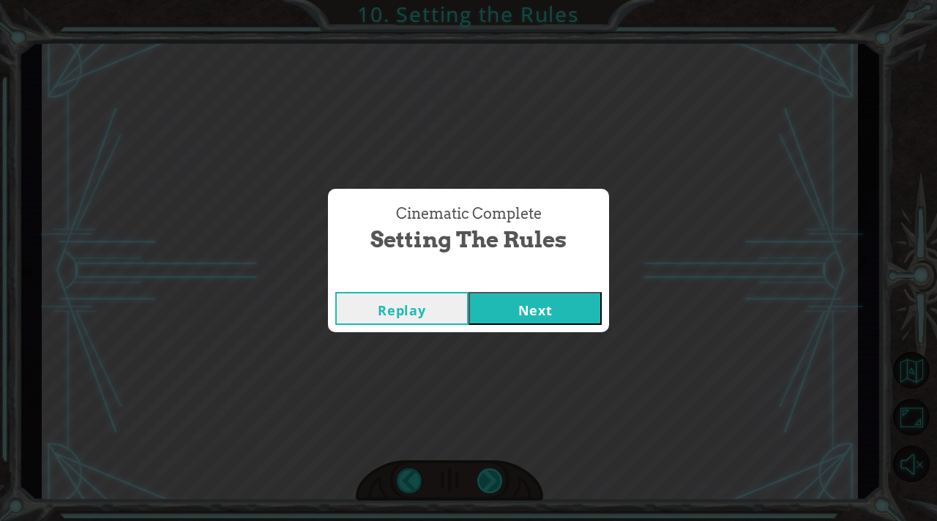
click at [492, 484] on div "Cinematic Complete Setting the Rules Replay Next" at bounding box center [468, 260] width 937 height 521
click at [545, 301] on button "Next" at bounding box center [534, 308] width 133 height 33
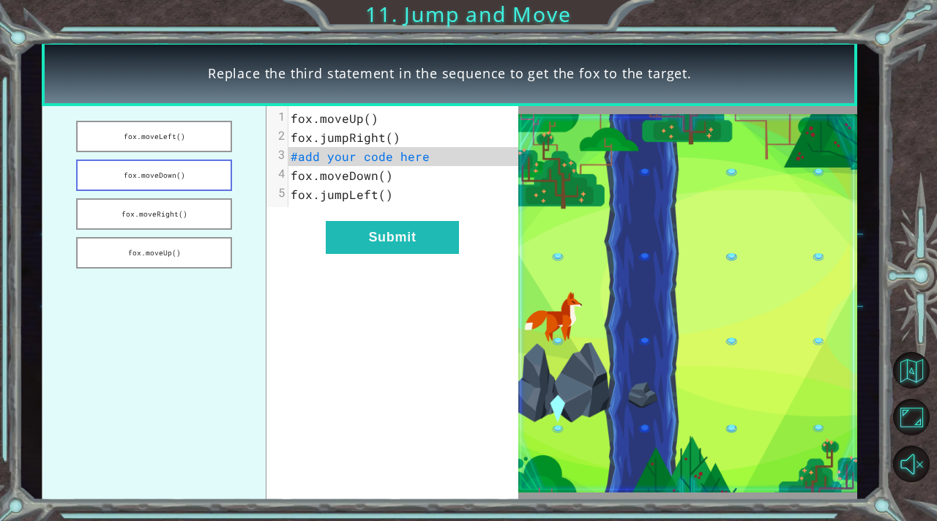
click at [181, 178] on button "fox.moveDown()" at bounding box center [154, 175] width 156 height 31
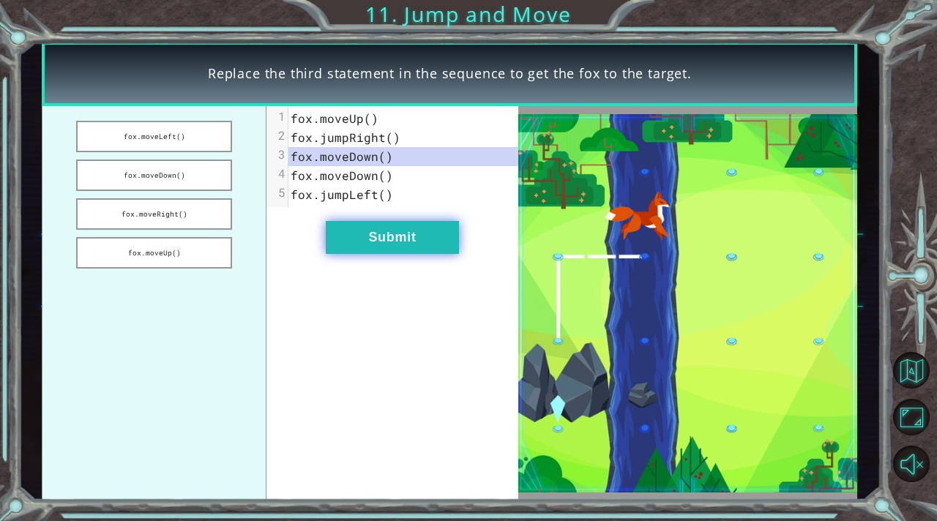
click at [457, 237] on button "Submit" at bounding box center [392, 237] width 133 height 33
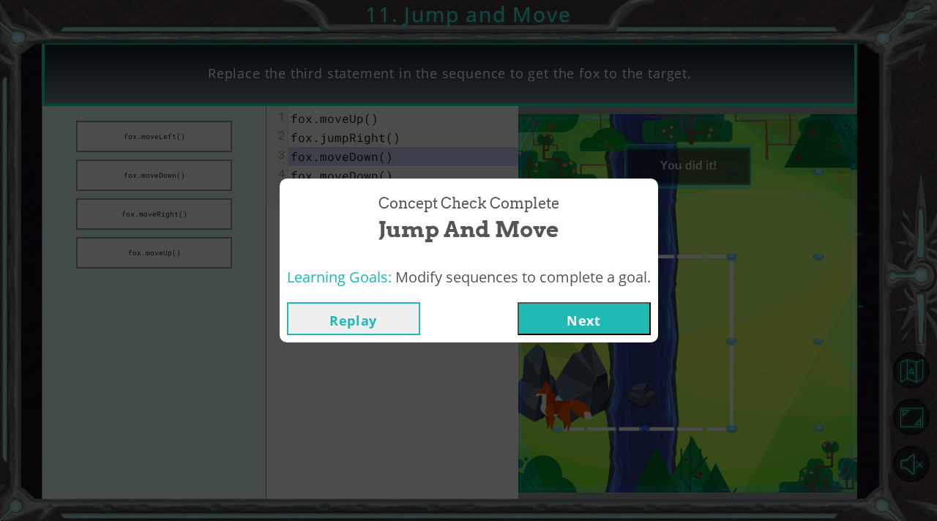
click at [572, 311] on button "Next" at bounding box center [583, 318] width 133 height 33
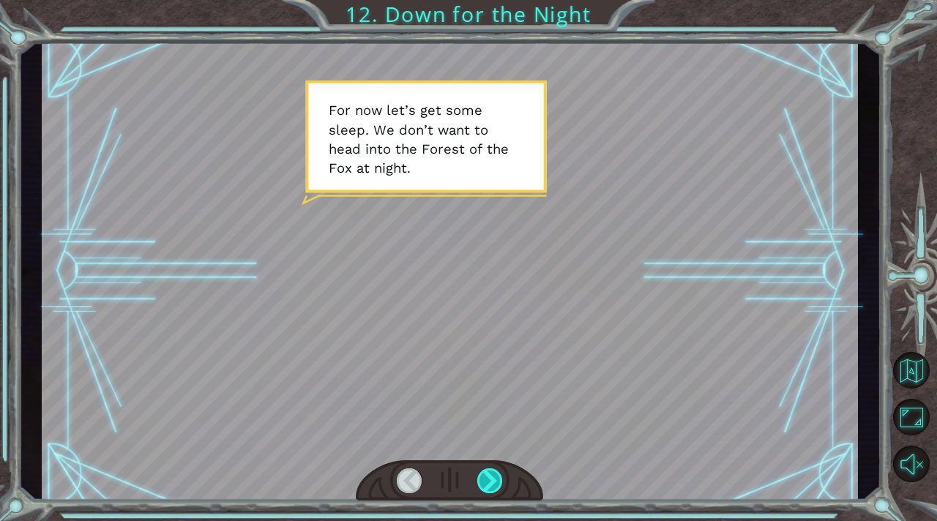
click at [488, 479] on div at bounding box center [490, 480] width 26 height 25
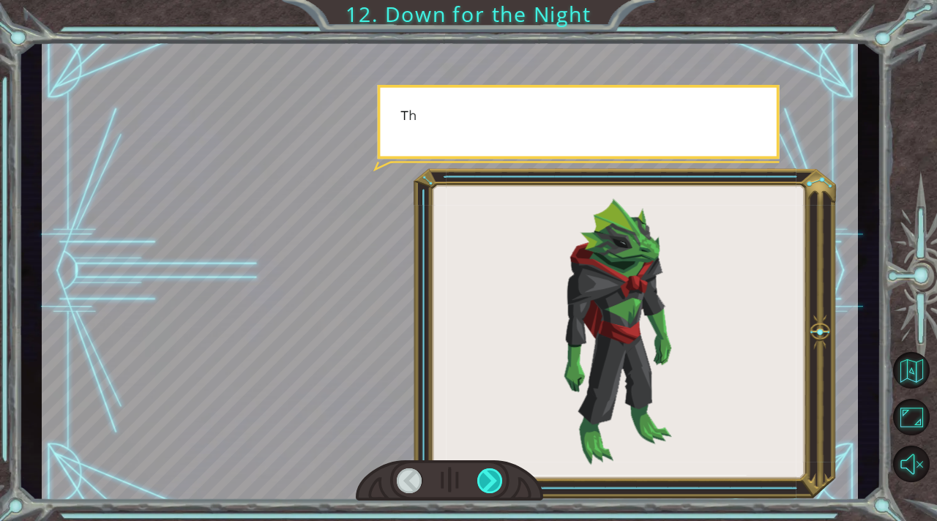
click at [488, 479] on div at bounding box center [490, 480] width 26 height 25
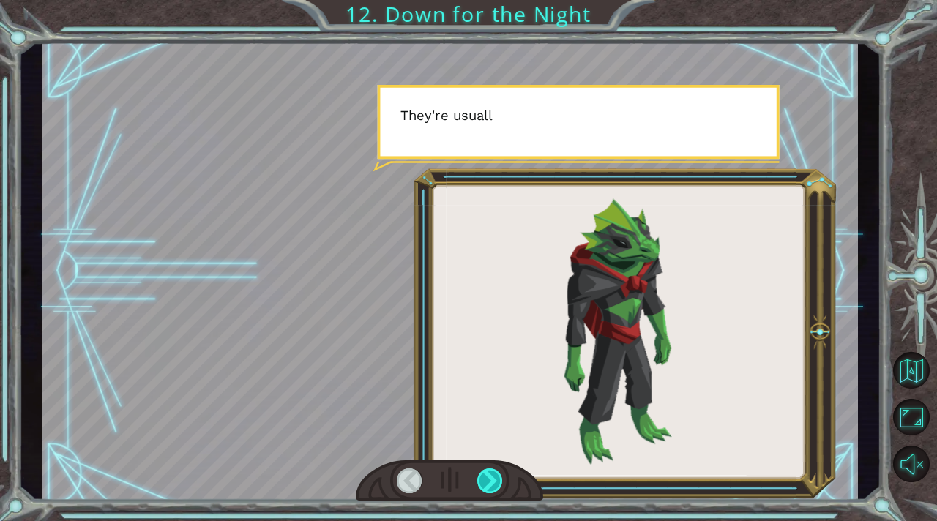
click at [488, 479] on div at bounding box center [490, 480] width 26 height 25
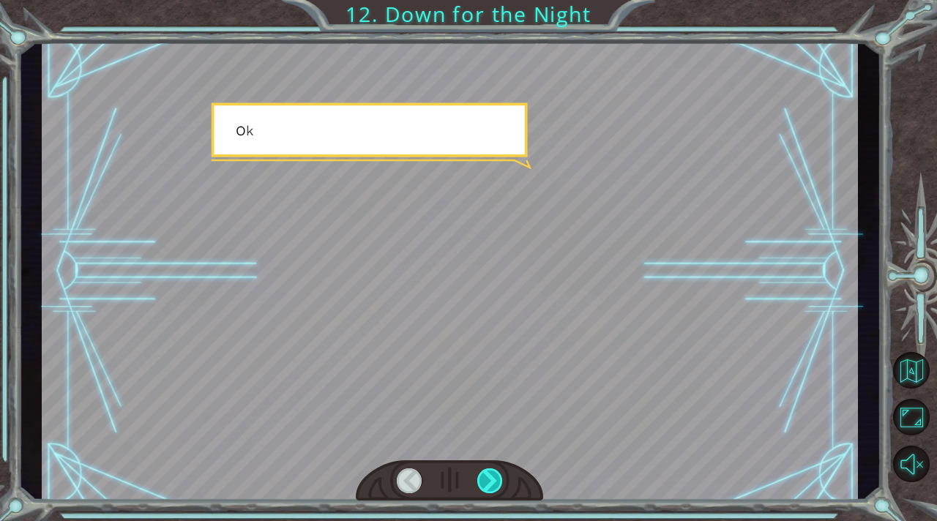
click at [488, 479] on div at bounding box center [490, 480] width 26 height 25
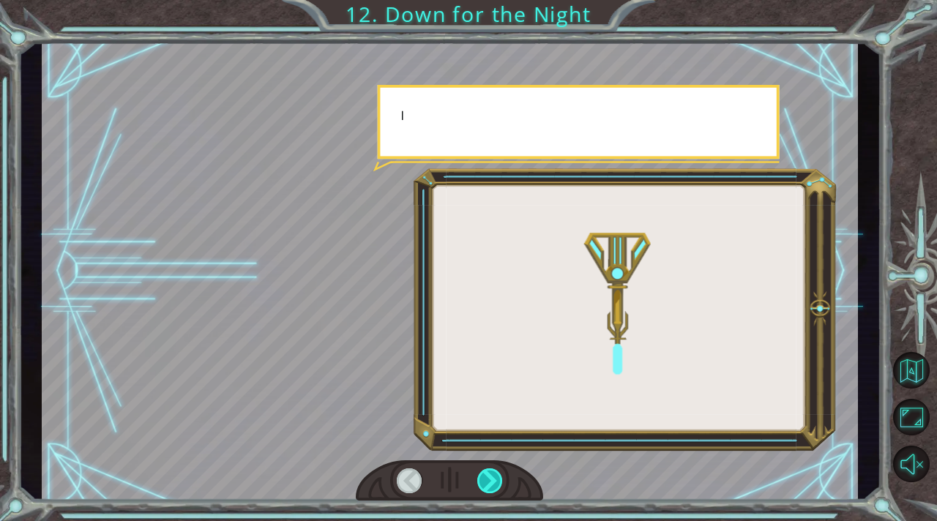
click at [488, 479] on div at bounding box center [490, 480] width 26 height 25
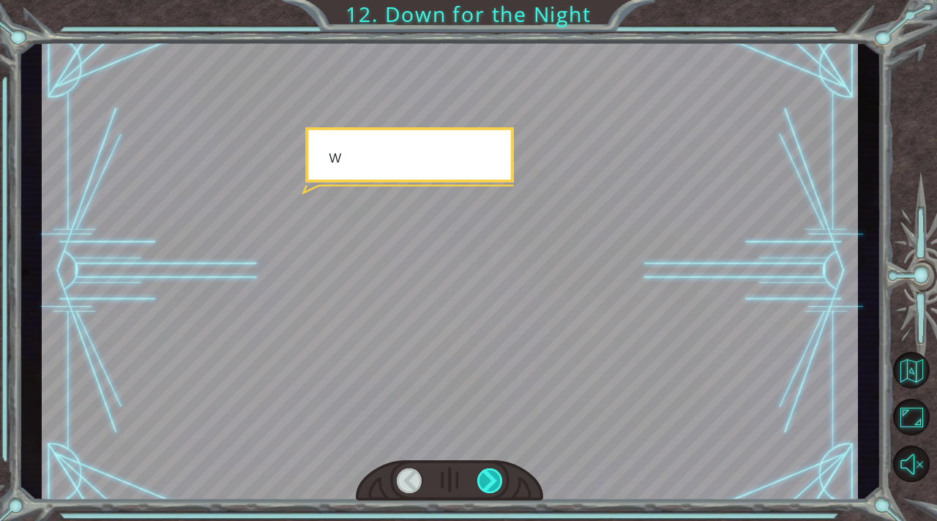
click at [488, 479] on div at bounding box center [490, 480] width 26 height 25
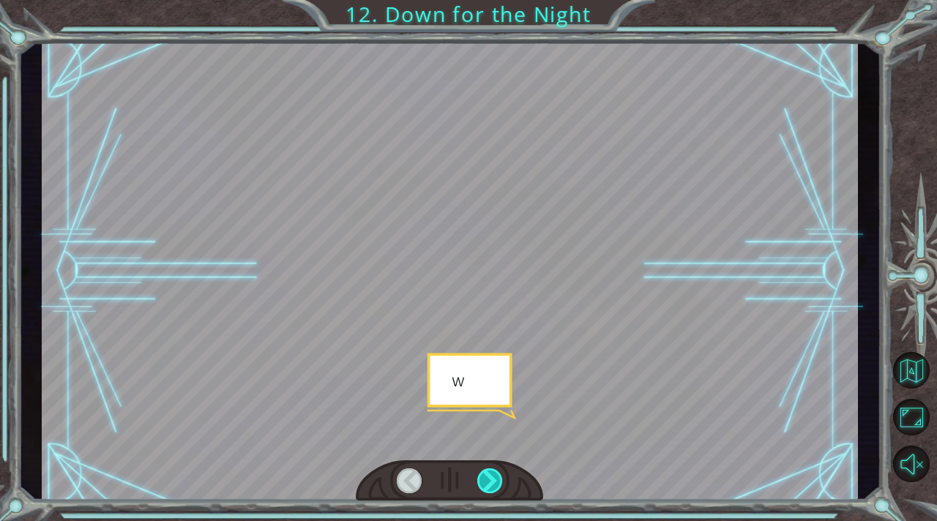
click at [488, 479] on div at bounding box center [490, 480] width 26 height 25
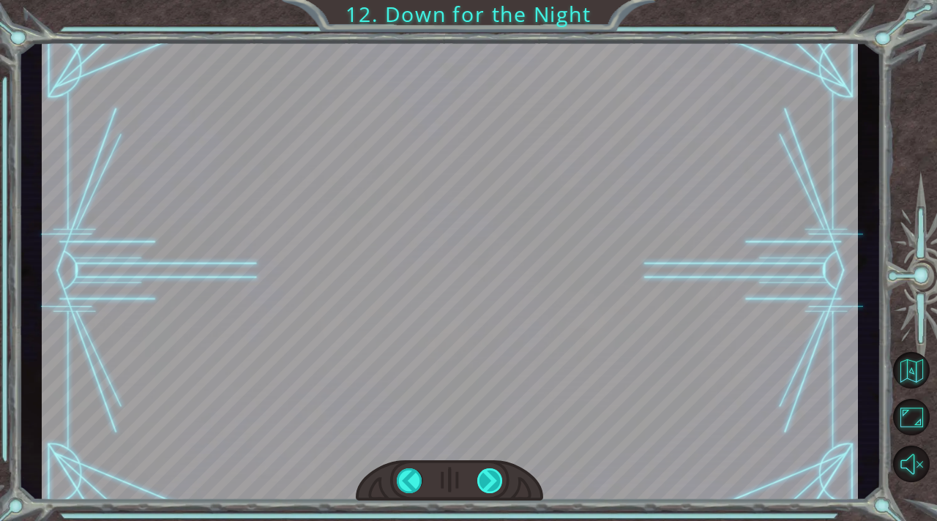
click at [488, 479] on div at bounding box center [490, 480] width 26 height 25
click at [488, 0] on div "F o r n o w l e t ’ s g e t s o m e s l e e p . W e d o n ’ t w a n t t o h e a…" at bounding box center [468, 0] width 937 height 0
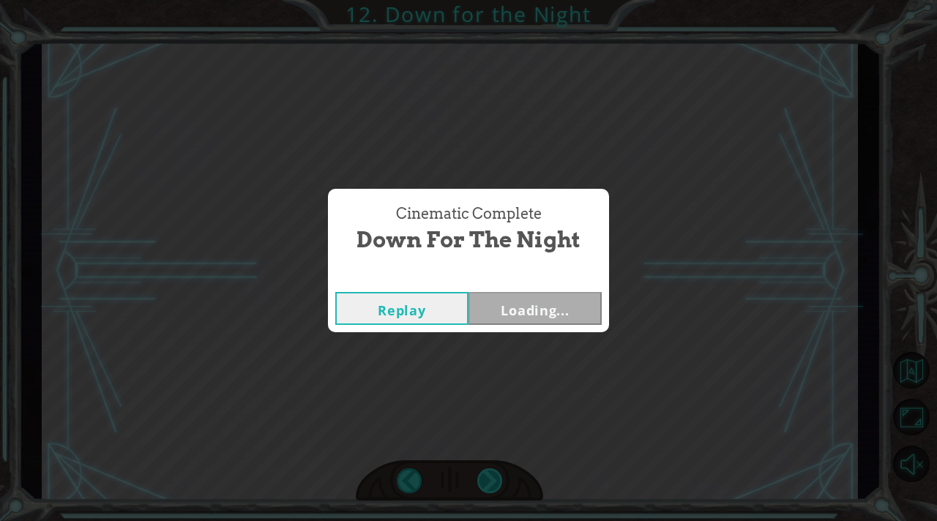
click at [488, 479] on div "Cinematic Complete Down for the Night Replay Loading..." at bounding box center [468, 260] width 937 height 521
click at [549, 307] on button "Next" at bounding box center [534, 308] width 133 height 33
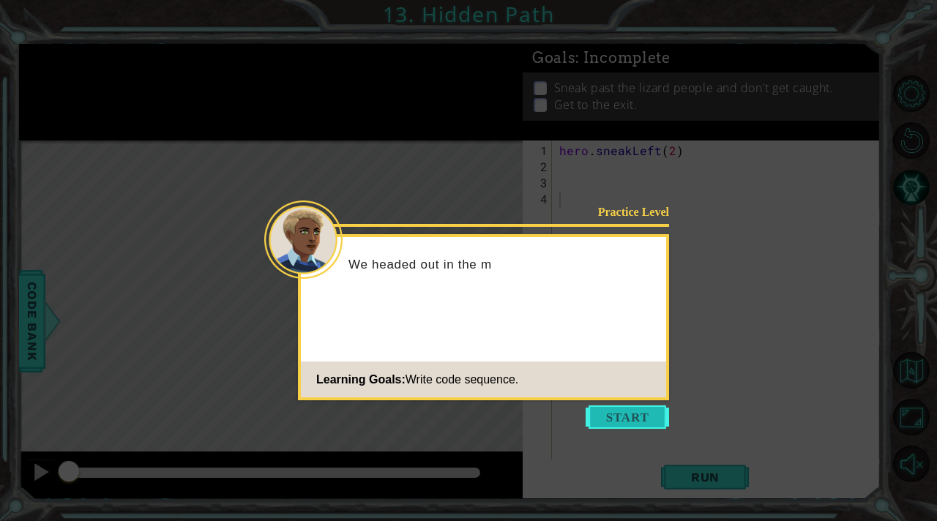
click at [645, 412] on button "Start" at bounding box center [626, 416] width 83 height 23
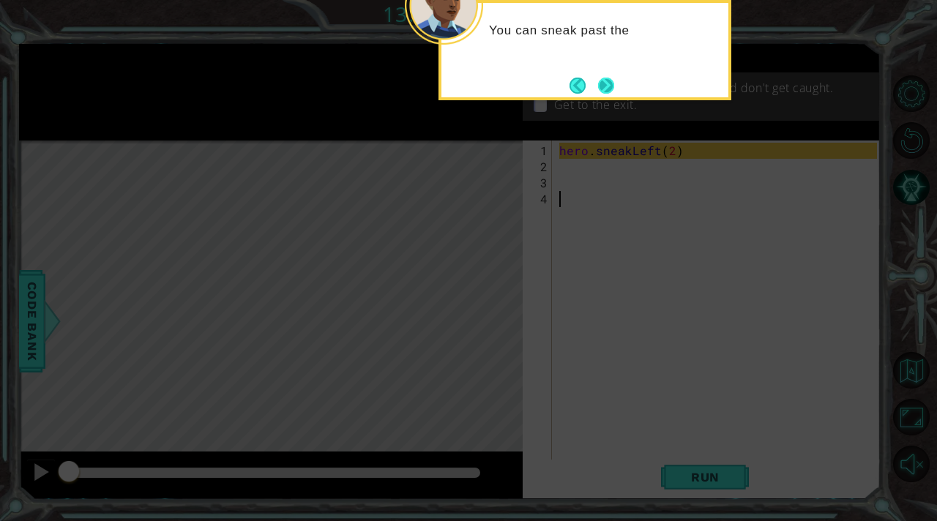
click at [598, 84] on button "Next" at bounding box center [606, 86] width 16 height 16
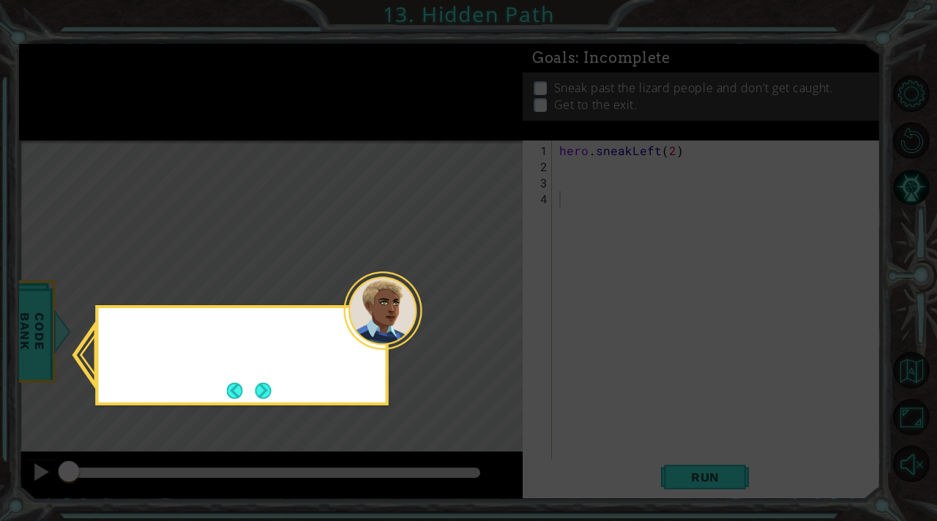
click at [596, 84] on icon at bounding box center [468, 260] width 937 height 521
click at [271, 393] on button "Next" at bounding box center [263, 391] width 16 height 16
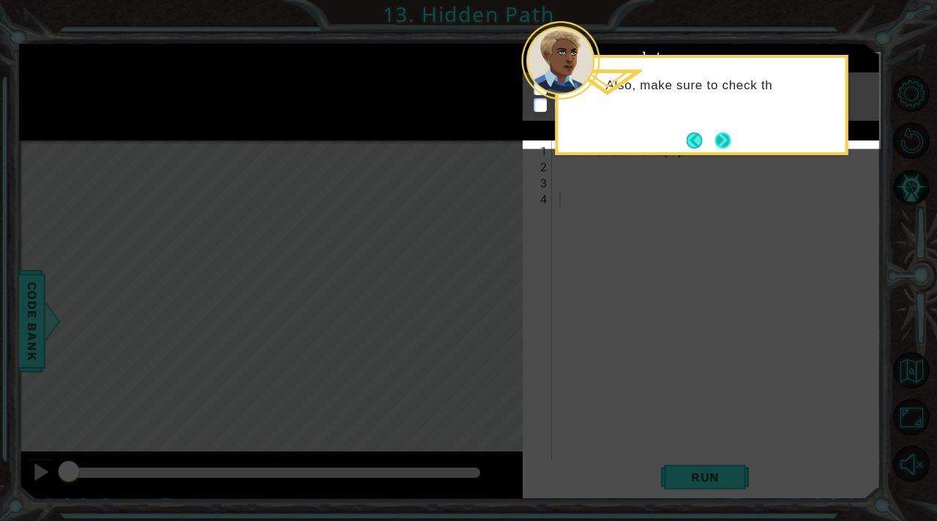
click at [720, 138] on button "Next" at bounding box center [722, 140] width 17 height 17
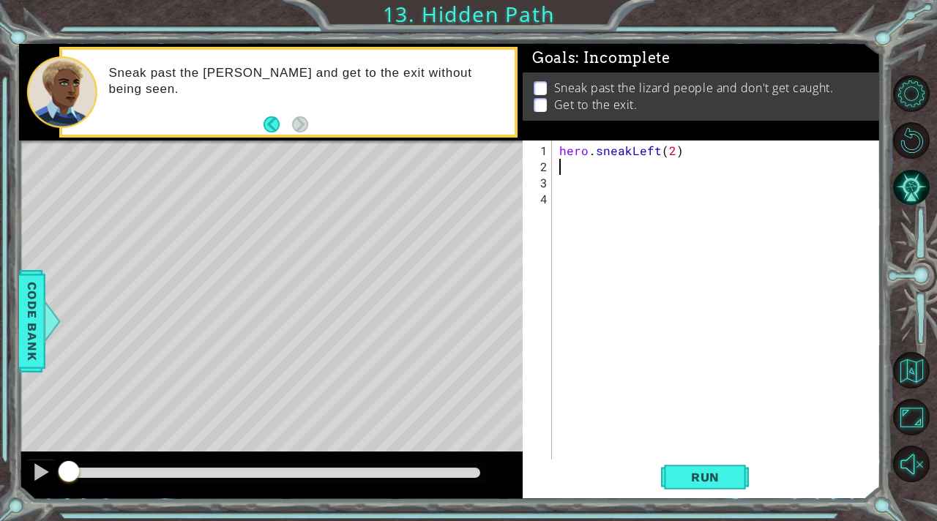
click at [556, 165] on div "hero . sneakLeft ( 2 )" at bounding box center [720, 320] width 328 height 354
click at [737, 473] on button "Run" at bounding box center [705, 478] width 88 height 36
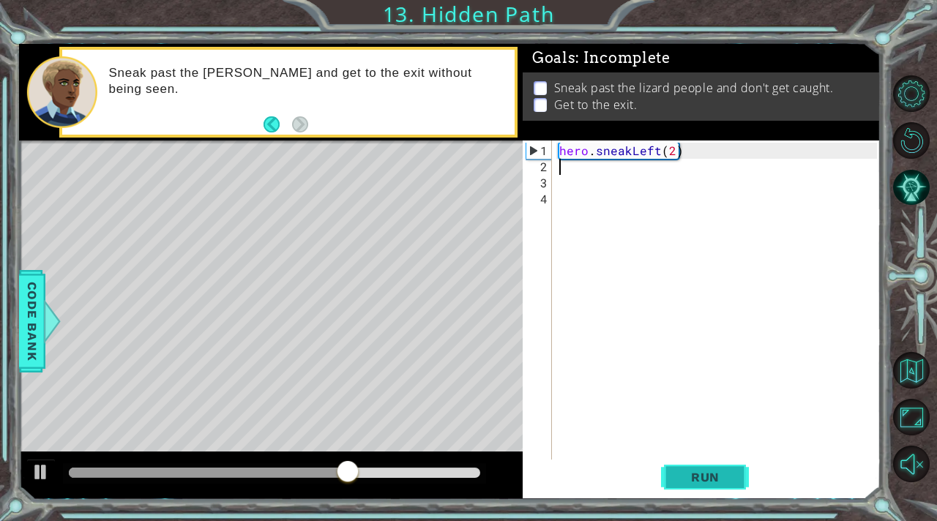
click at [677, 475] on span "Run" at bounding box center [705, 477] width 58 height 15
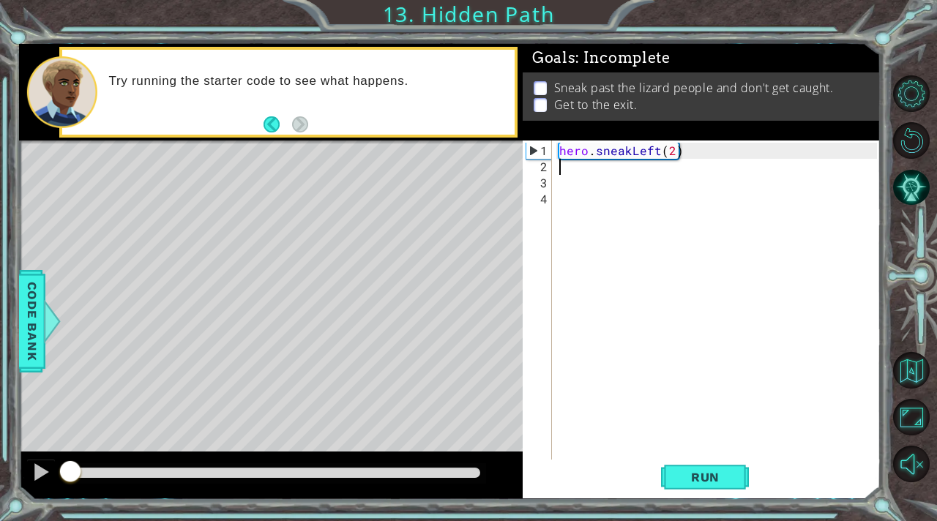
drag, startPoint x: 276, startPoint y: 471, endPoint x: 12, endPoint y: 441, distance: 265.8
click at [12, 441] on div "1 ההההההההההההההההההההההההההההההההההההההההההההההההההההההההההההההההההההההההההההה…" at bounding box center [468, 260] width 937 height 521
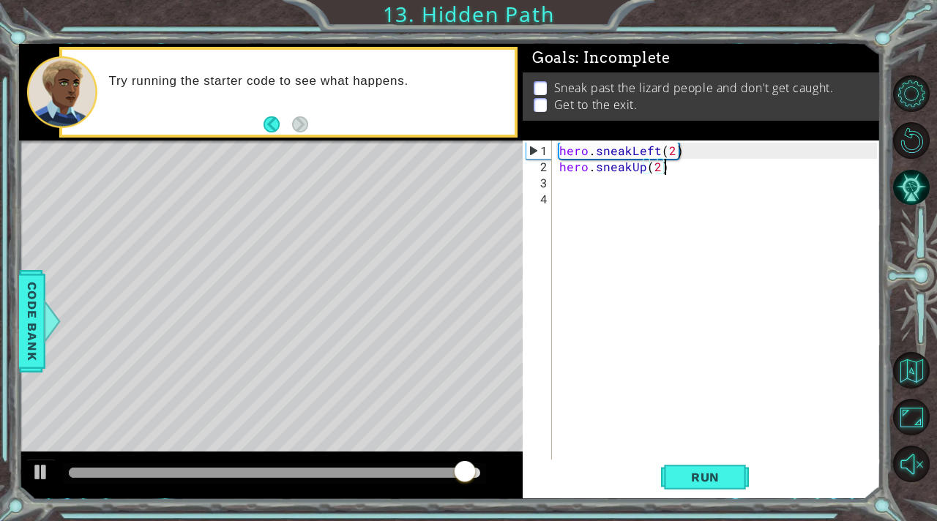
scroll to position [0, 6]
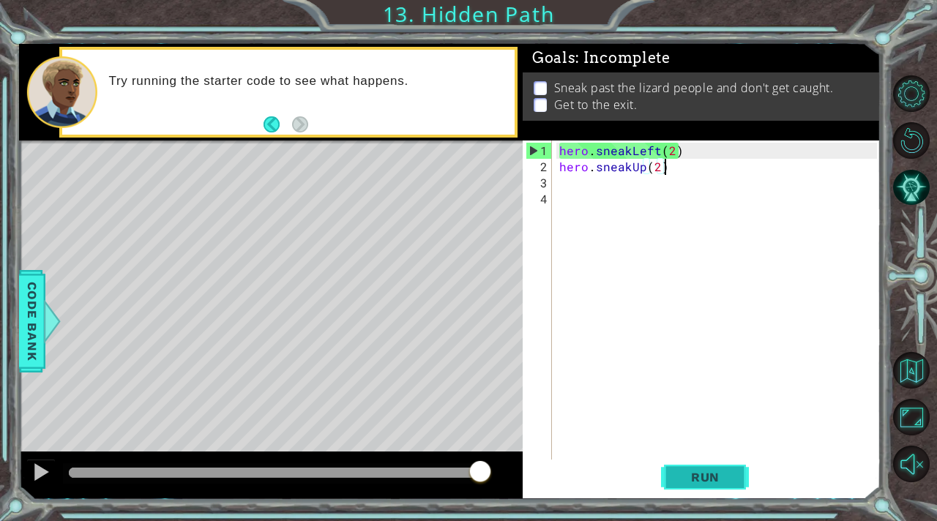
type textarea "hero.sneakUp(2)"
click at [703, 479] on span "Run" at bounding box center [705, 477] width 58 height 15
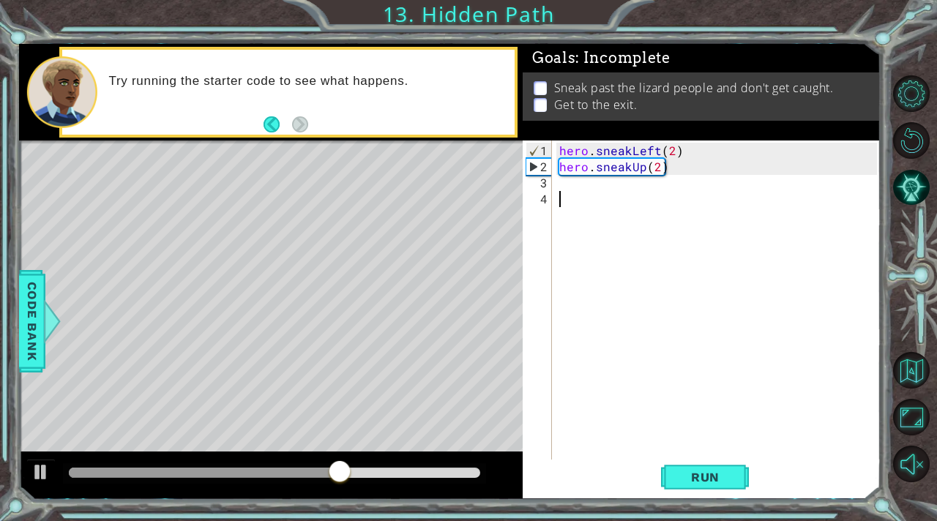
click at [563, 190] on div "hero . sneakLeft ( 2 ) hero . sneakUp ( 2 )" at bounding box center [720, 320] width 328 height 354
click at [563, 186] on div "hero . sneakLeft ( 2 ) hero . sneakUp ( 2 )" at bounding box center [720, 320] width 328 height 354
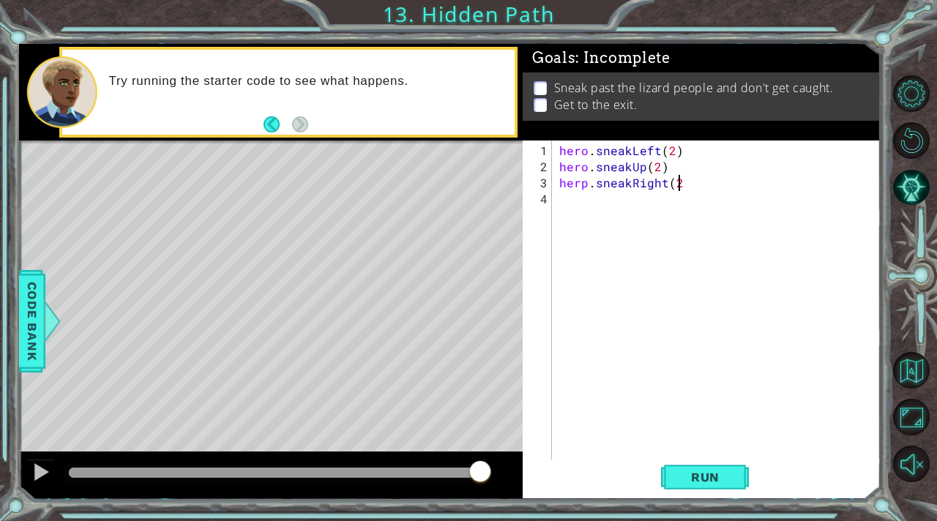
scroll to position [0, 7]
click at [733, 464] on button "Run" at bounding box center [705, 478] width 88 height 36
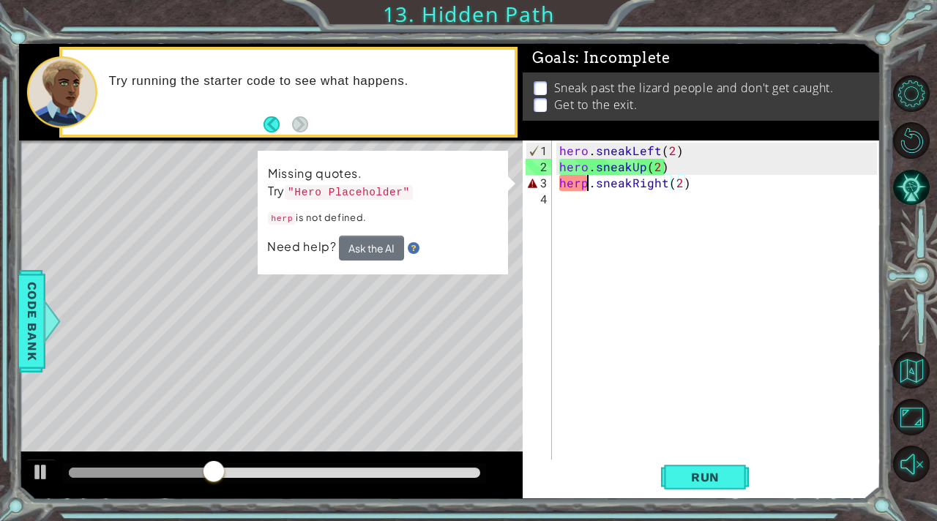
click at [586, 187] on div "hero . sneakLeft ( 2 ) hero . sneakUp ( 2 ) herp . sneakRight ( 2 )" at bounding box center [720, 320] width 328 height 354
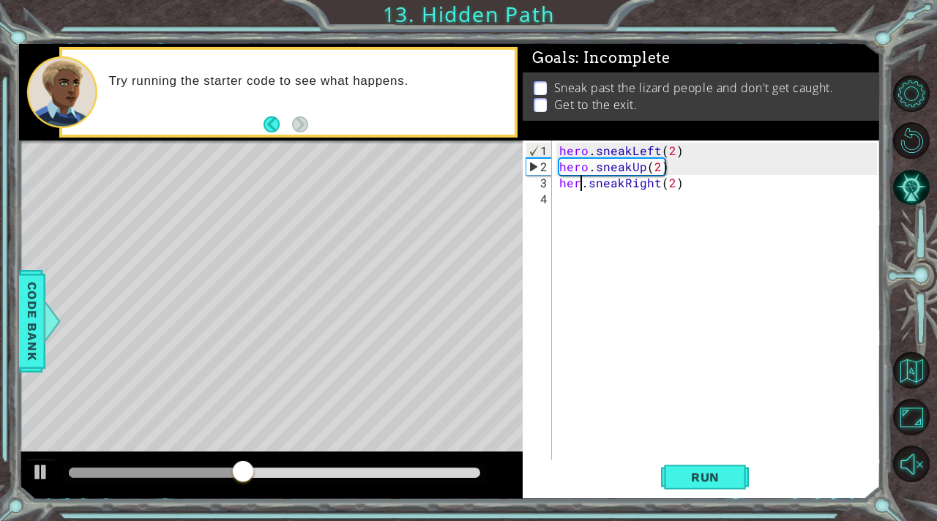
scroll to position [0, 1]
type textarea "hero.sneakRight(2)"
click at [697, 471] on span "Run" at bounding box center [705, 477] width 58 height 15
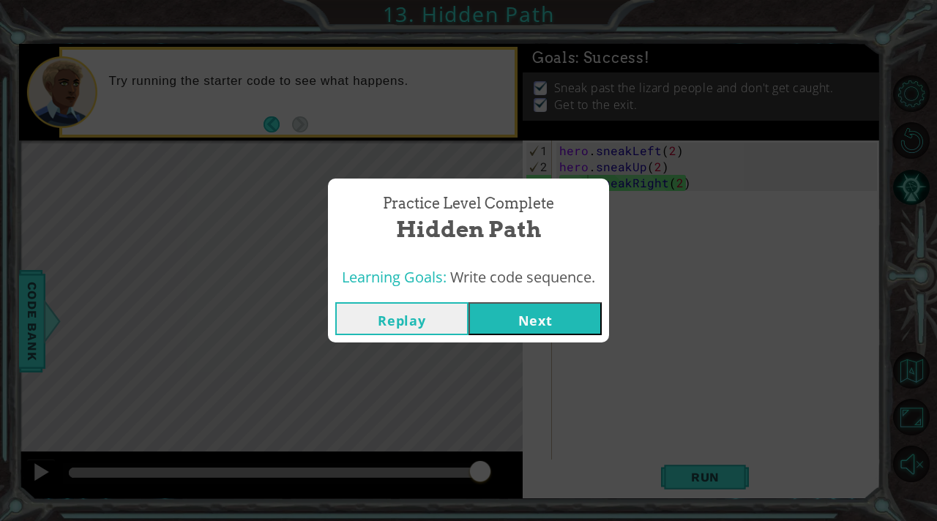
click at [574, 307] on button "Next" at bounding box center [534, 318] width 133 height 33
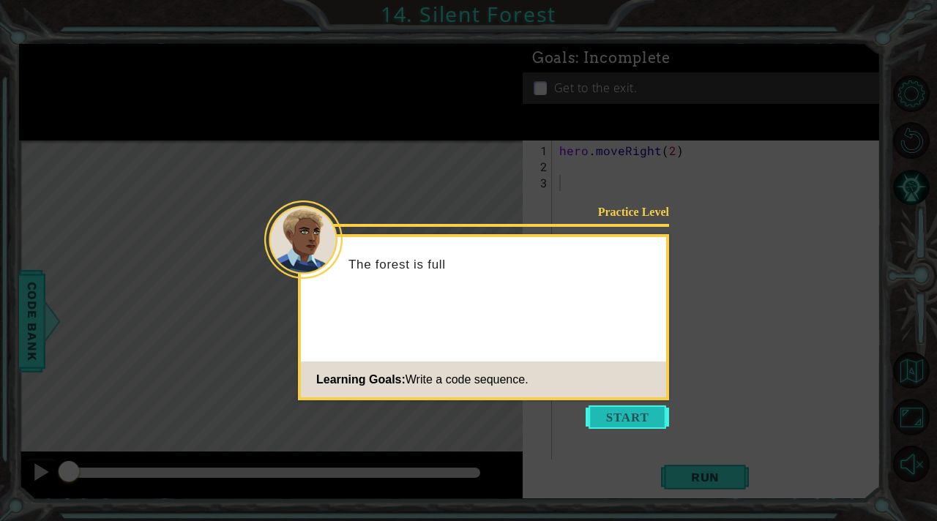
click at [636, 408] on button "Start" at bounding box center [626, 416] width 83 height 23
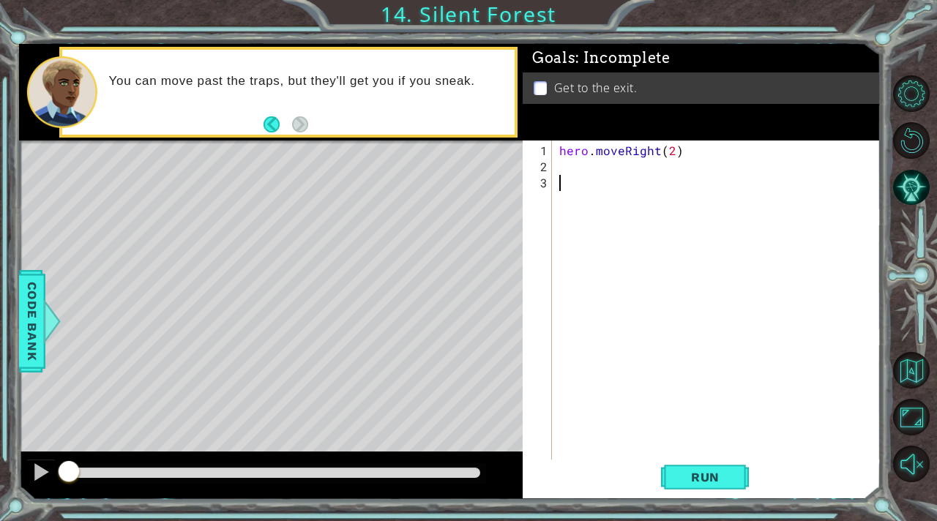
click at [561, 168] on div "hero . moveRight ( 2 )" at bounding box center [720, 320] width 328 height 354
click at [694, 485] on button "Run" at bounding box center [705, 478] width 88 height 36
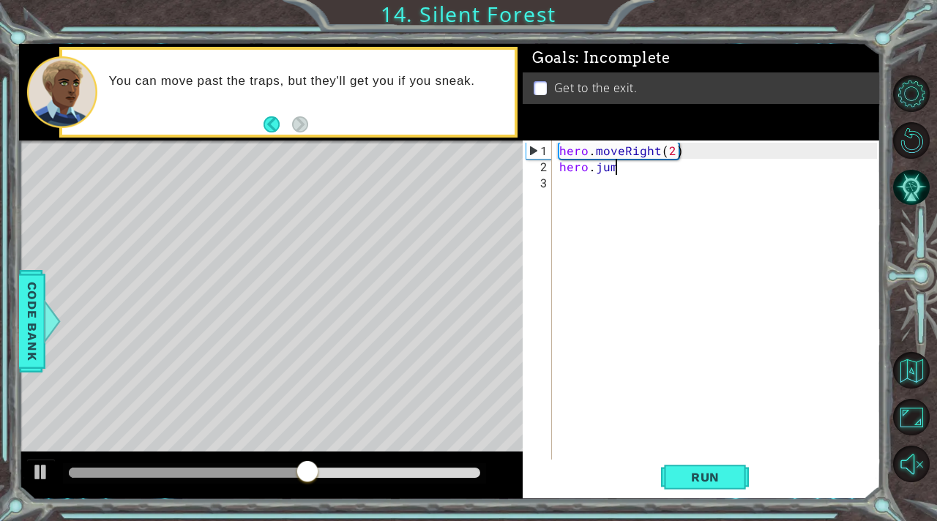
scroll to position [0, 3]
type textarea "hero.jump"
click at [48, 304] on div at bounding box center [51, 321] width 18 height 44
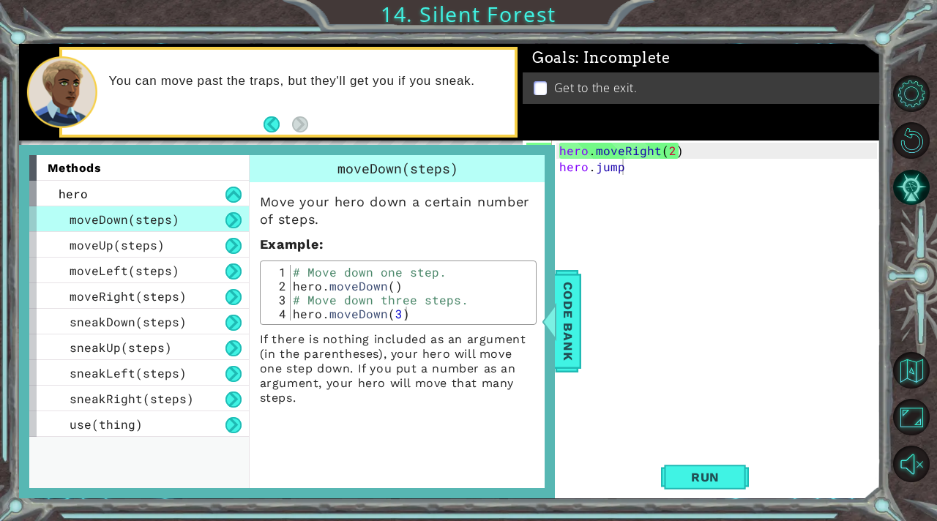
click at [488, 149] on div "methods hero moveDown(steps) moveUp(steps) moveLeft(steps) moveRight(steps) sne…" at bounding box center [287, 321] width 536 height 353
click at [565, 337] on span "Code Bank" at bounding box center [567, 321] width 23 height 89
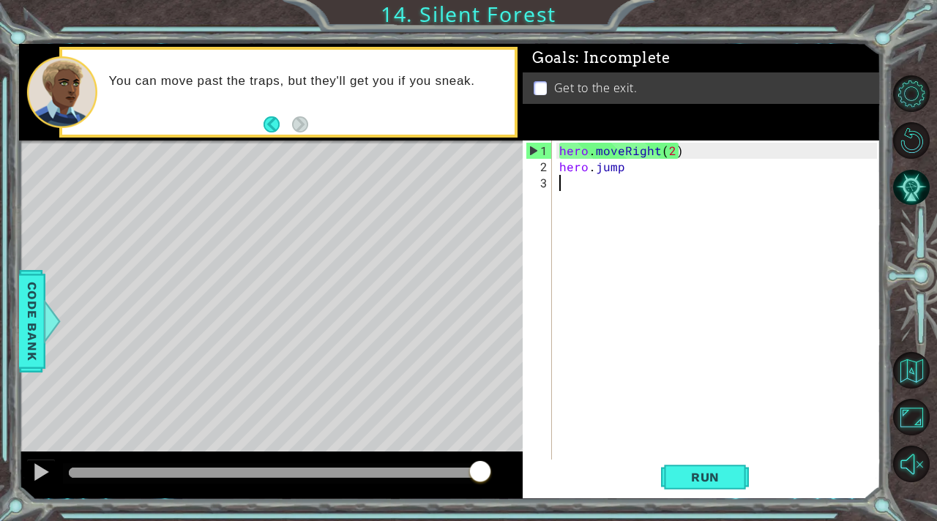
scroll to position [0, 0]
click at [632, 181] on div "hero . moveRight ( 2 ) hero . jump" at bounding box center [720, 320] width 328 height 354
click at [629, 171] on div "hero . moveRight ( 2 ) hero . jump" at bounding box center [720, 320] width 328 height 354
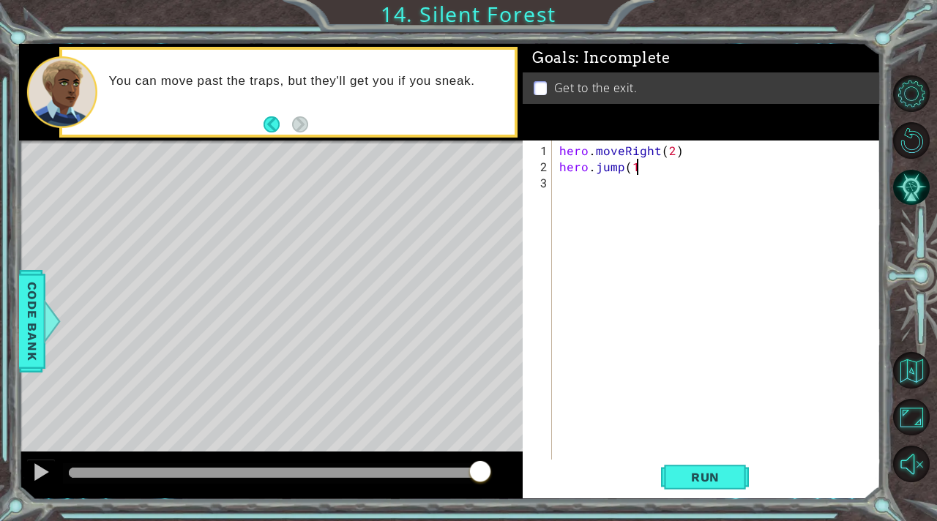
scroll to position [0, 4]
type textarea "hero.jump(1)"
click at [730, 470] on span "Run" at bounding box center [705, 477] width 58 height 15
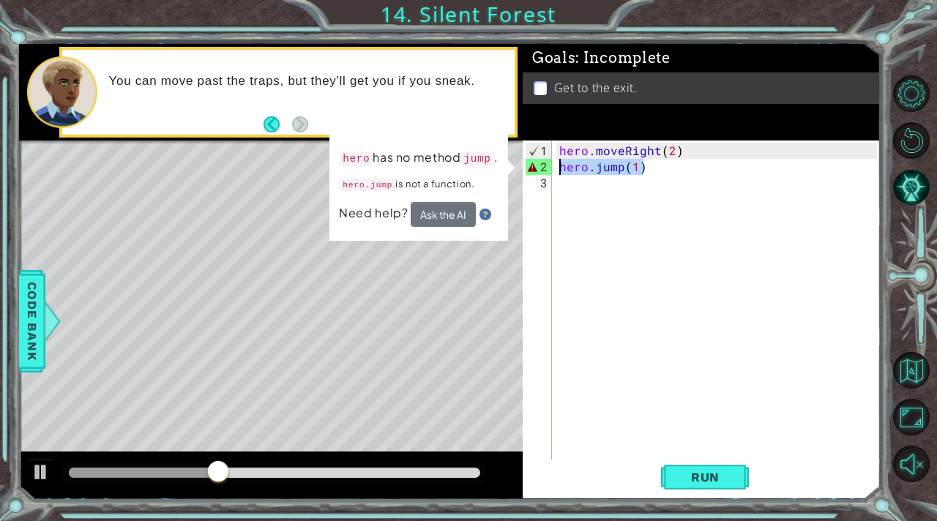
drag, startPoint x: 648, startPoint y: 165, endPoint x: 554, endPoint y: 166, distance: 93.7
click at [555, 168] on div "hero.jump(1) 1 2 3 hero . moveRight ( 2 ) hero . jump ( 1 ) ההההההההההההההההההה…" at bounding box center [699, 302] width 354 height 322
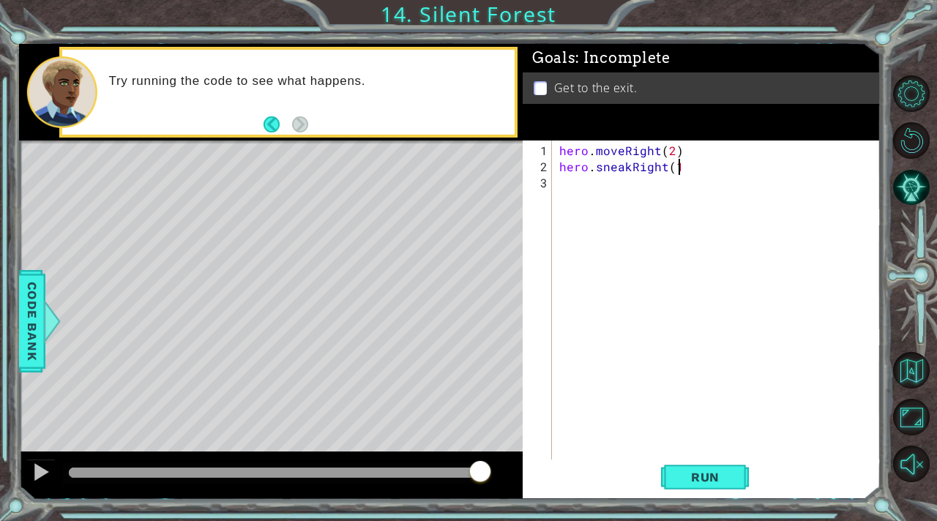
scroll to position [0, 7]
click at [714, 487] on button "Run" at bounding box center [705, 478] width 88 height 36
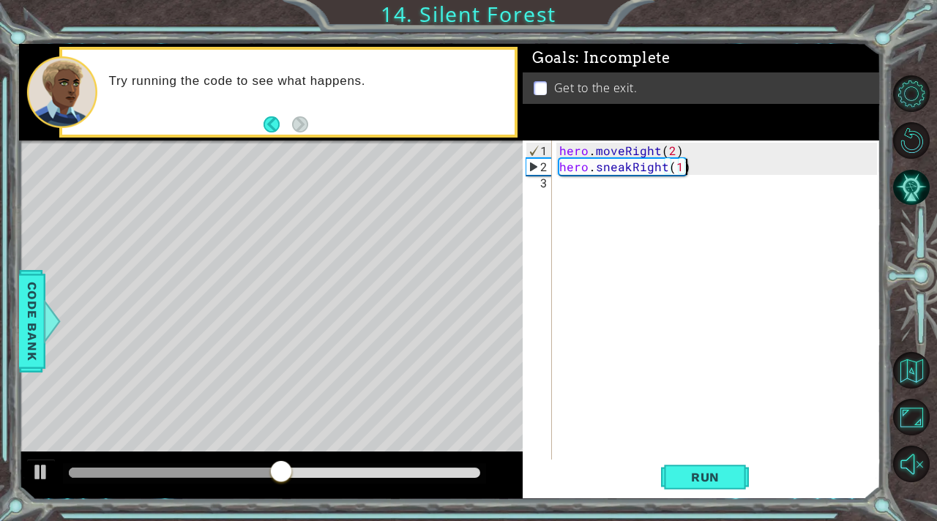
click at [663, 172] on div "hero . moveRight ( 2 ) hero . sneakRight ( 1 )" at bounding box center [720, 320] width 328 height 354
click at [670, 170] on div "hero . moveRight ( 2 ) hero . sneakDown ( 1 )" at bounding box center [720, 320] width 328 height 354
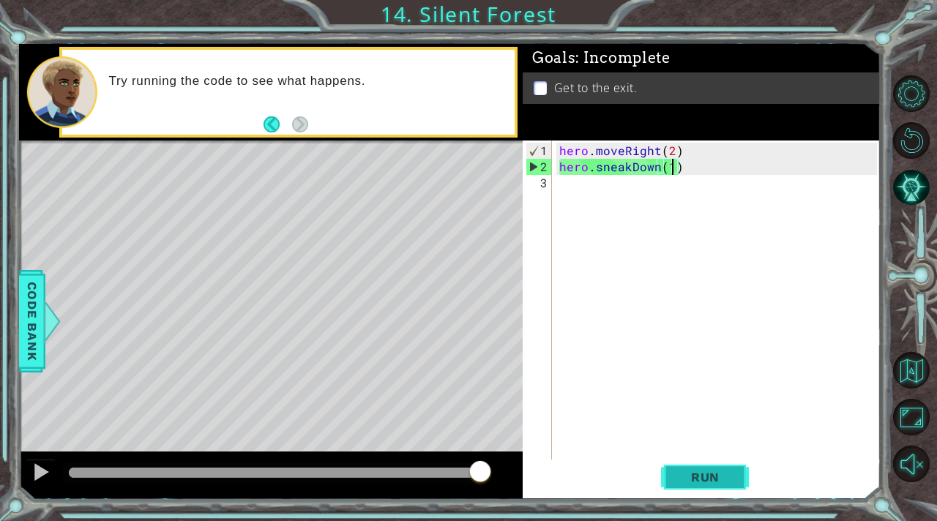
type textarea "hero.sneakDown(1)"
click at [717, 482] on span "Run" at bounding box center [705, 477] width 58 height 15
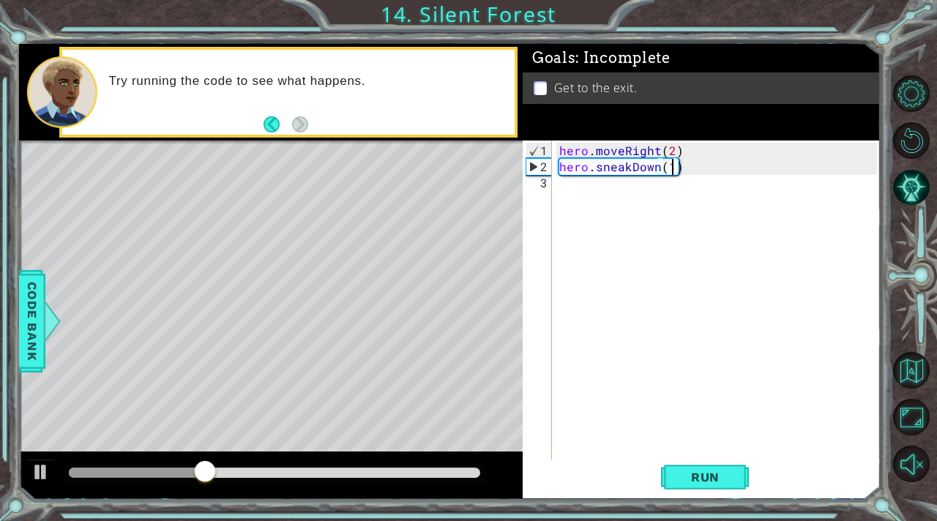
click at [599, 188] on div "hero . moveRight ( 2 ) hero . sneakDown ( 1 )" at bounding box center [720, 320] width 328 height 354
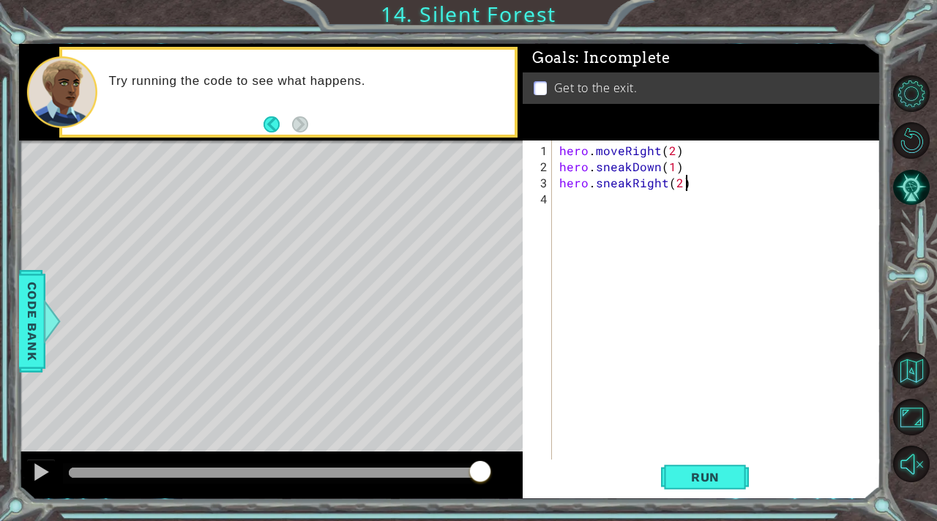
scroll to position [0, 7]
type textarea "hero.sneakRight(2)"
click at [727, 478] on span "Run" at bounding box center [705, 477] width 58 height 15
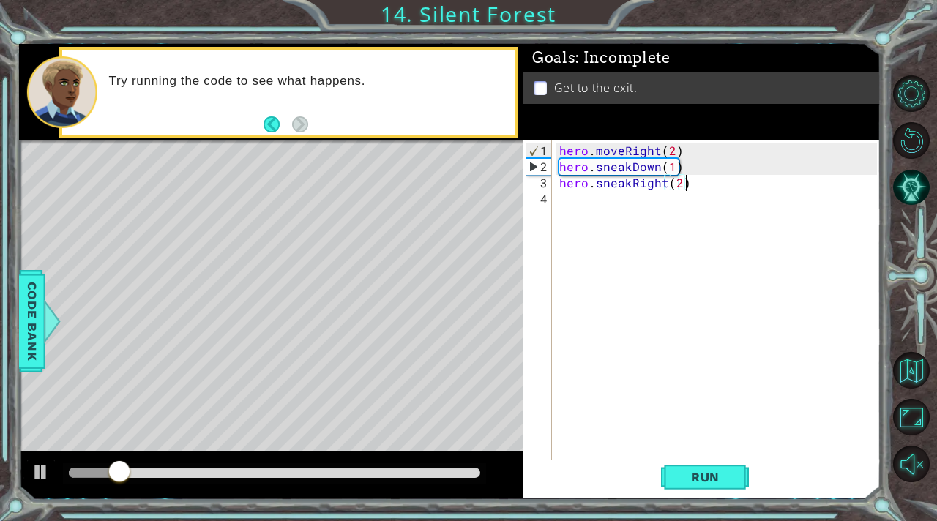
click at [573, 202] on div "hero . moveRight ( 2 ) hero . sneakDown ( 1 ) hero . sneakRight ( 2 )" at bounding box center [720, 320] width 328 height 354
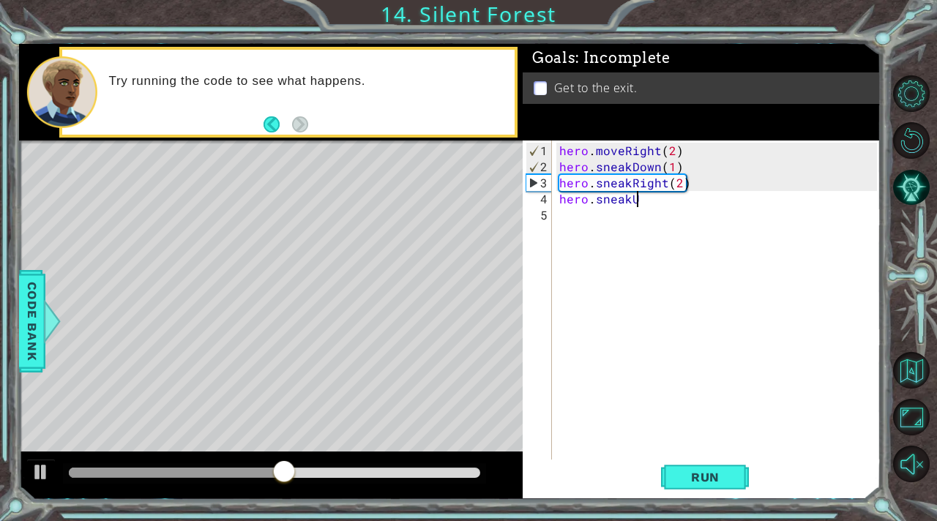
scroll to position [0, 4]
type textarea "hero.sneakUp(1)"
click at [584, 223] on div "hero . moveRight ( 2 ) hero . sneakDown ( 1 ) hero . sneakRight ( 2 ) hero . sn…" at bounding box center [720, 320] width 328 height 354
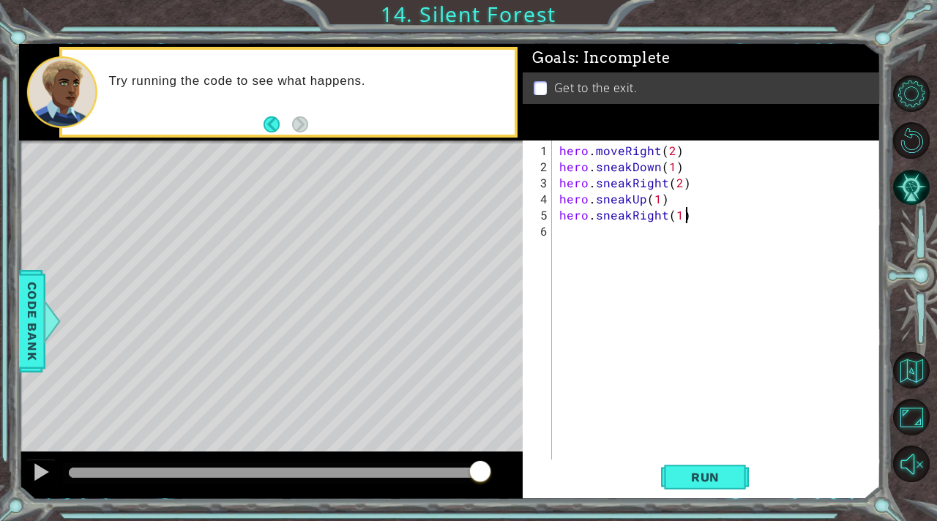
scroll to position [0, 7]
click at [688, 488] on button "Run" at bounding box center [705, 478] width 88 height 36
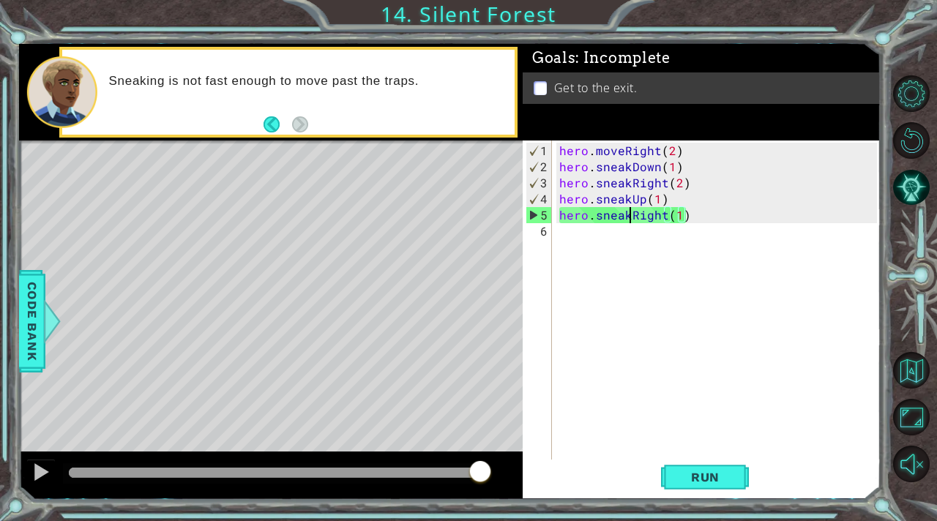
click at [629, 217] on div "hero . moveRight ( 2 ) hero . sneakDown ( 1 ) hero . sneakRight ( 2 ) hero . sn…" at bounding box center [720, 320] width 328 height 354
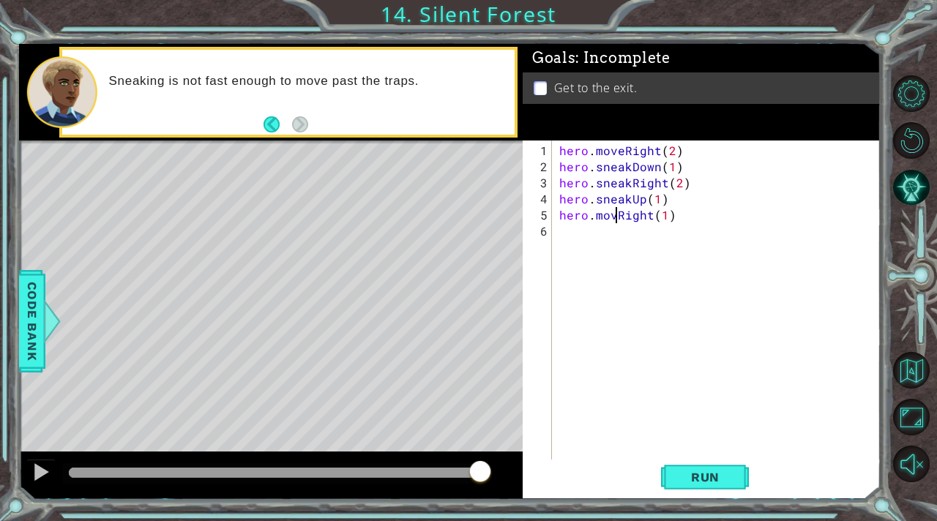
scroll to position [0, 4]
type textarea "hero.moveRight(1)"
click at [730, 486] on button "Run" at bounding box center [705, 478] width 88 height 36
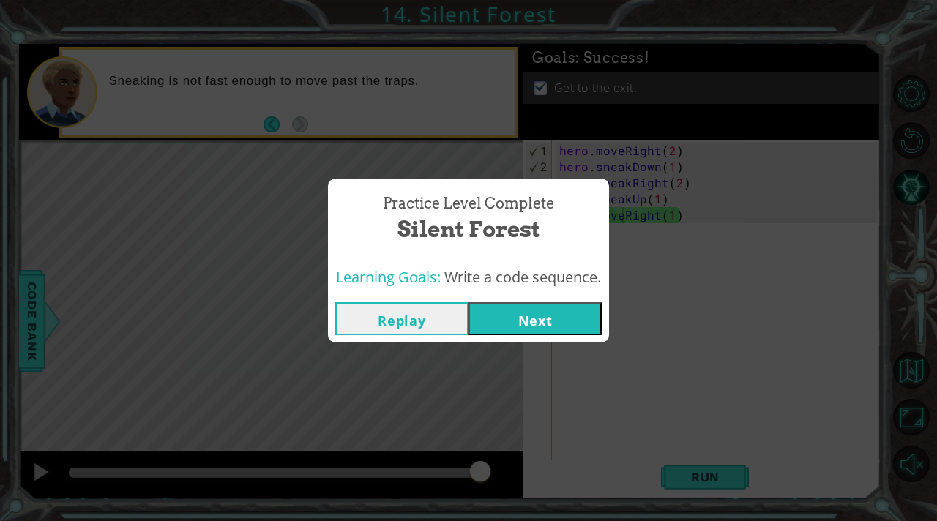
click at [572, 308] on button "Next" at bounding box center [534, 318] width 133 height 33
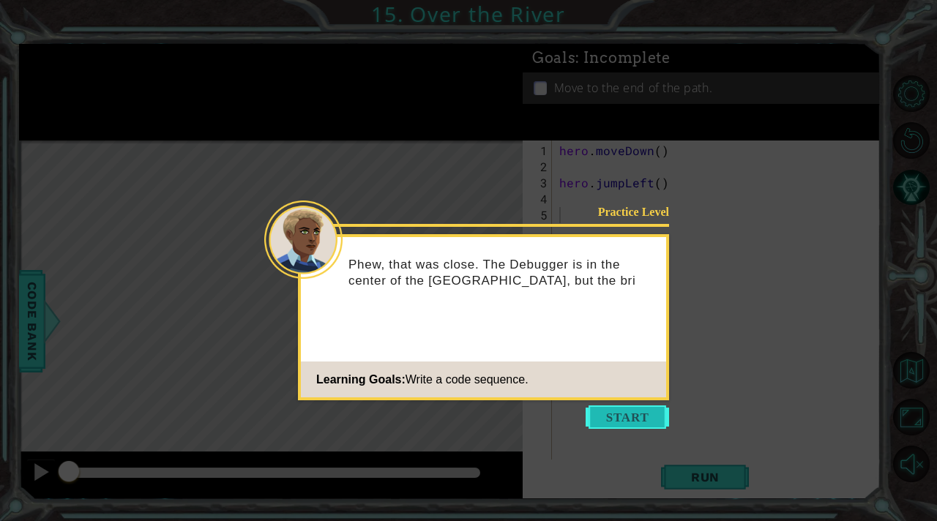
click at [626, 416] on button "Start" at bounding box center [626, 416] width 83 height 23
